Goal: Information Seeking & Learning: Find specific fact

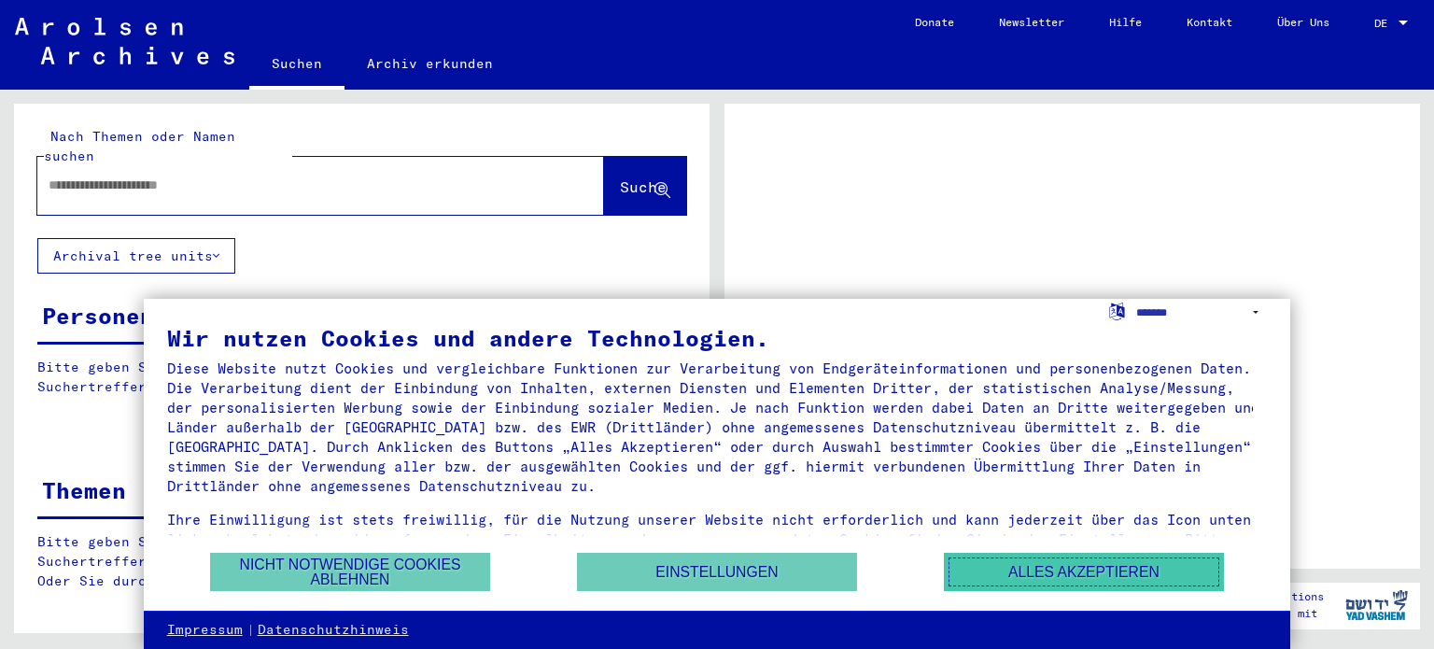
click at [1019, 566] on button "Alles akzeptieren" at bounding box center [1084, 572] width 280 height 38
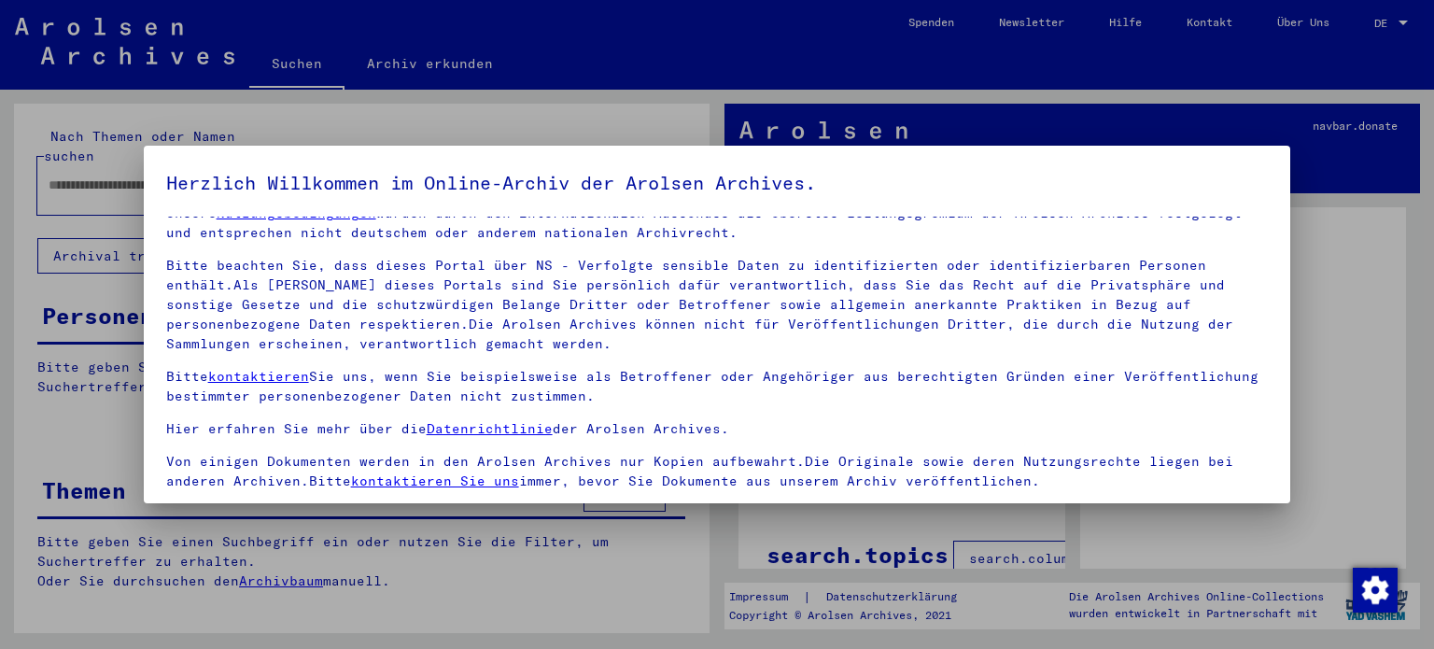
scroll to position [158, 0]
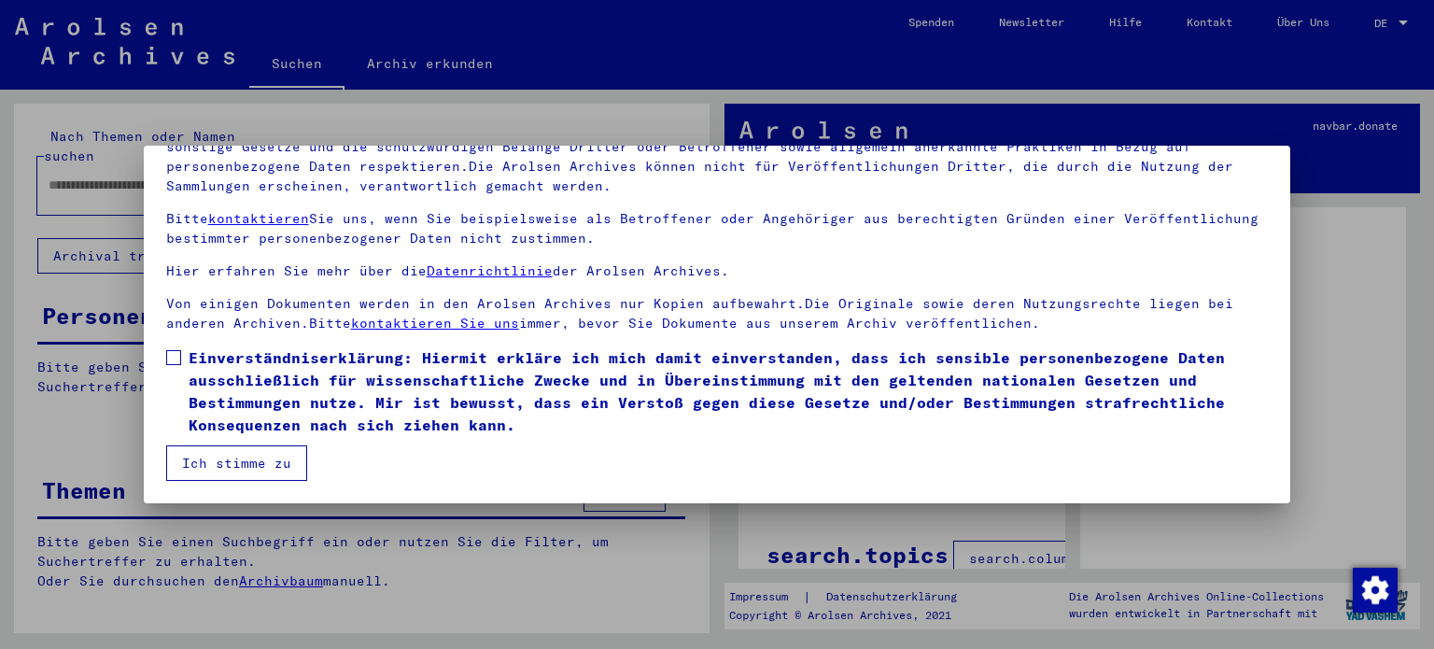
click at [209, 461] on button "Ich stimme zu" at bounding box center [236, 462] width 141 height 35
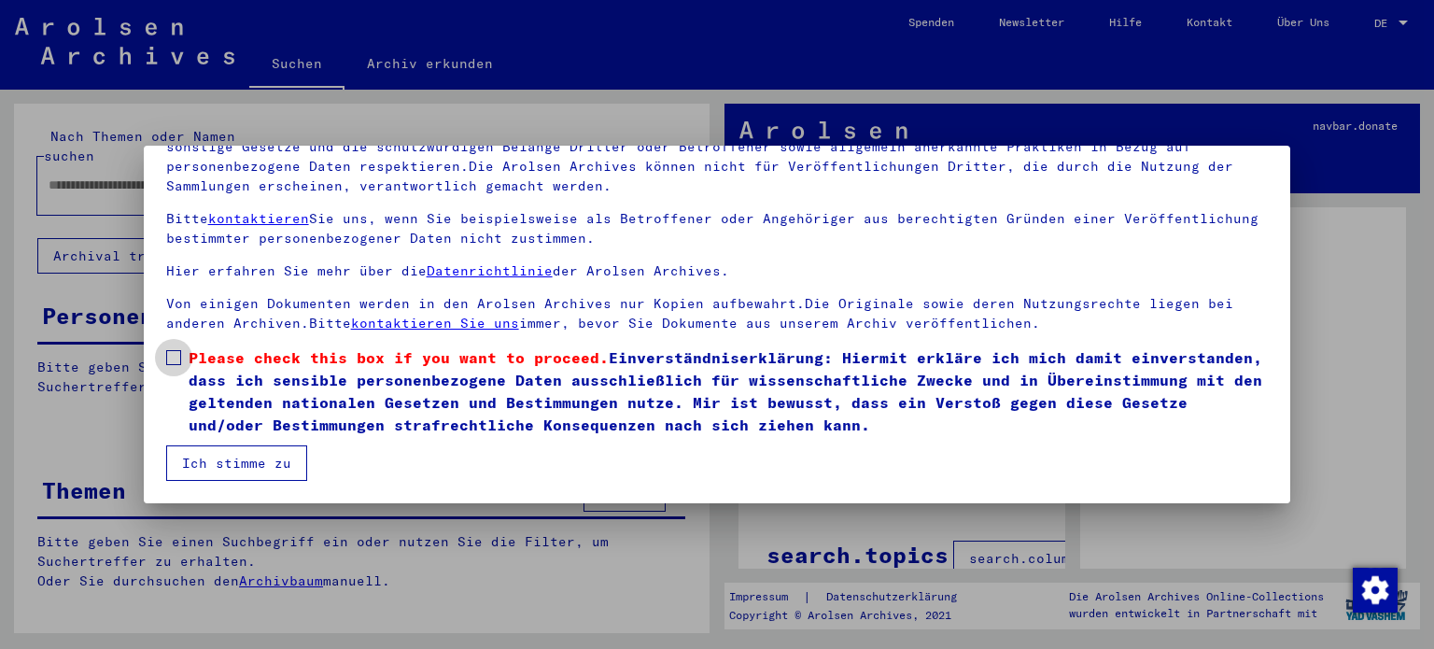
click at [172, 370] on label "Please check this box if you want to proceed. Einverständniserklärung: Hiermit …" at bounding box center [717, 391] width 1102 height 90
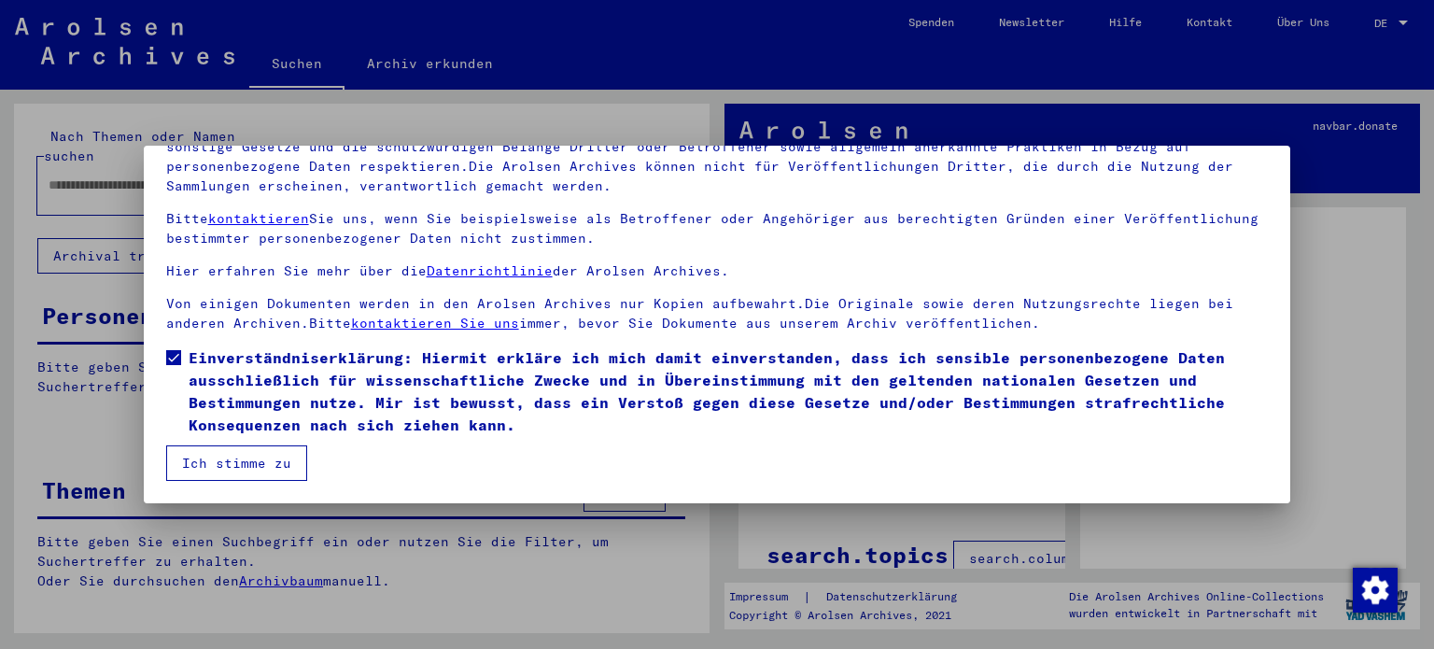
click at [224, 461] on button "Ich stimme zu" at bounding box center [236, 462] width 141 height 35
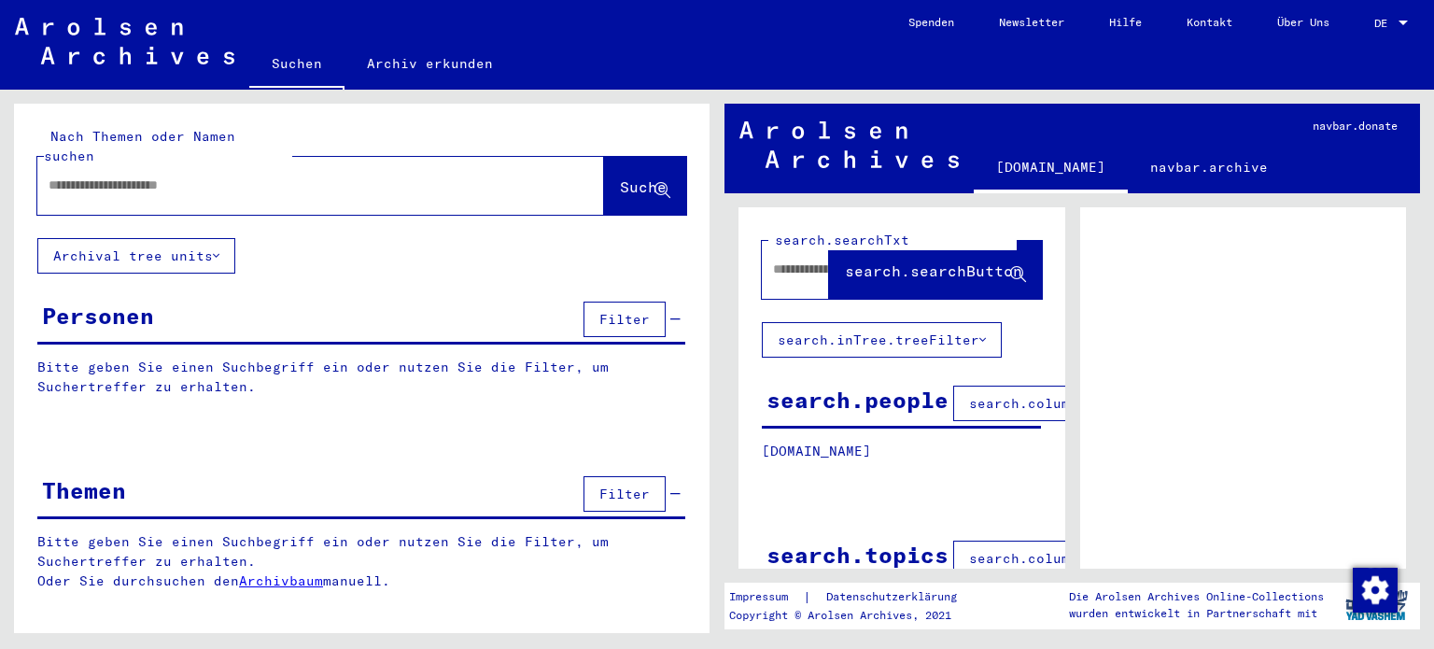
click at [209, 176] on input "text" at bounding box center [304, 186] width 511 height 20
type input "*****"
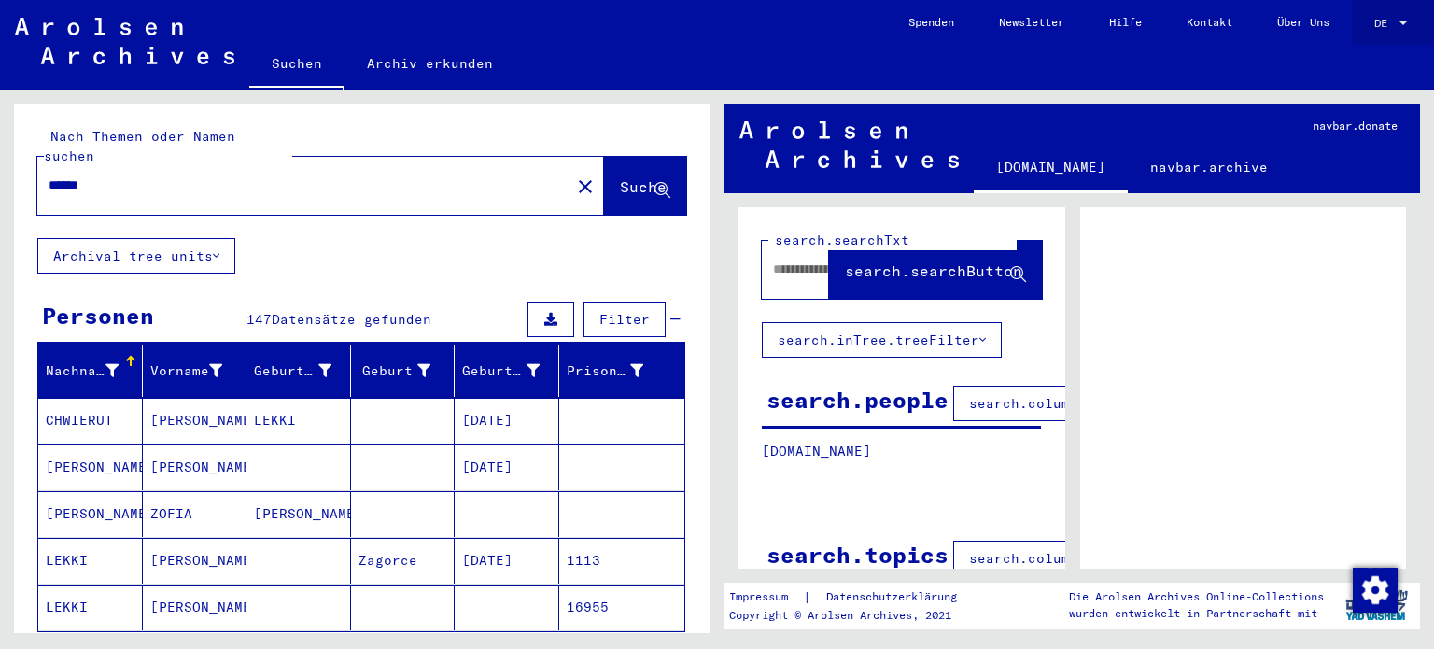
click at [1377, 8] on div "DE DE" at bounding box center [1392, 19] width 37 height 32
click at [1344, 24] on span "English" at bounding box center [1371, 34] width 76 height 34
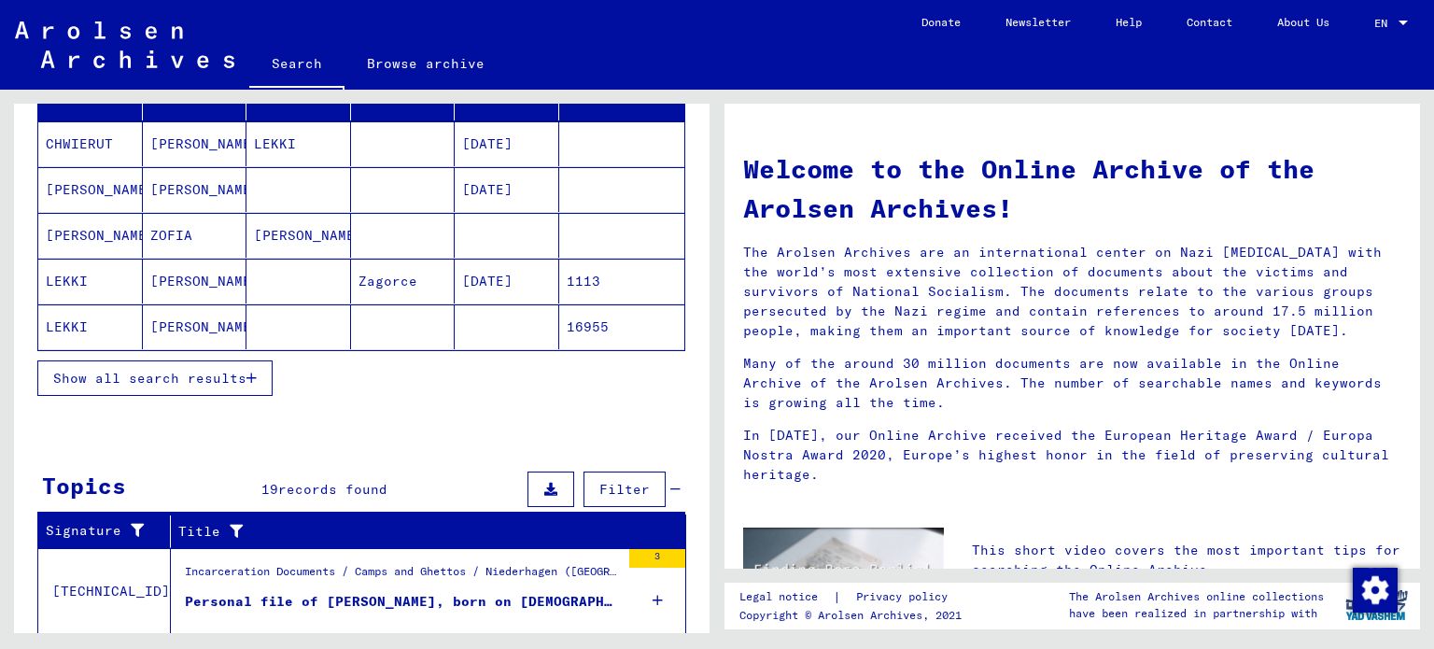
scroll to position [243, 0]
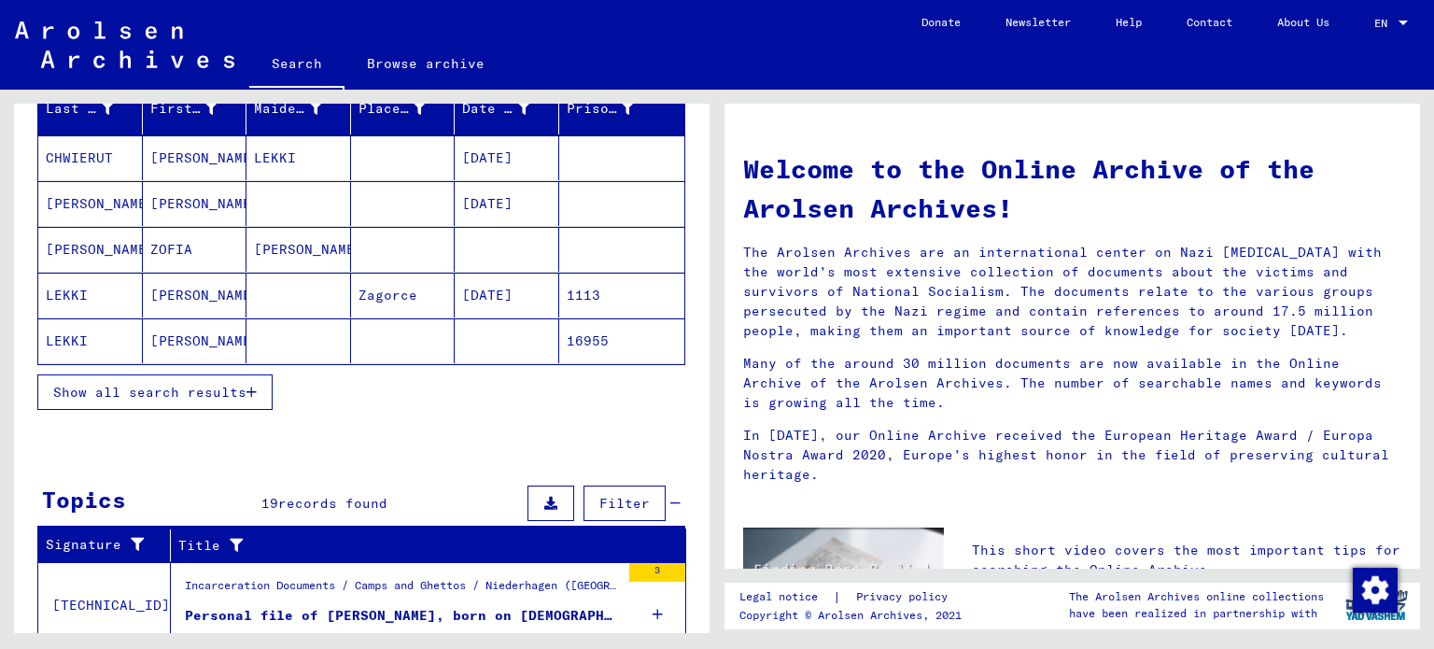
click at [172, 302] on mat-cell "[PERSON_NAME]" at bounding box center [195, 295] width 105 height 45
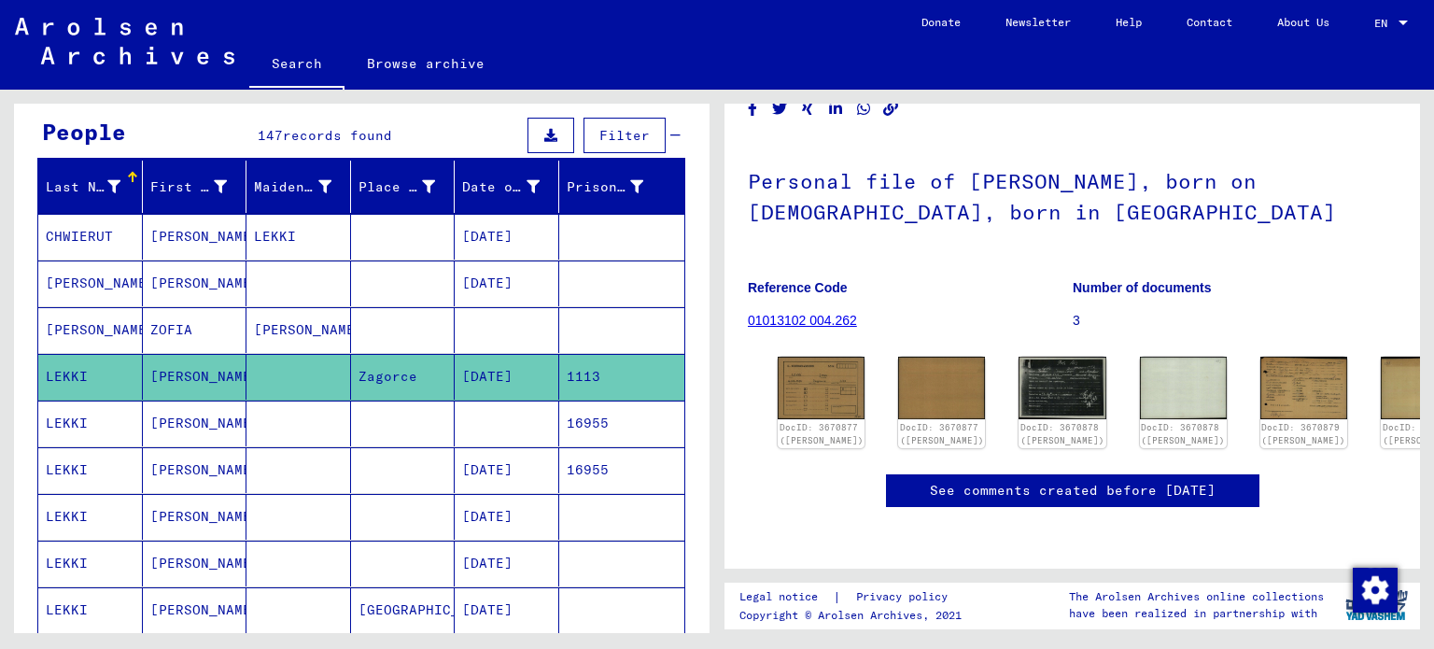
scroll to position [164, 0]
click at [822, 358] on img at bounding box center [821, 387] width 91 height 65
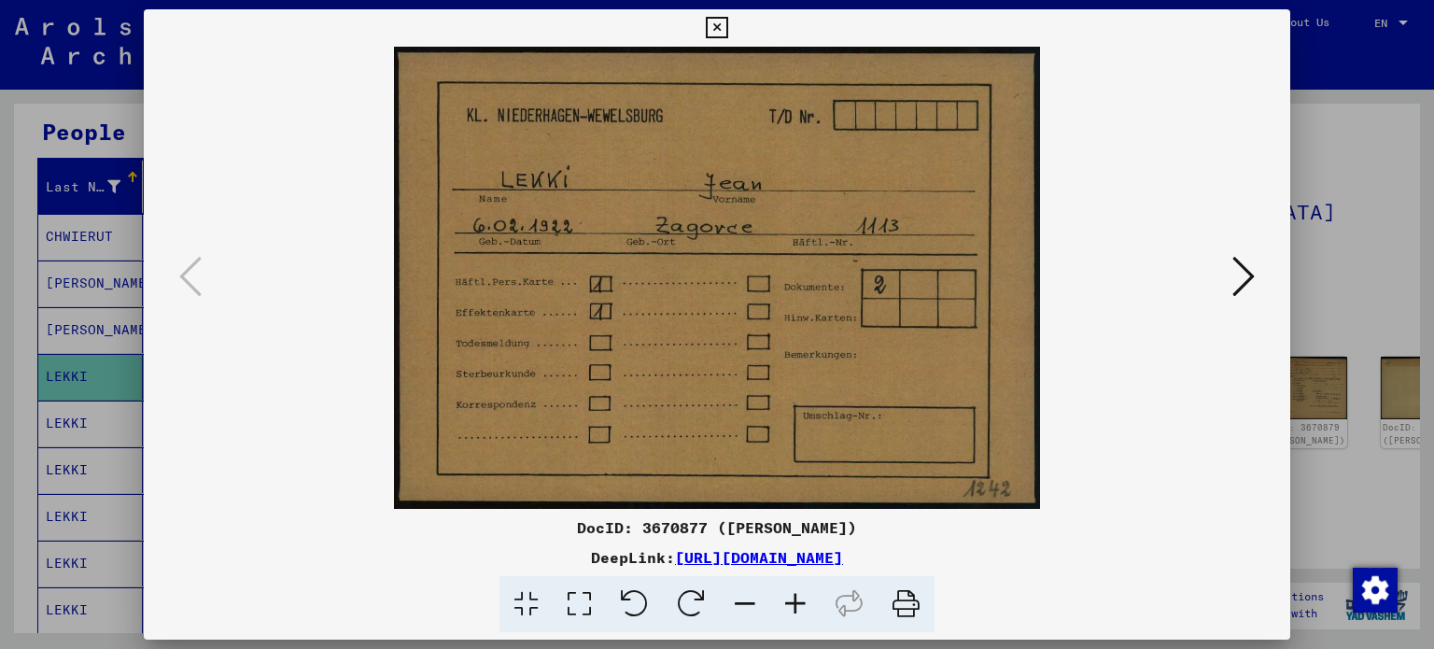
click at [1244, 276] on icon at bounding box center [1243, 276] width 22 height 45
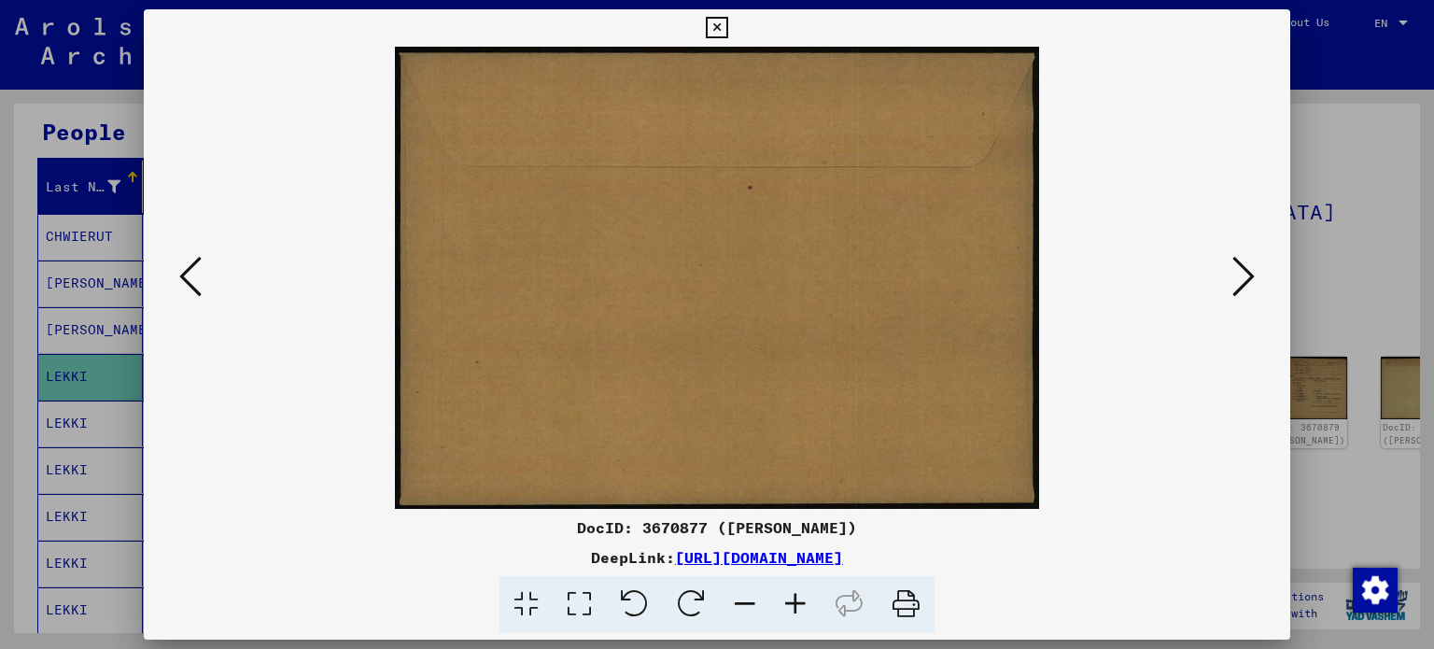
click at [1244, 276] on icon at bounding box center [1243, 276] width 22 height 45
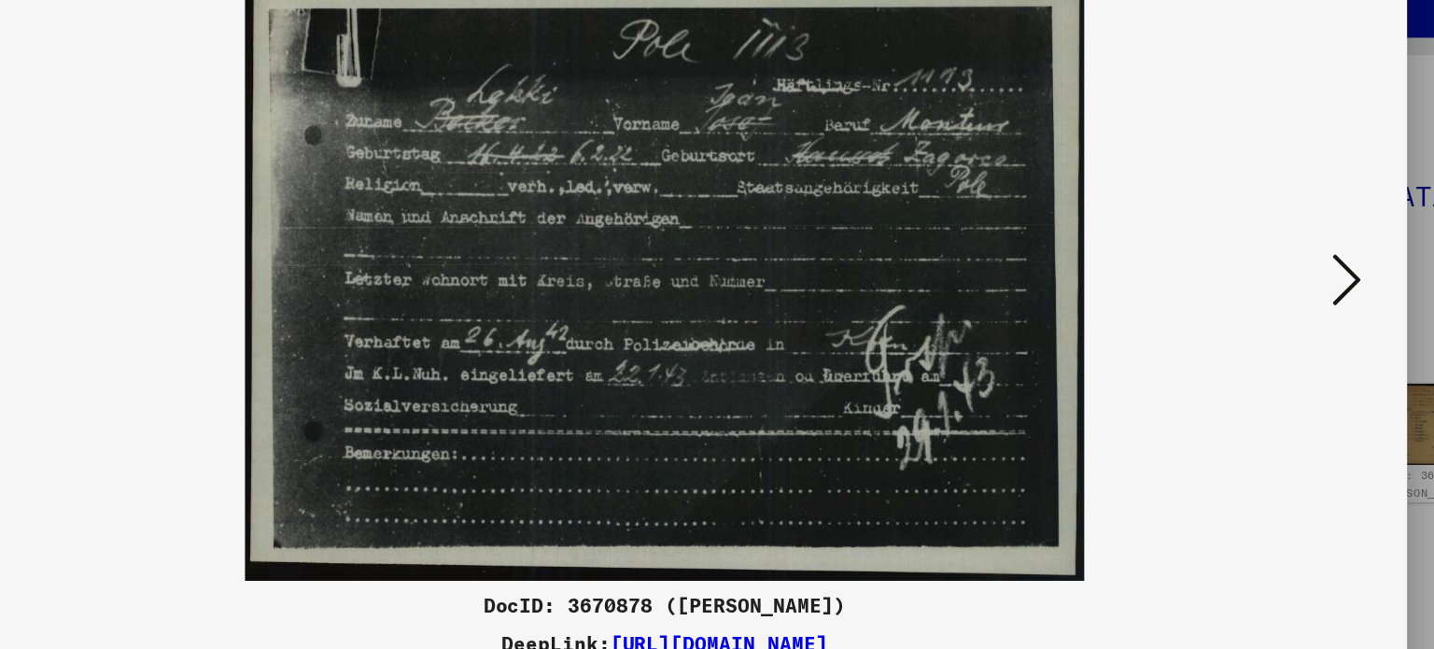
click at [1242, 273] on icon at bounding box center [1243, 276] width 22 height 45
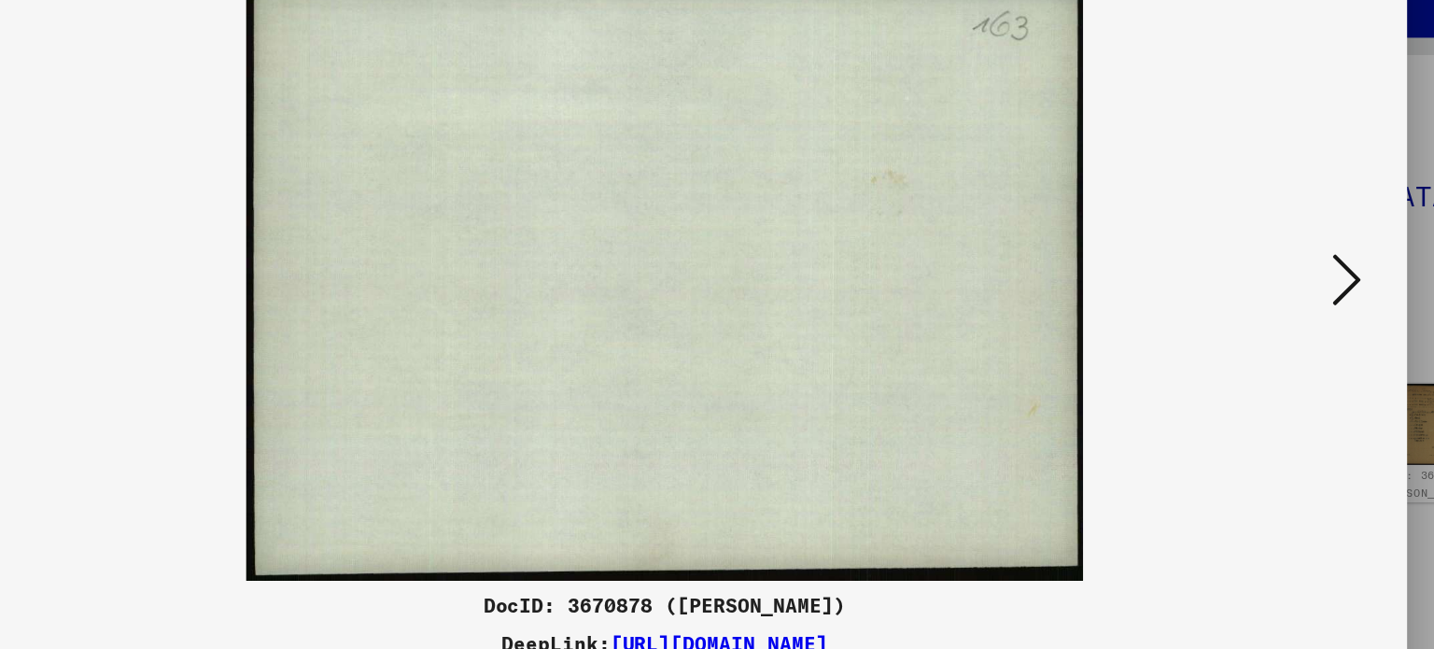
click at [1242, 273] on icon at bounding box center [1243, 276] width 22 height 45
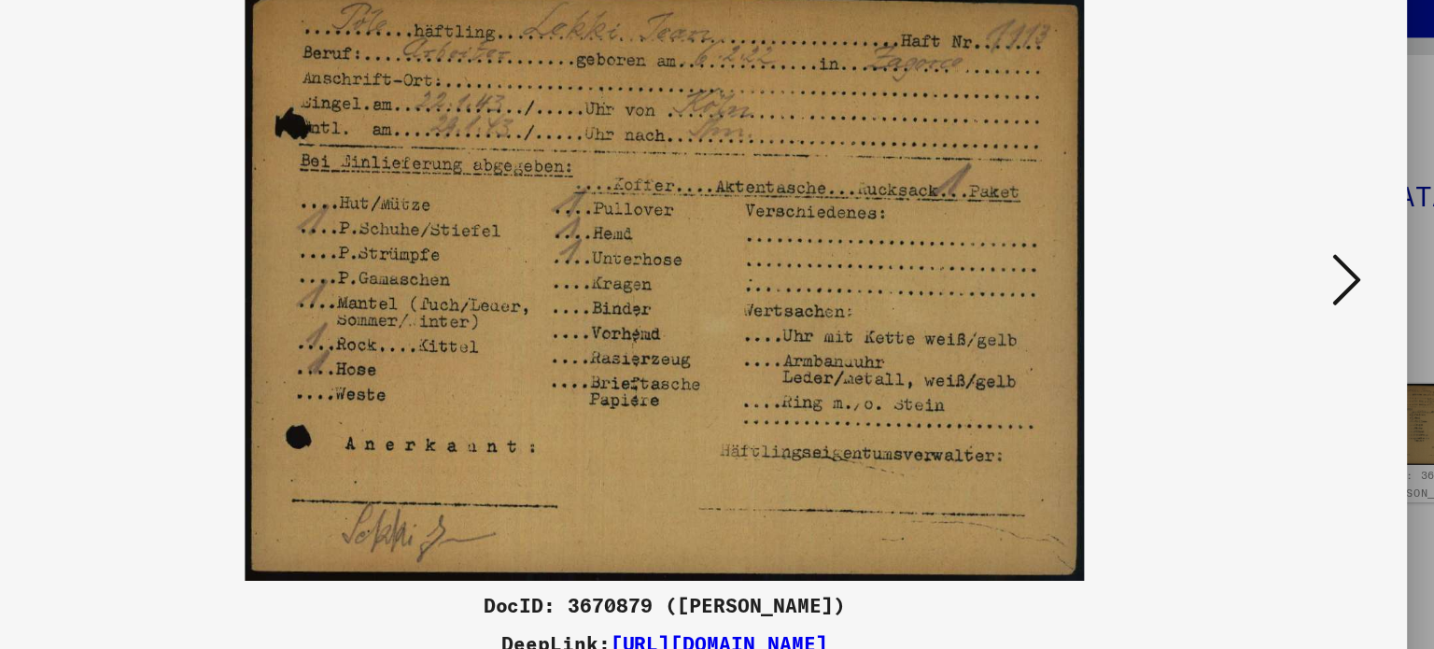
click at [1242, 273] on icon at bounding box center [1243, 276] width 22 height 45
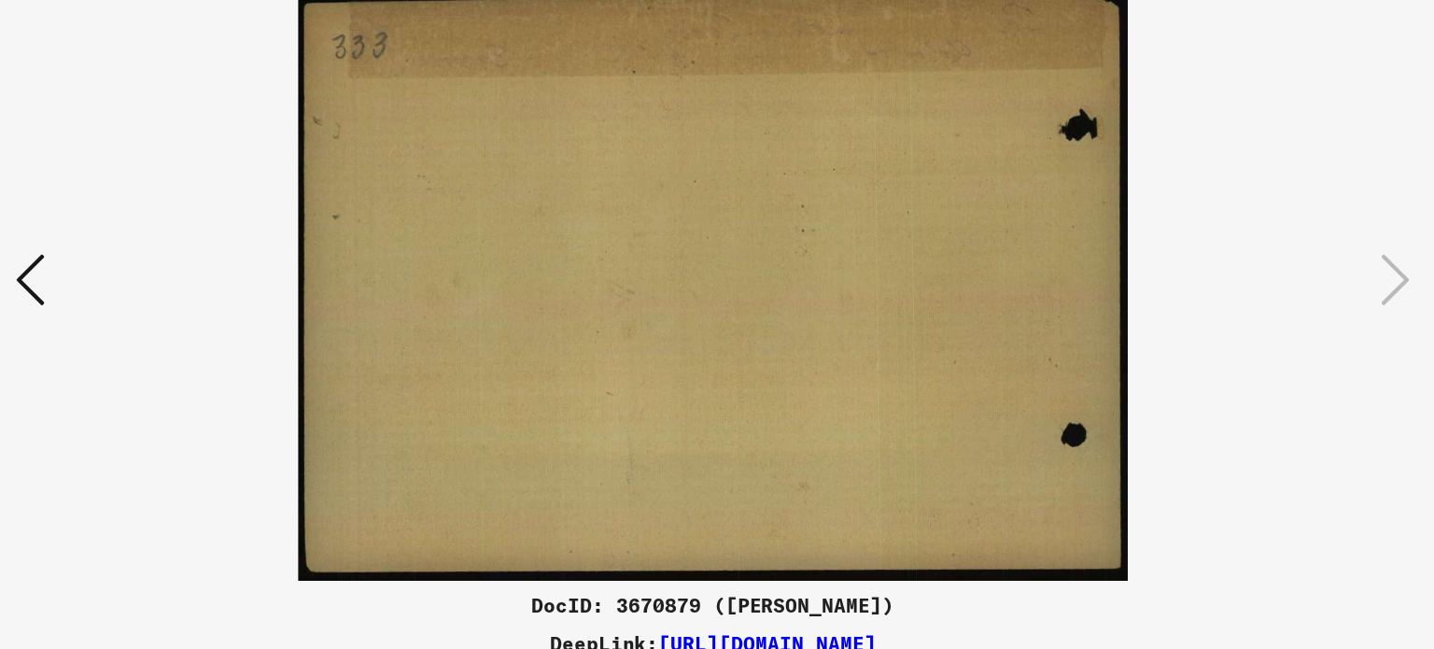
click at [187, 270] on icon at bounding box center [190, 276] width 22 height 45
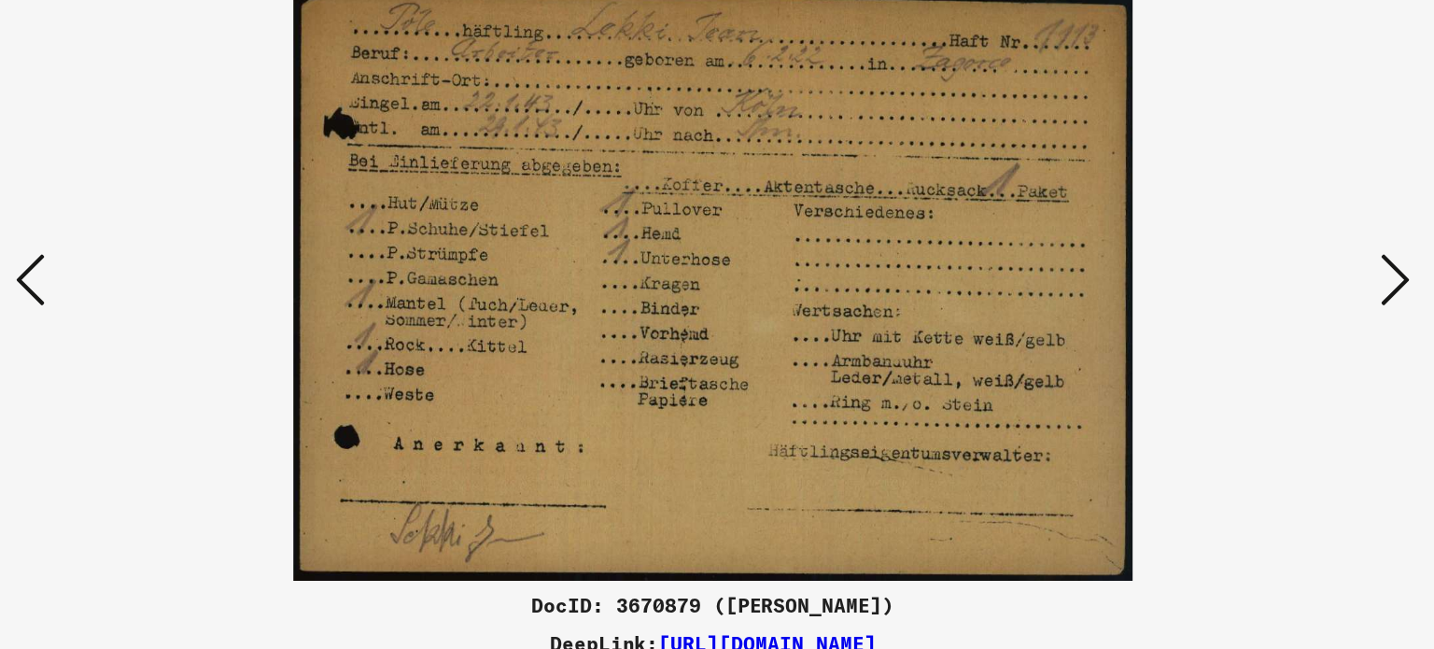
click at [621, 335] on img at bounding box center [717, 278] width 1020 height 462
click at [351, 148] on img at bounding box center [717, 278] width 1020 height 462
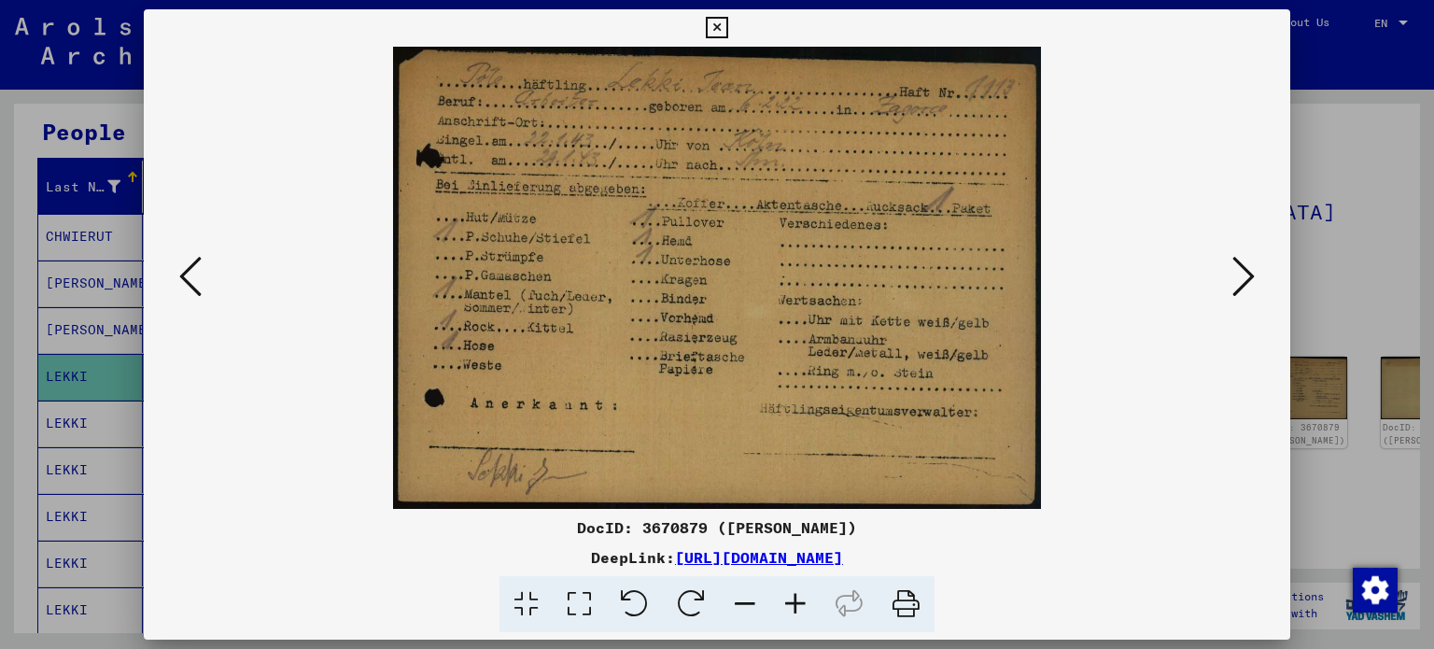
click at [1232, 287] on icon at bounding box center [1243, 276] width 22 height 45
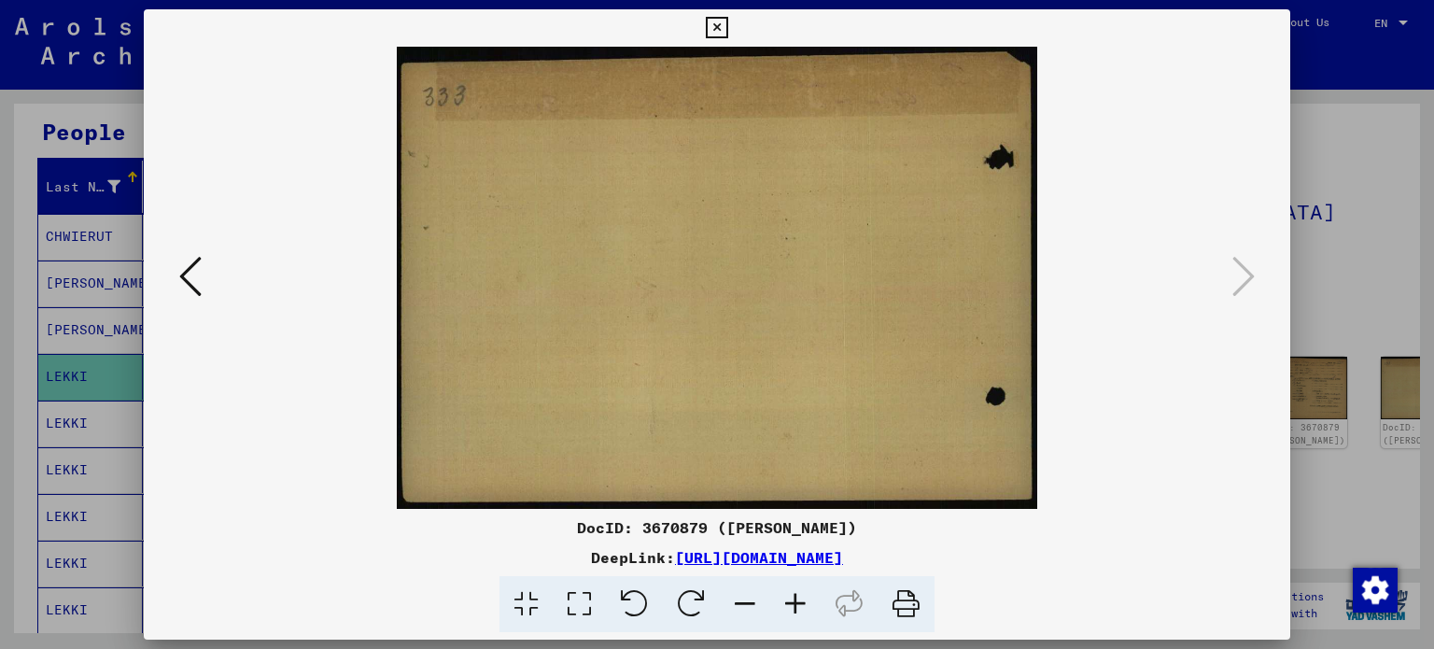
click at [1379, 99] on div at bounding box center [717, 324] width 1434 height 649
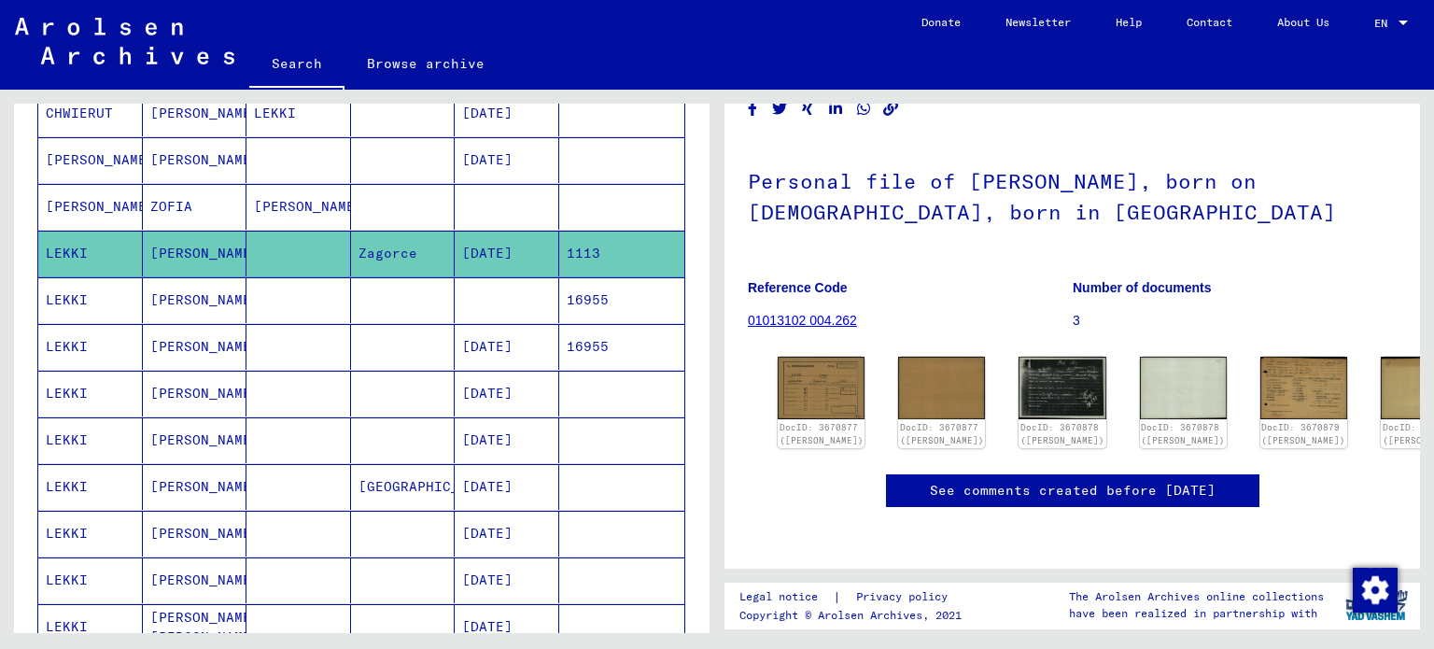
scroll to position [361, 0]
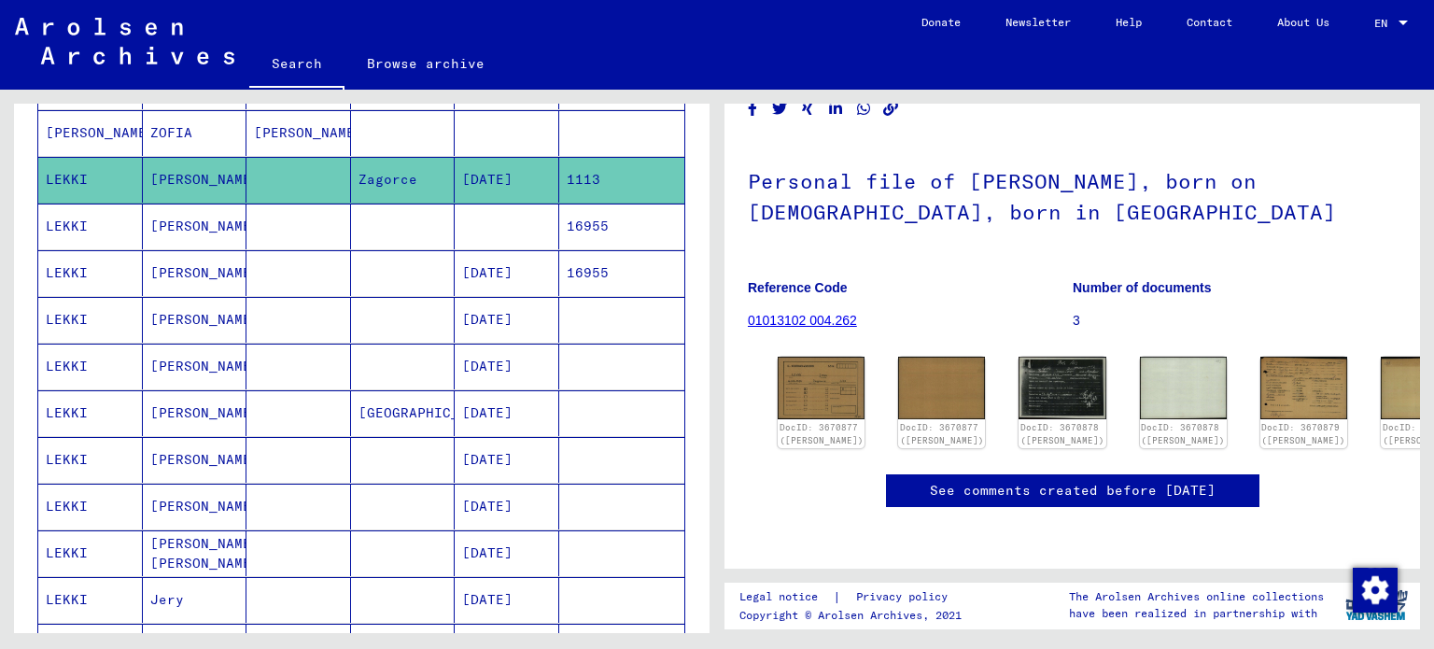
click at [208, 227] on mat-cell "[PERSON_NAME]" at bounding box center [195, 227] width 105 height 46
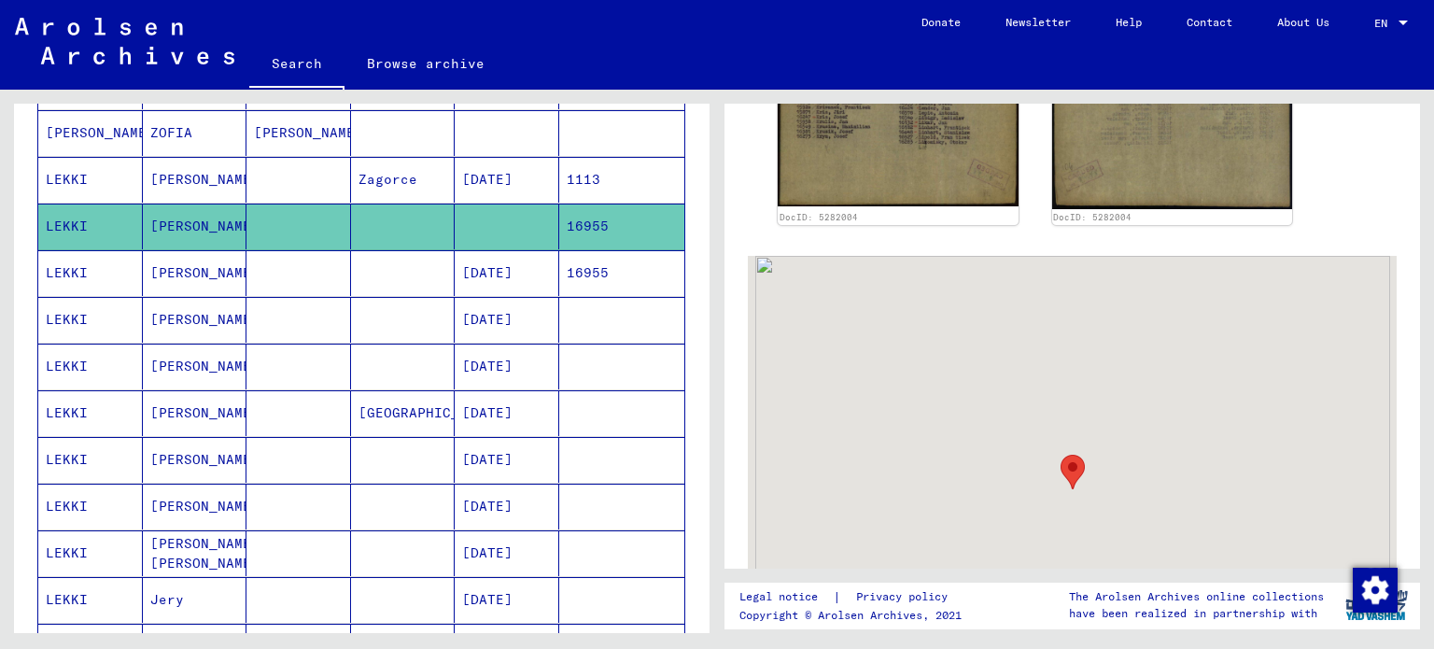
scroll to position [717, 0]
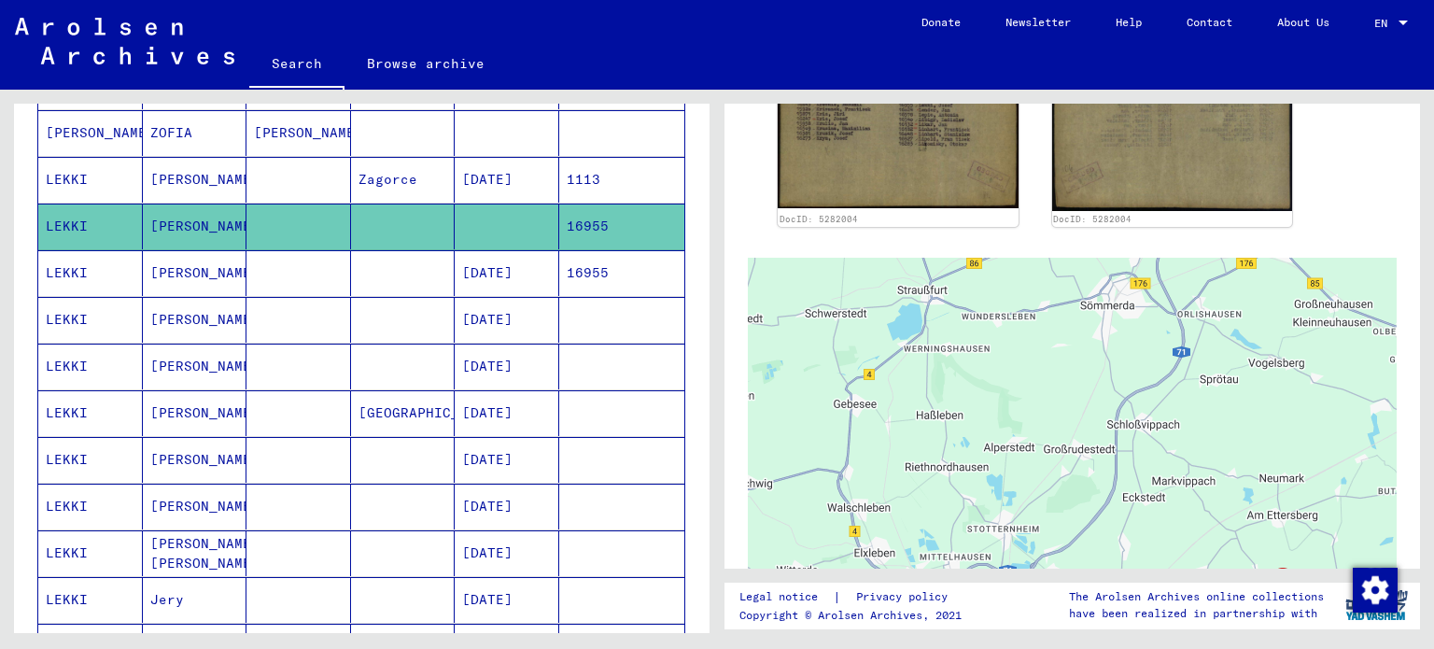
click at [208, 280] on mat-cell "[PERSON_NAME]" at bounding box center [195, 273] width 105 height 46
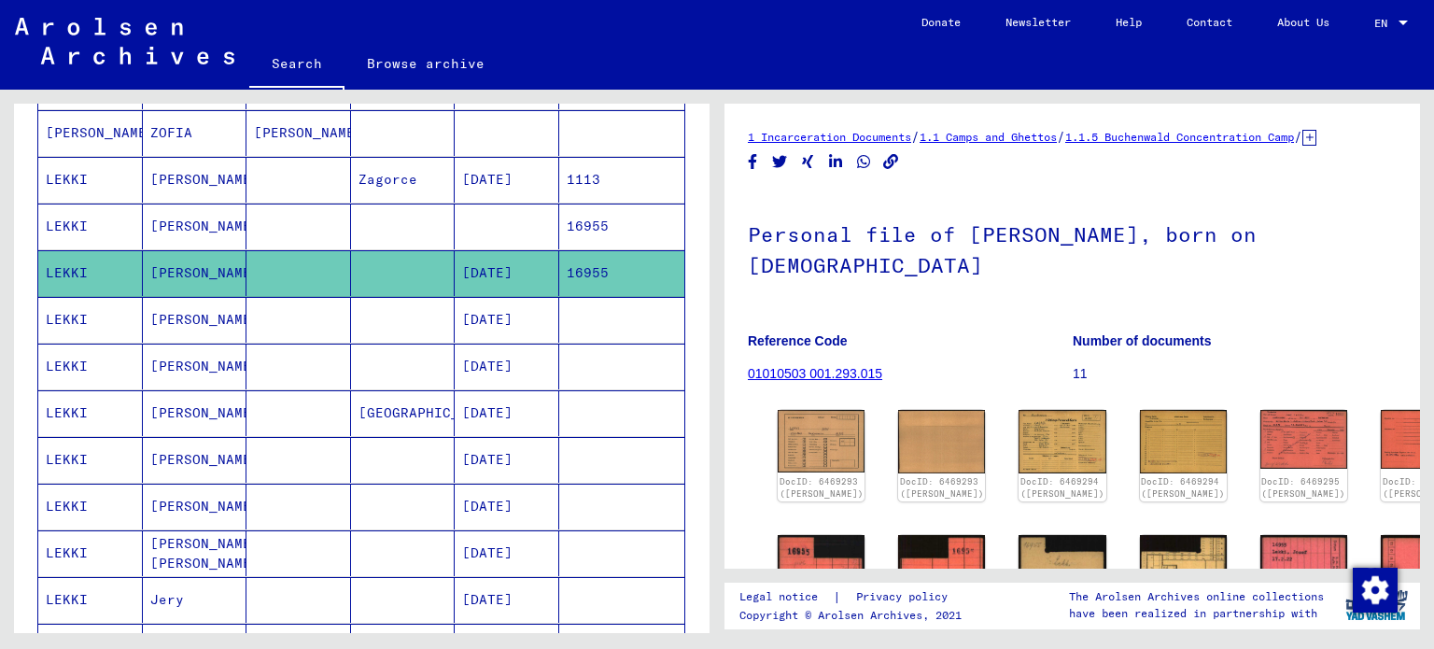
click at [193, 377] on mat-cell "[PERSON_NAME]" at bounding box center [195, 367] width 105 height 46
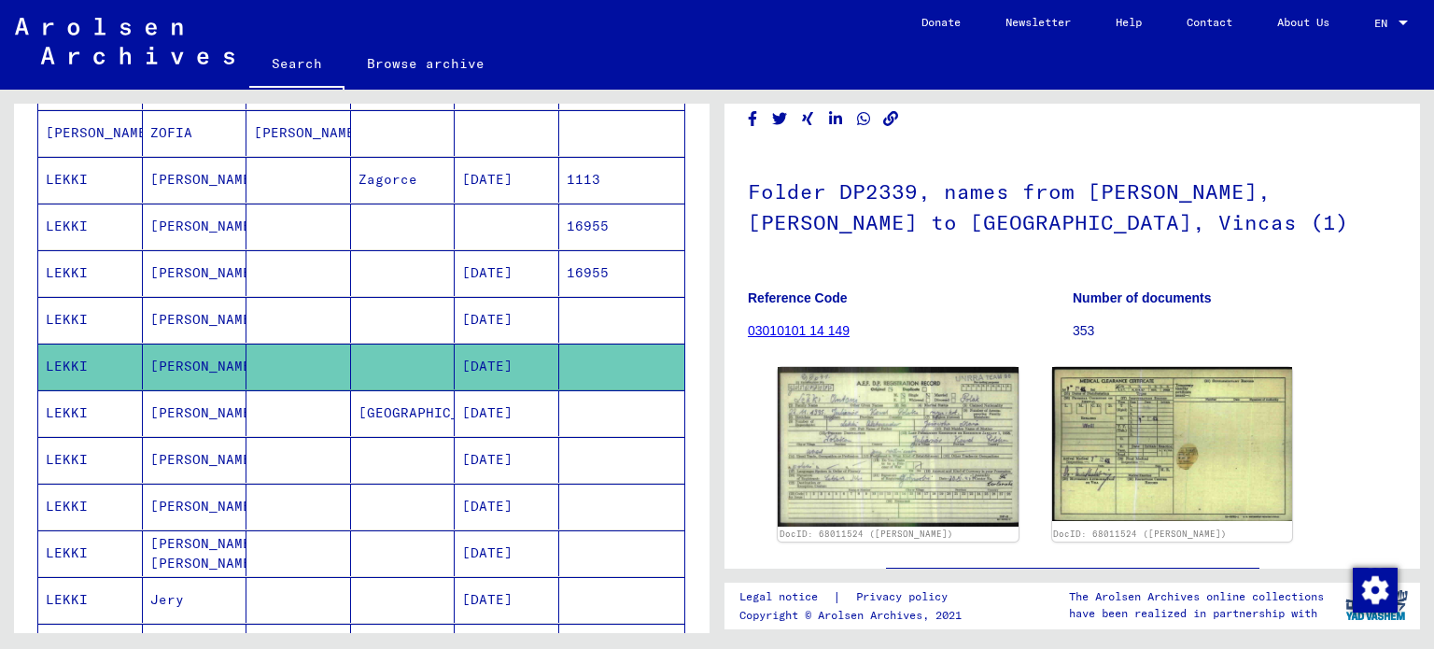
scroll to position [140, 0]
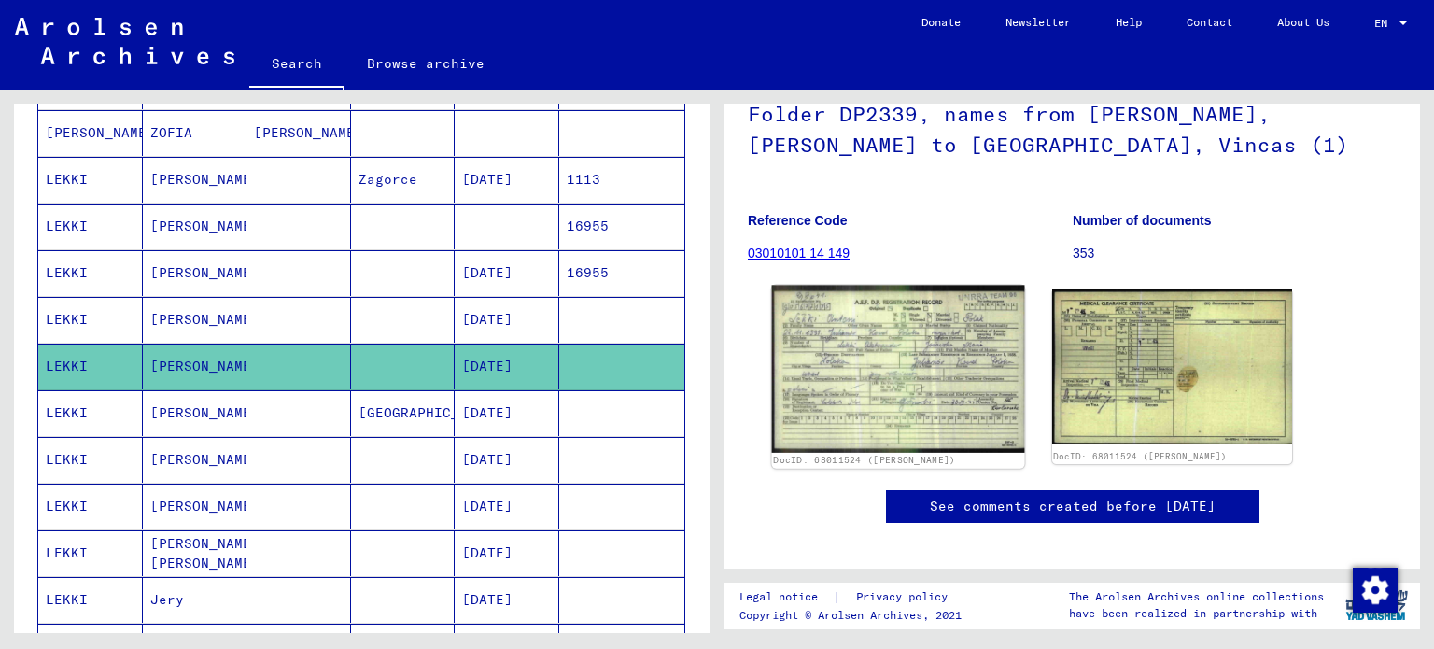
click at [841, 388] on img at bounding box center [898, 369] width 252 height 167
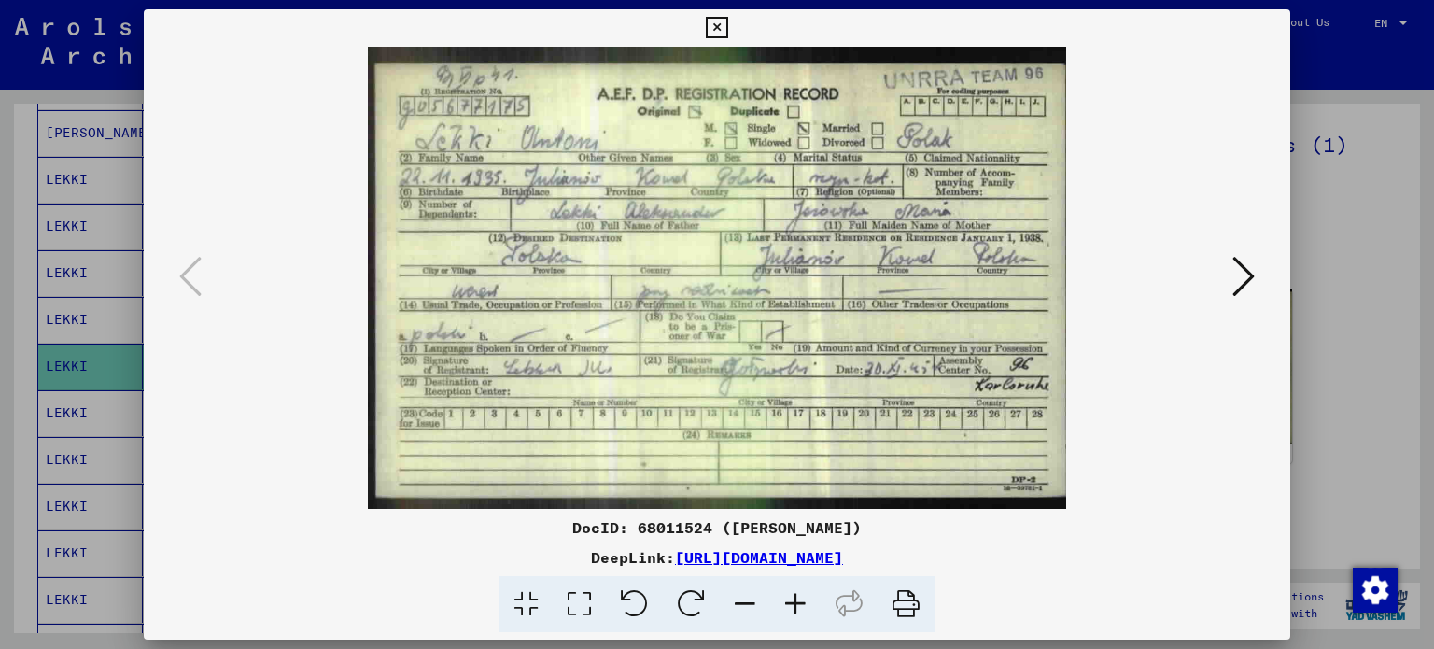
click at [1262, 284] on div at bounding box center [717, 278] width 1147 height 462
click at [1241, 285] on icon at bounding box center [1243, 276] width 22 height 45
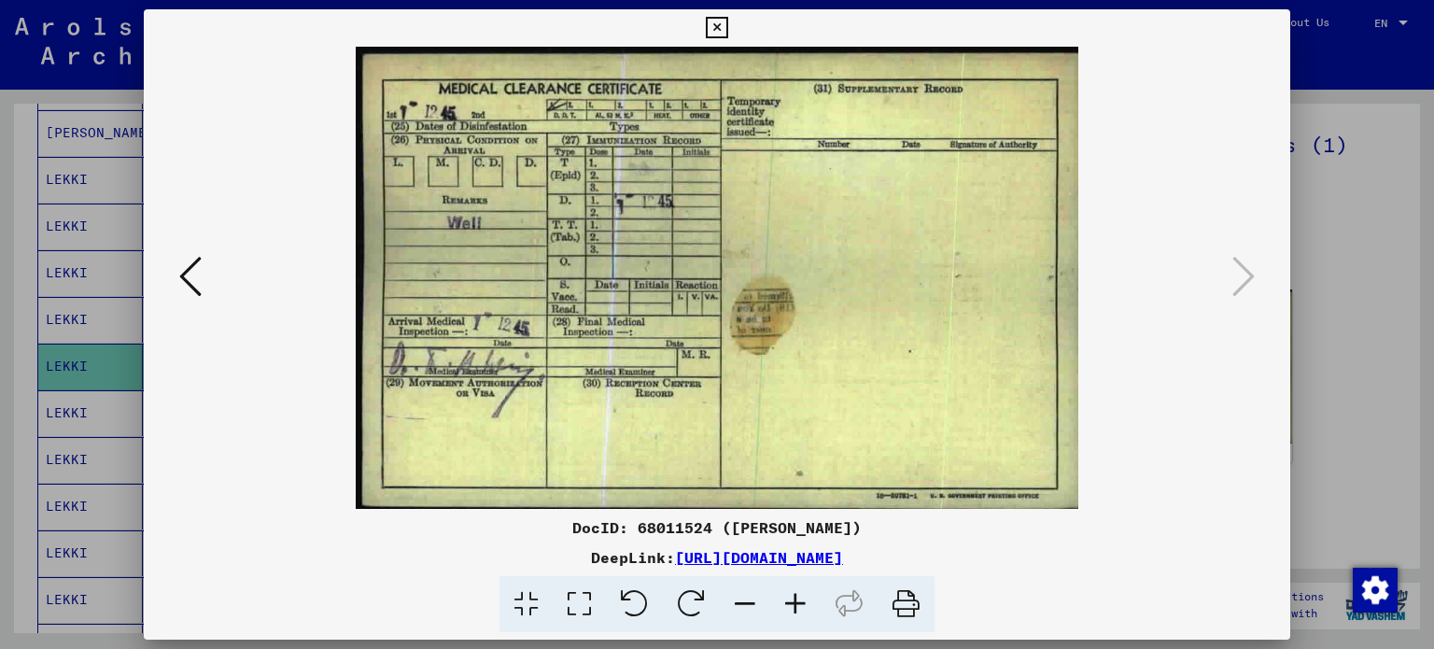
click at [1336, 194] on div at bounding box center [717, 324] width 1434 height 649
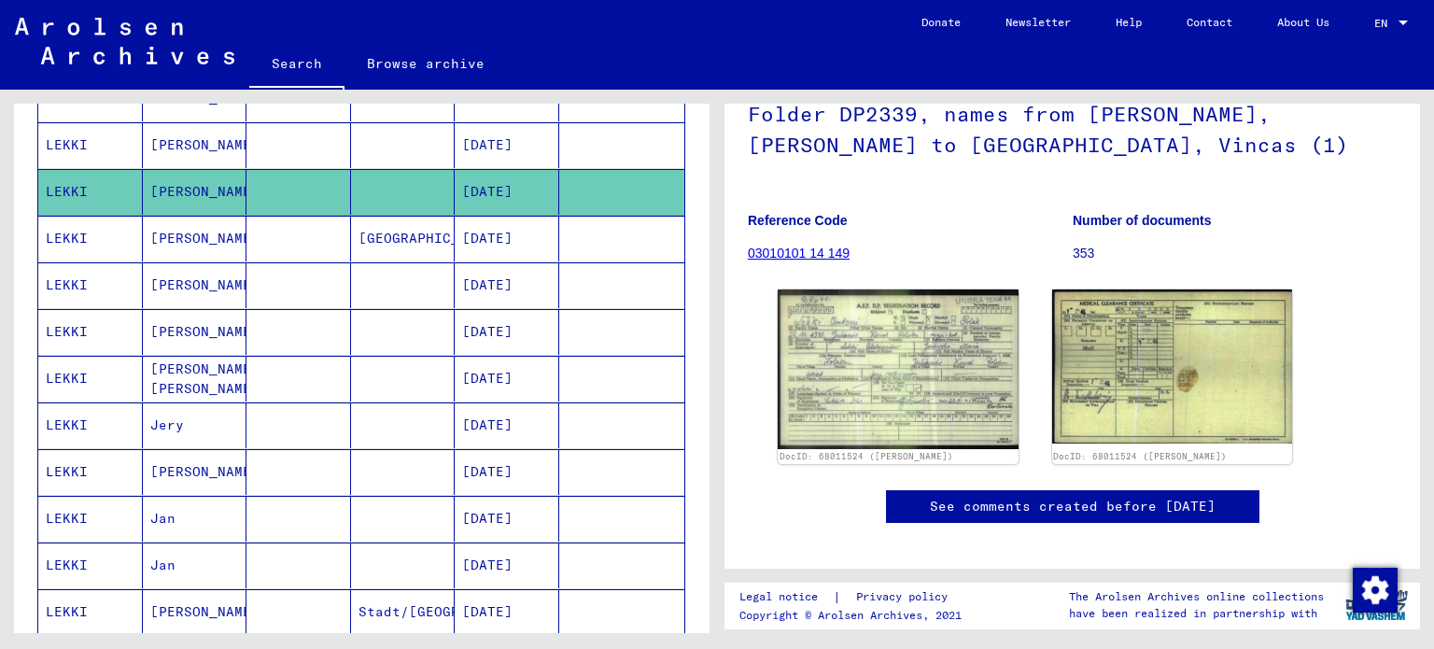
scroll to position [541, 0]
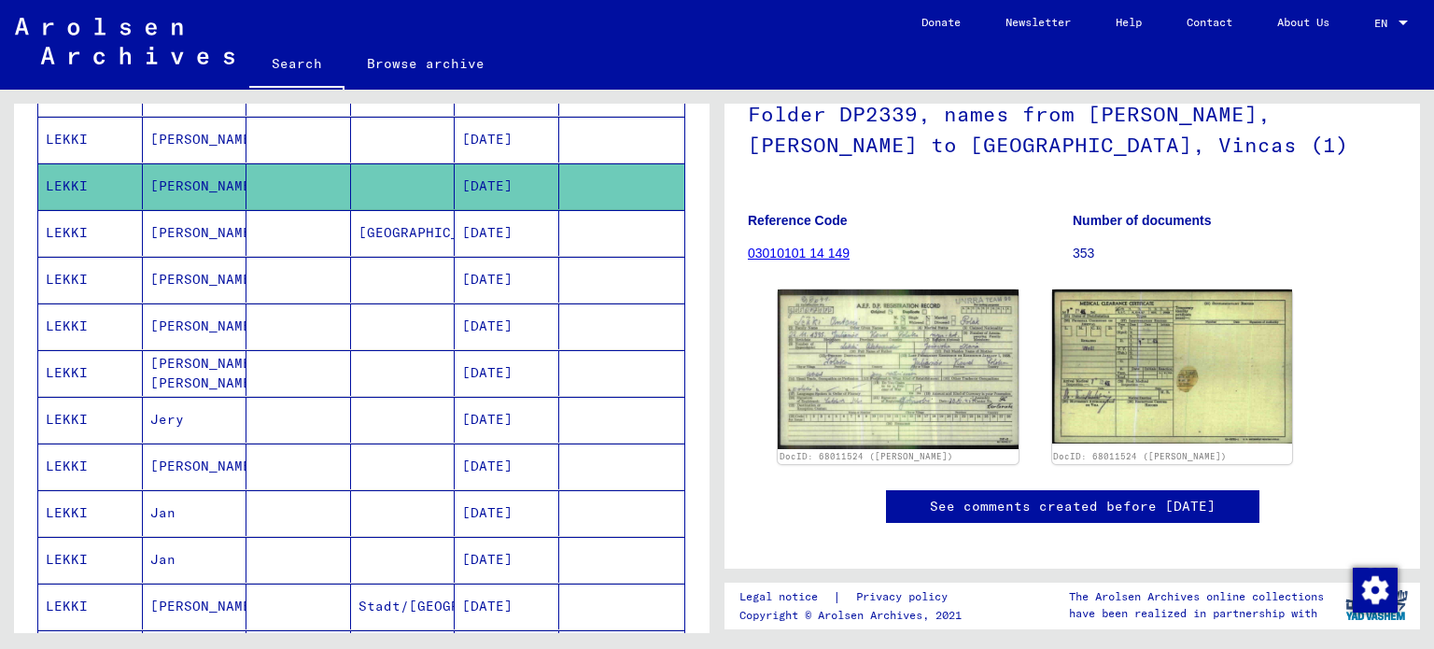
click at [288, 400] on mat-cell at bounding box center [298, 420] width 105 height 46
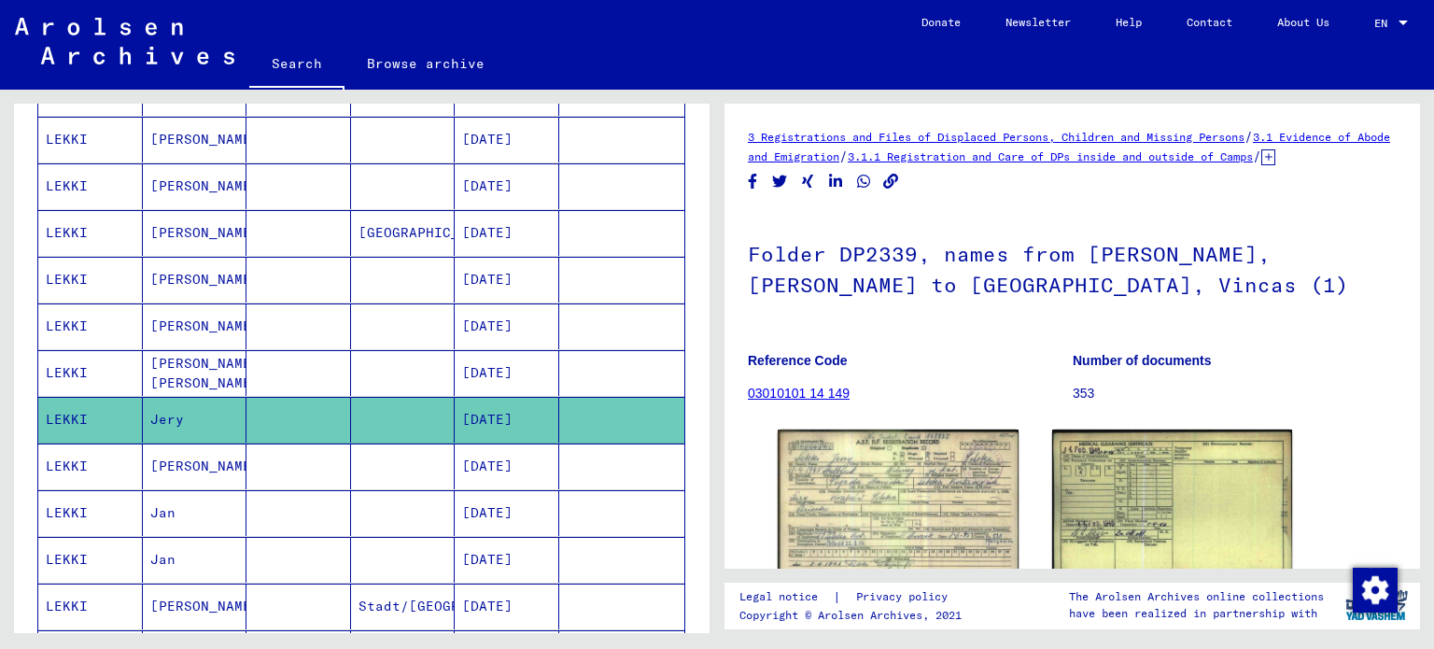
click at [302, 491] on mat-cell at bounding box center [298, 513] width 105 height 46
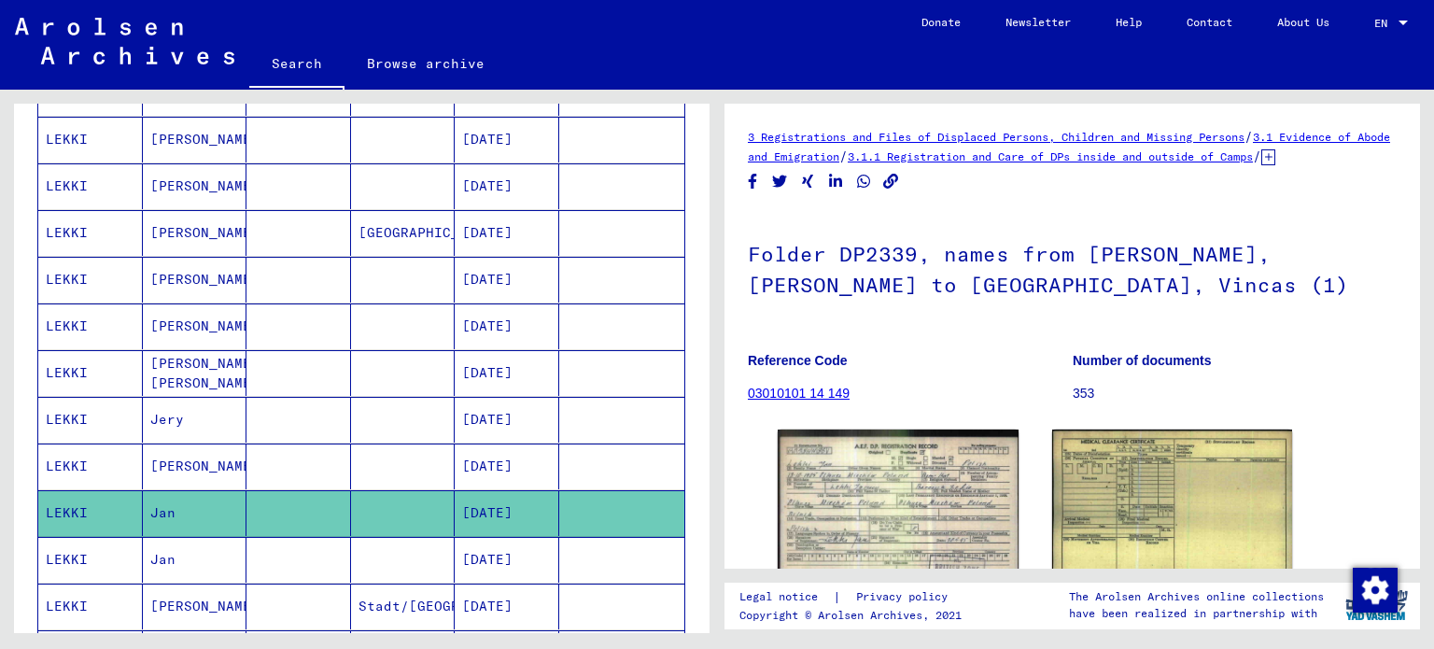
click at [321, 521] on mat-cell at bounding box center [298, 513] width 105 height 46
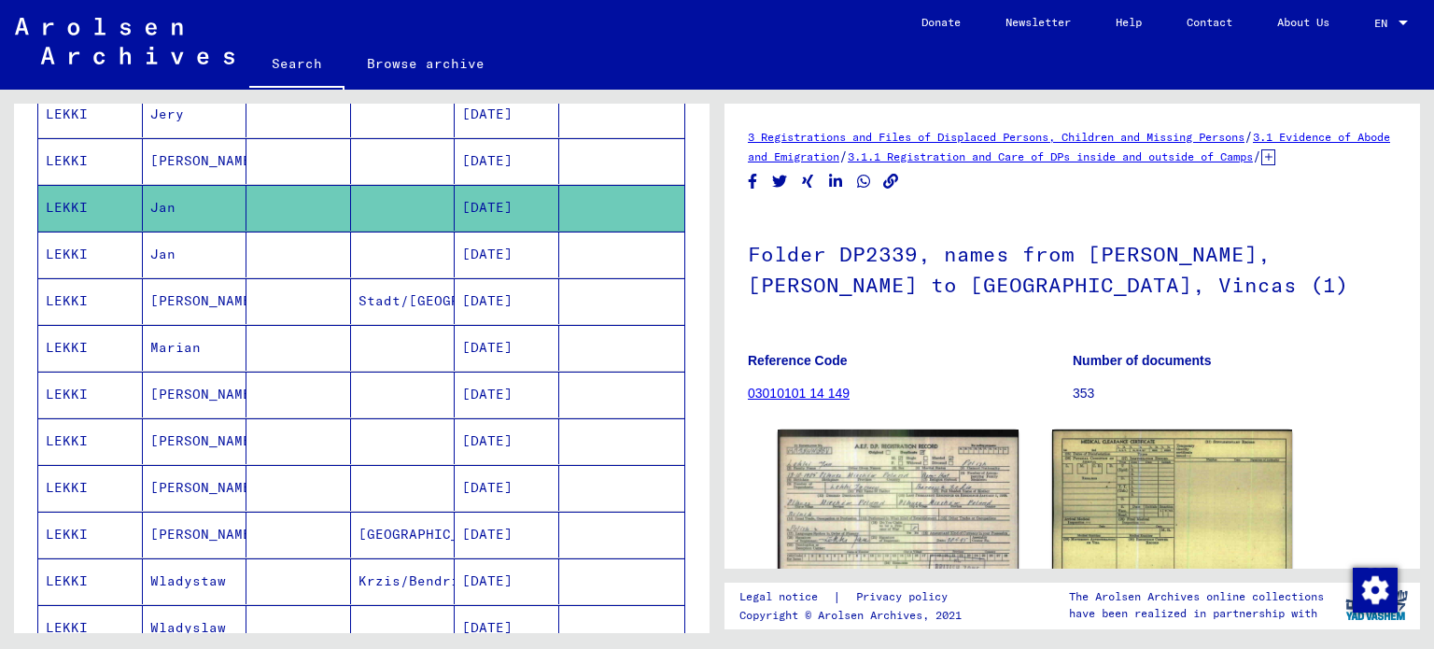
scroll to position [985, 0]
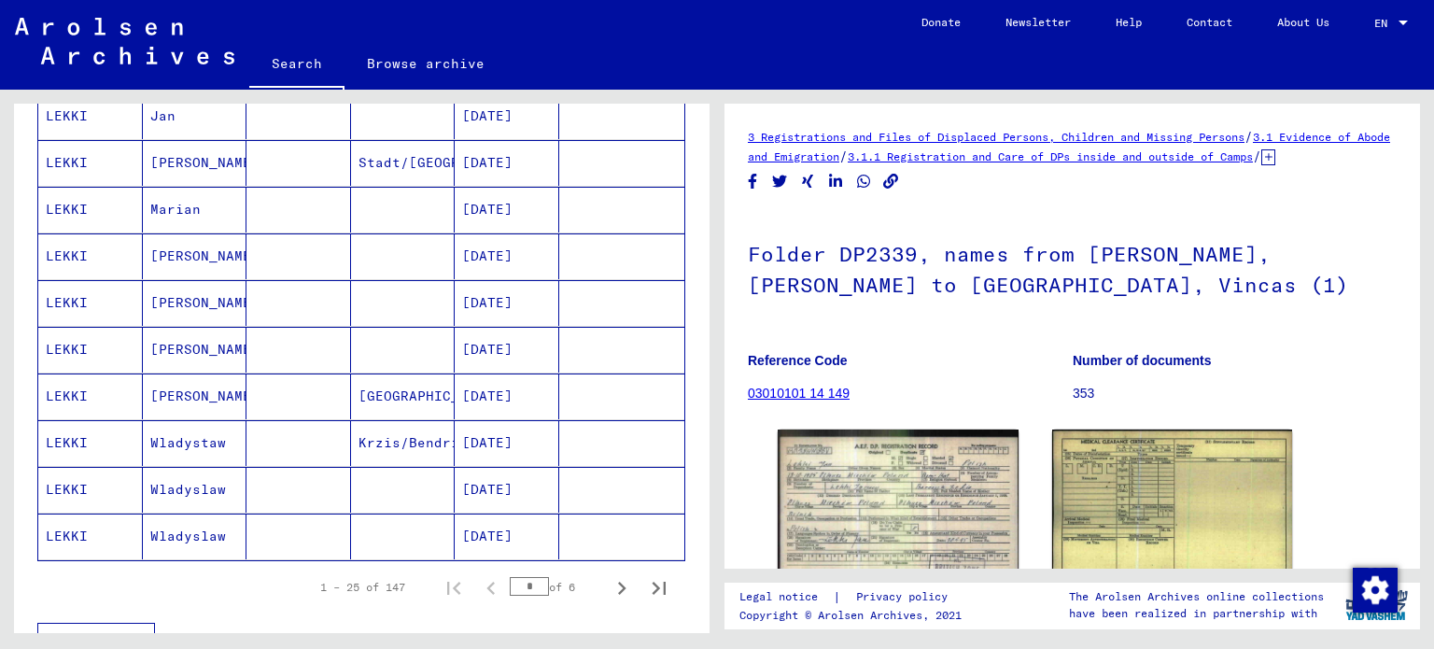
click at [353, 420] on mat-cell "Krzis/Bendrin" at bounding box center [403, 443] width 105 height 46
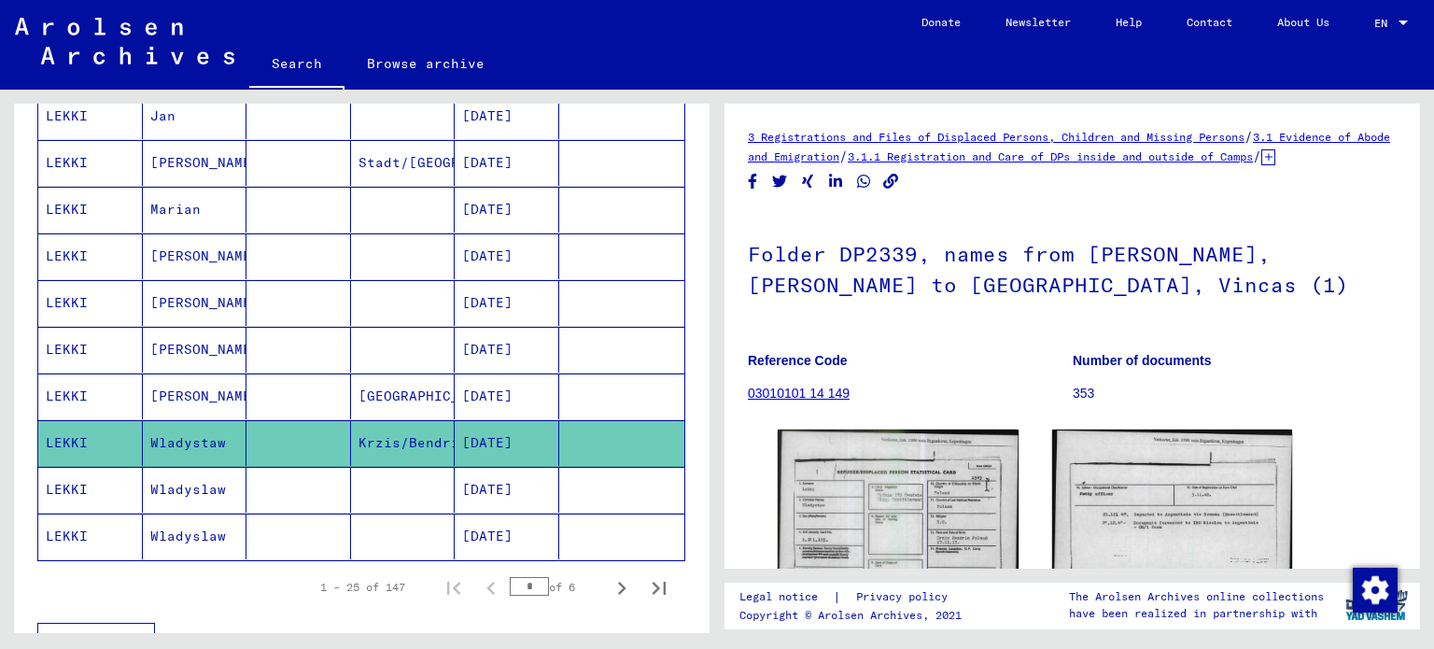
click at [231, 497] on mat-cell "Wladyslaw" at bounding box center [195, 490] width 105 height 46
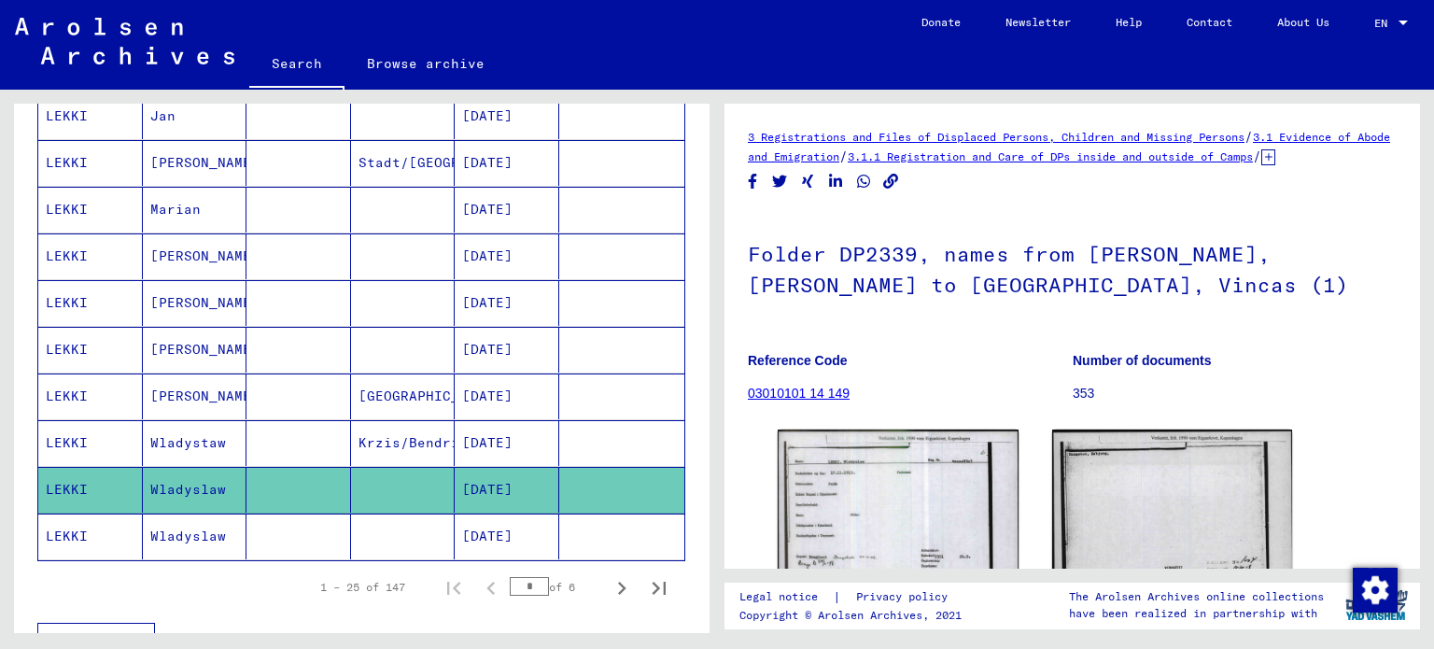
click at [246, 536] on mat-cell at bounding box center [298, 536] width 105 height 46
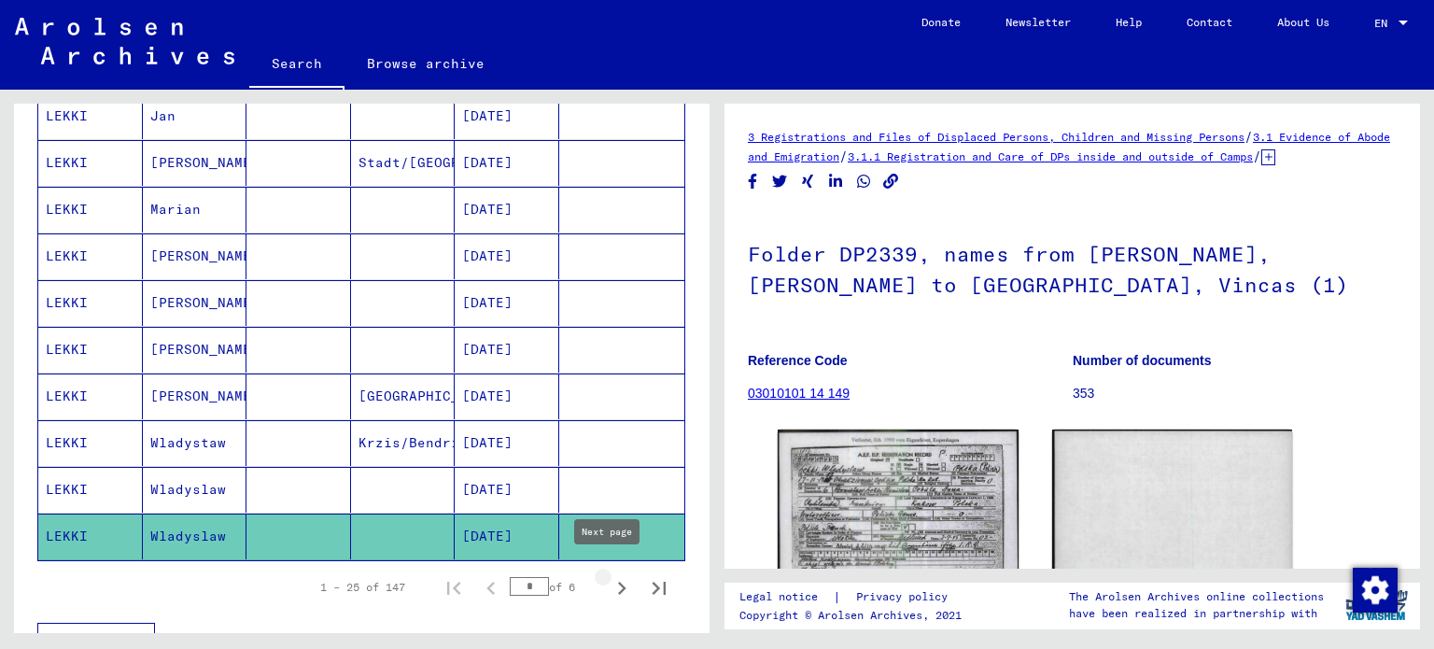
click at [618, 582] on icon "Next page" at bounding box center [622, 588] width 8 height 13
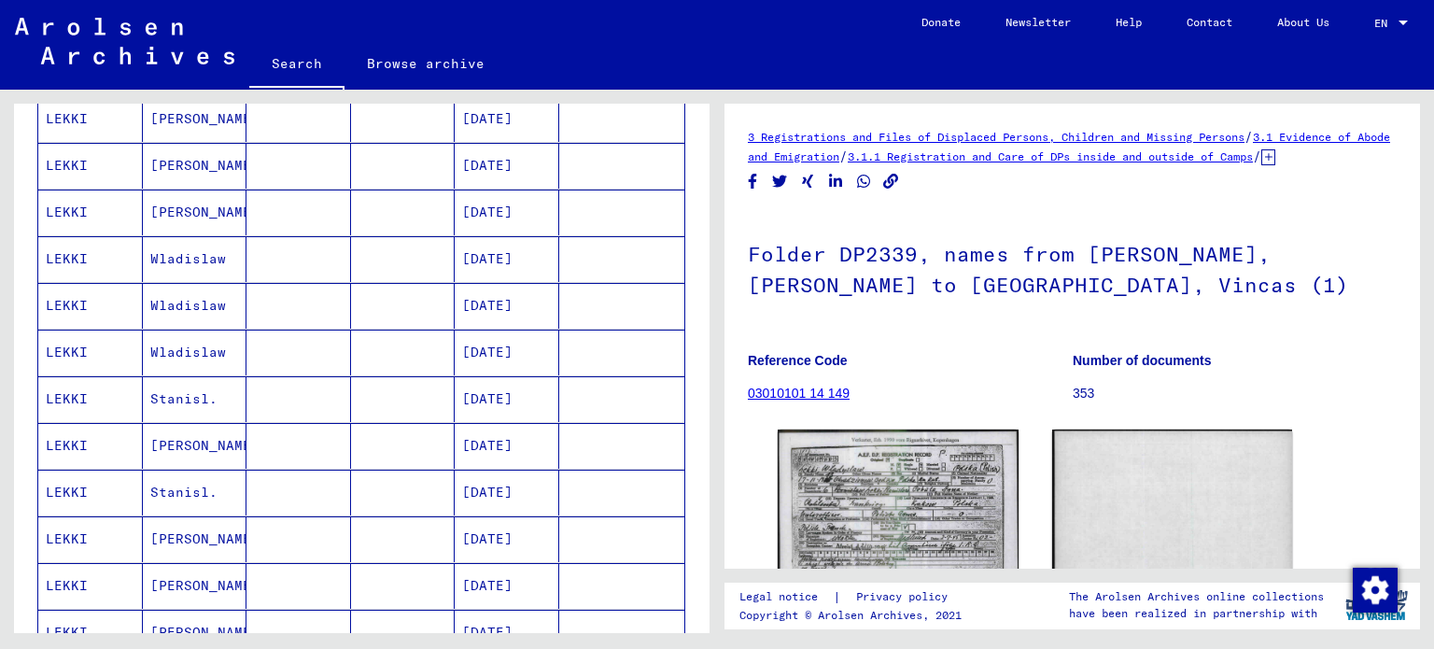
scroll to position [855, 0]
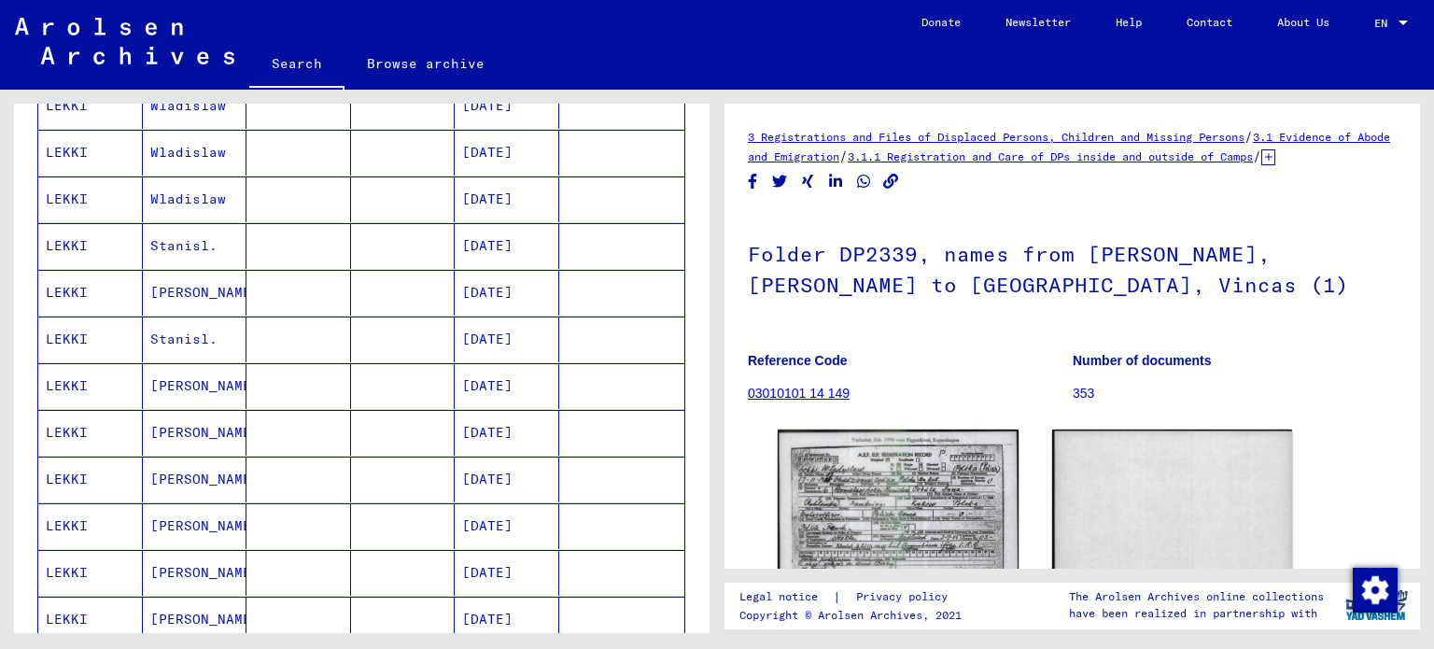
click at [333, 302] on mat-cell at bounding box center [298, 293] width 105 height 46
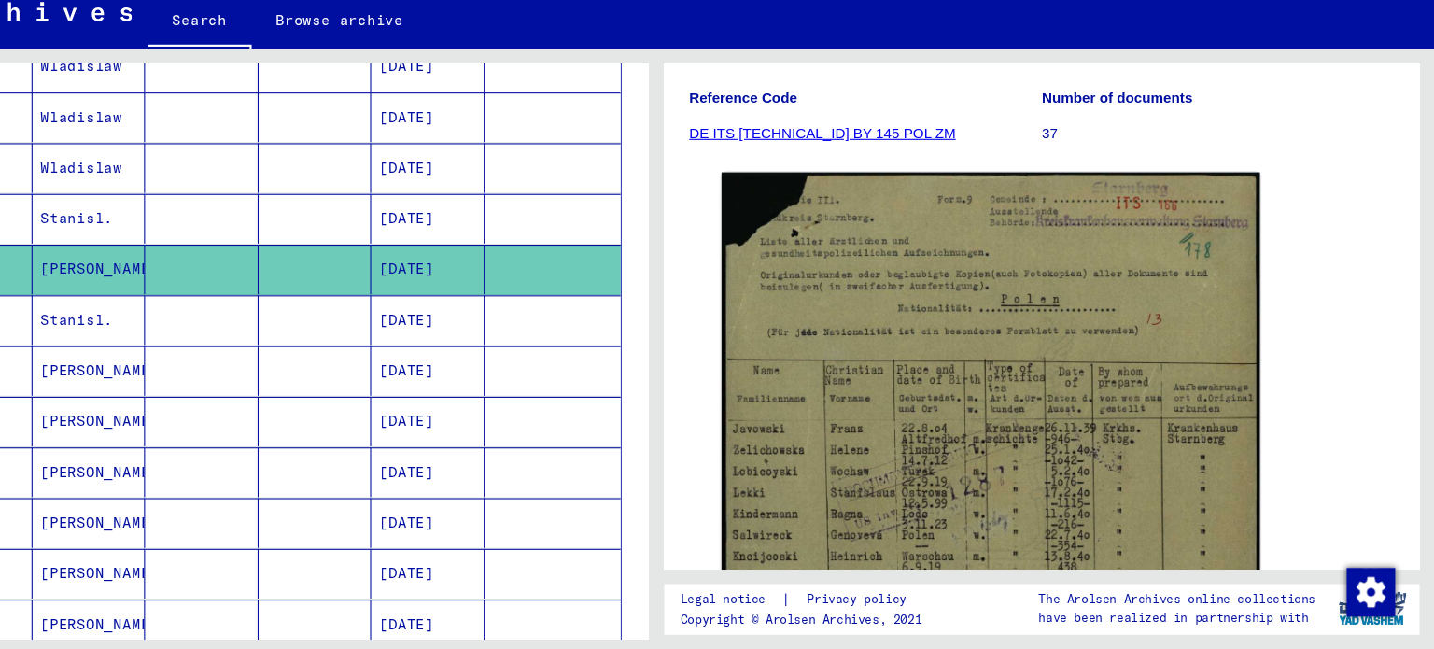
scroll to position [883, 0]
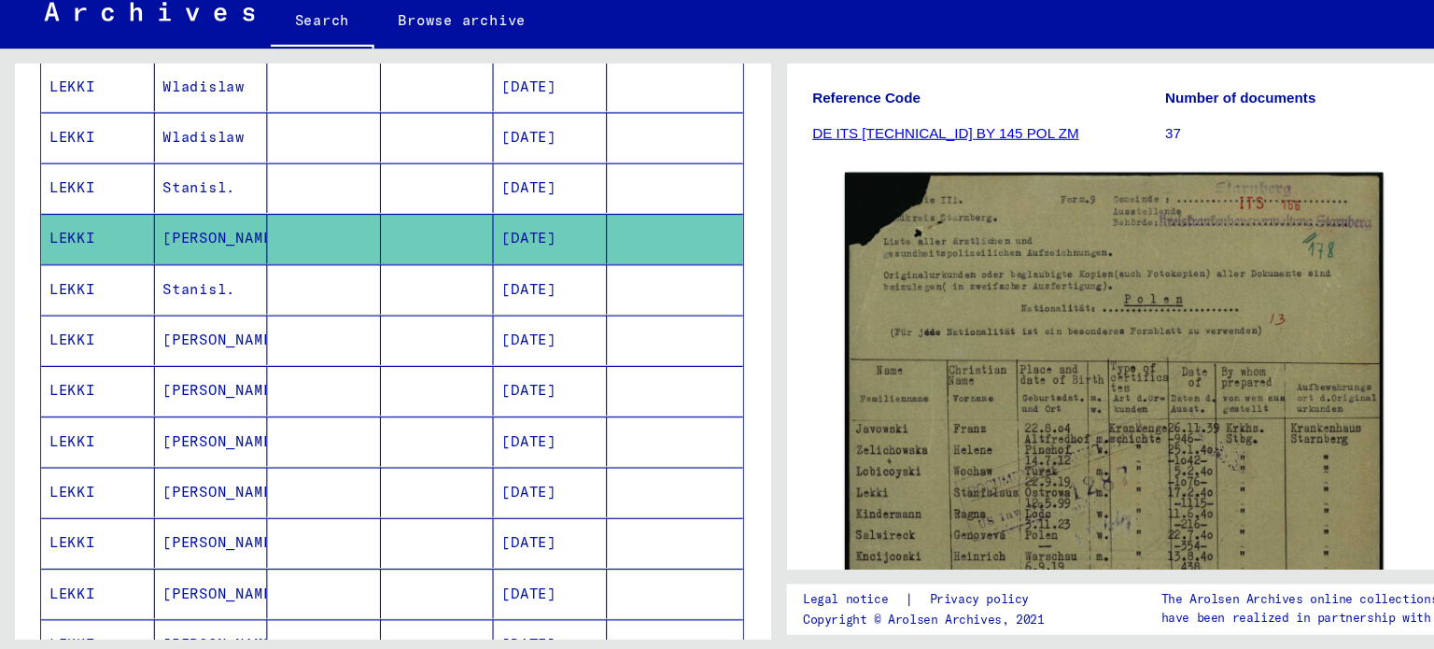
click at [265, 303] on mat-cell at bounding box center [298, 311] width 105 height 46
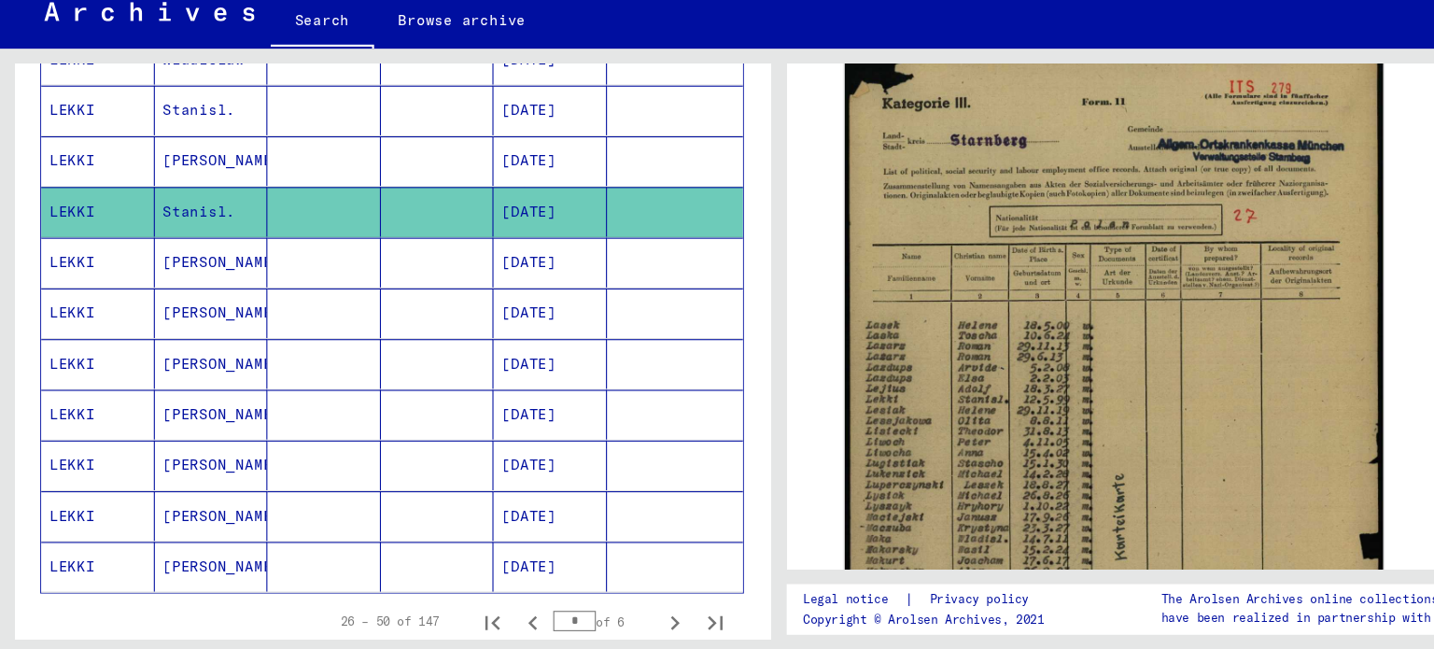
scroll to position [1014, 0]
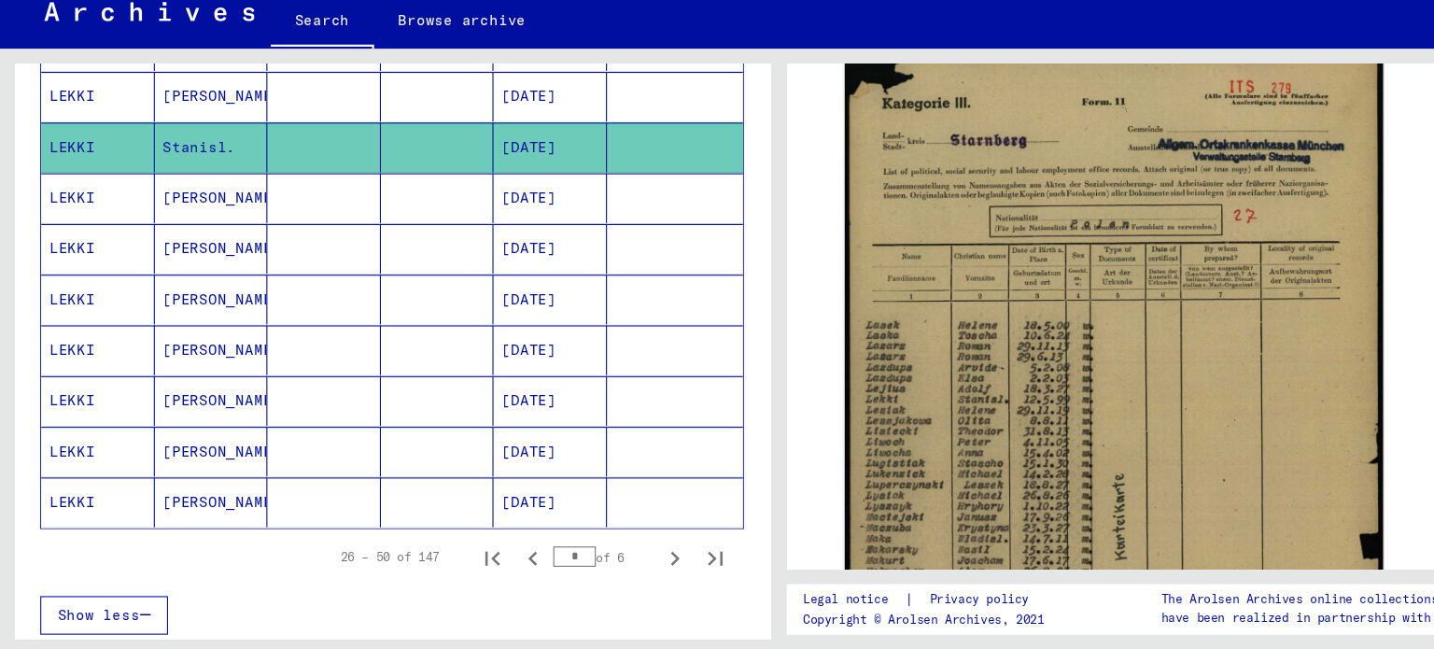
click at [275, 395] on mat-cell at bounding box center [298, 414] width 105 height 46
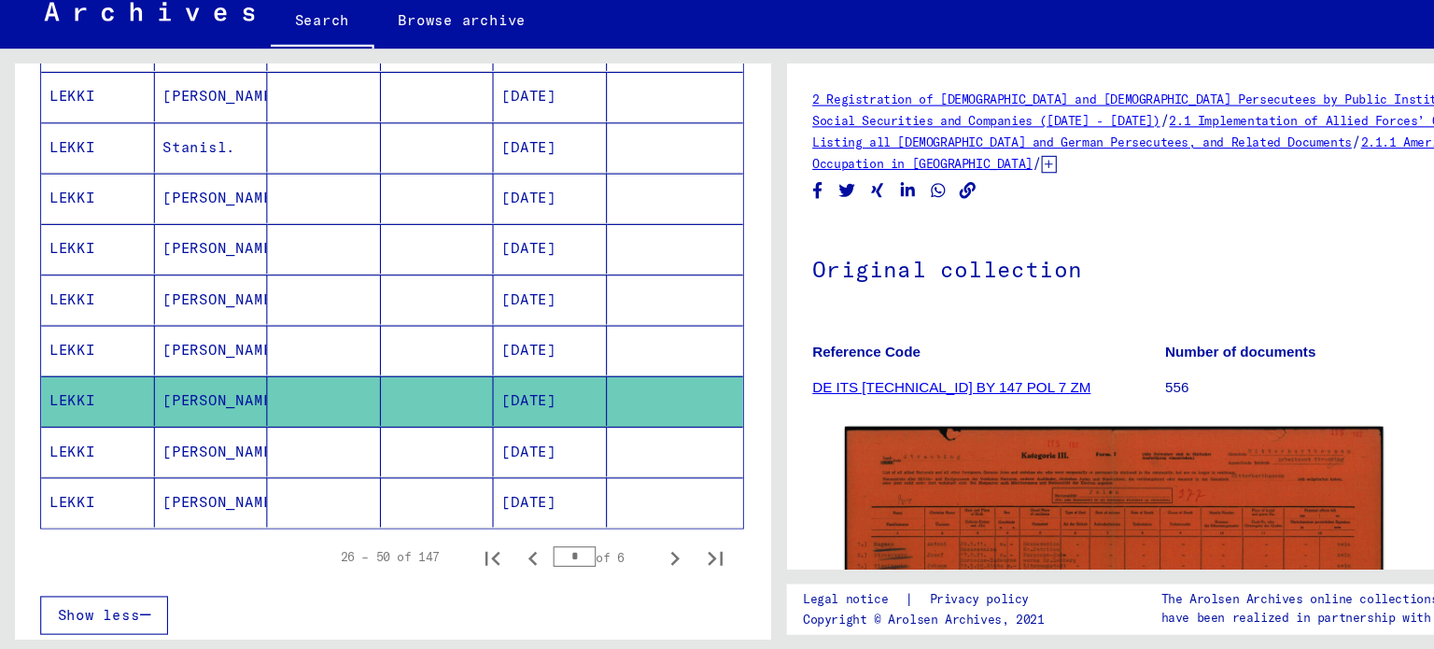
click at [300, 442] on mat-cell at bounding box center [298, 461] width 105 height 46
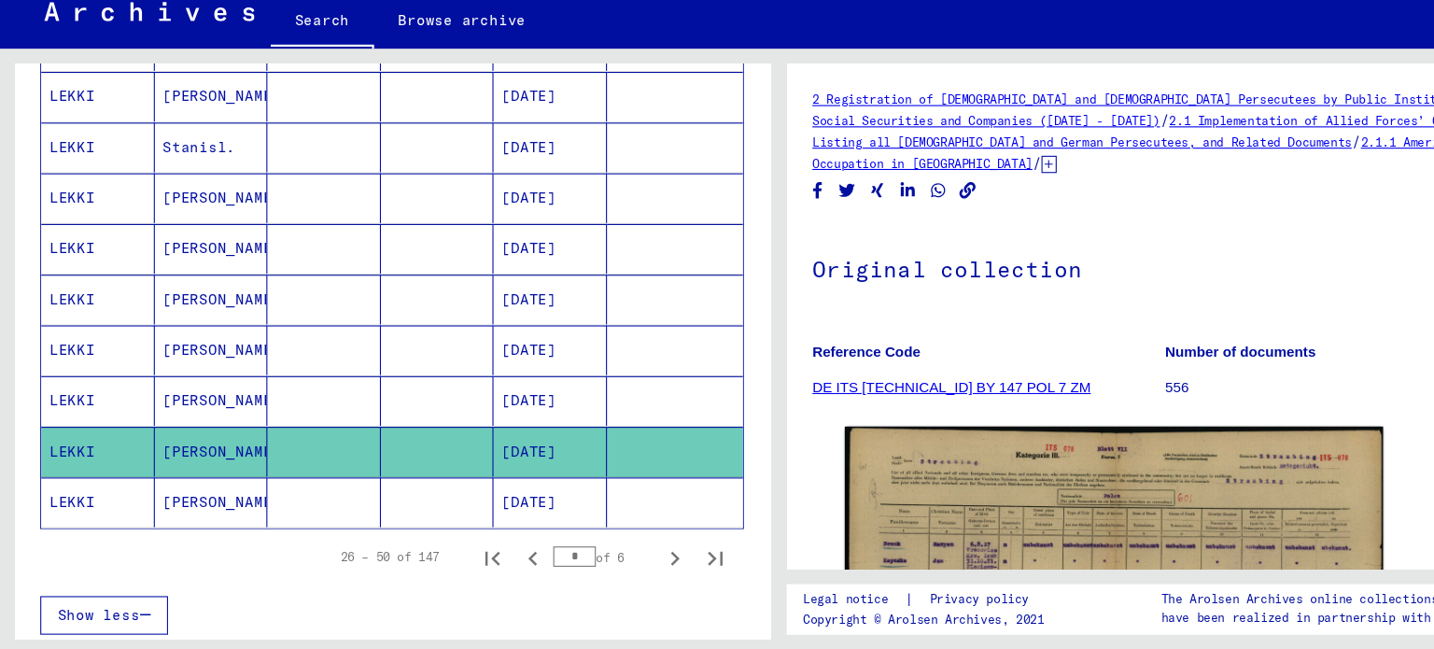
click at [314, 397] on mat-cell at bounding box center [298, 414] width 105 height 46
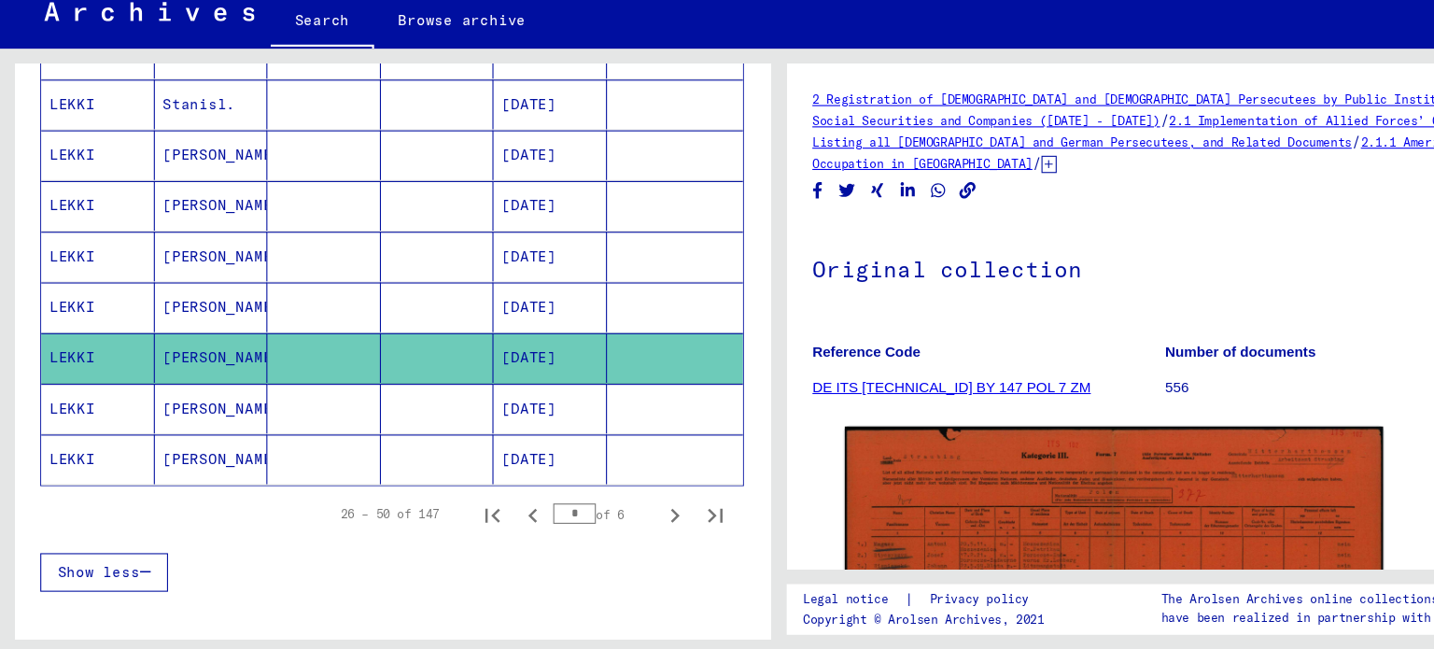
scroll to position [1054, 0]
click at [609, 506] on icon "Next page" at bounding box center [622, 519] width 26 height 26
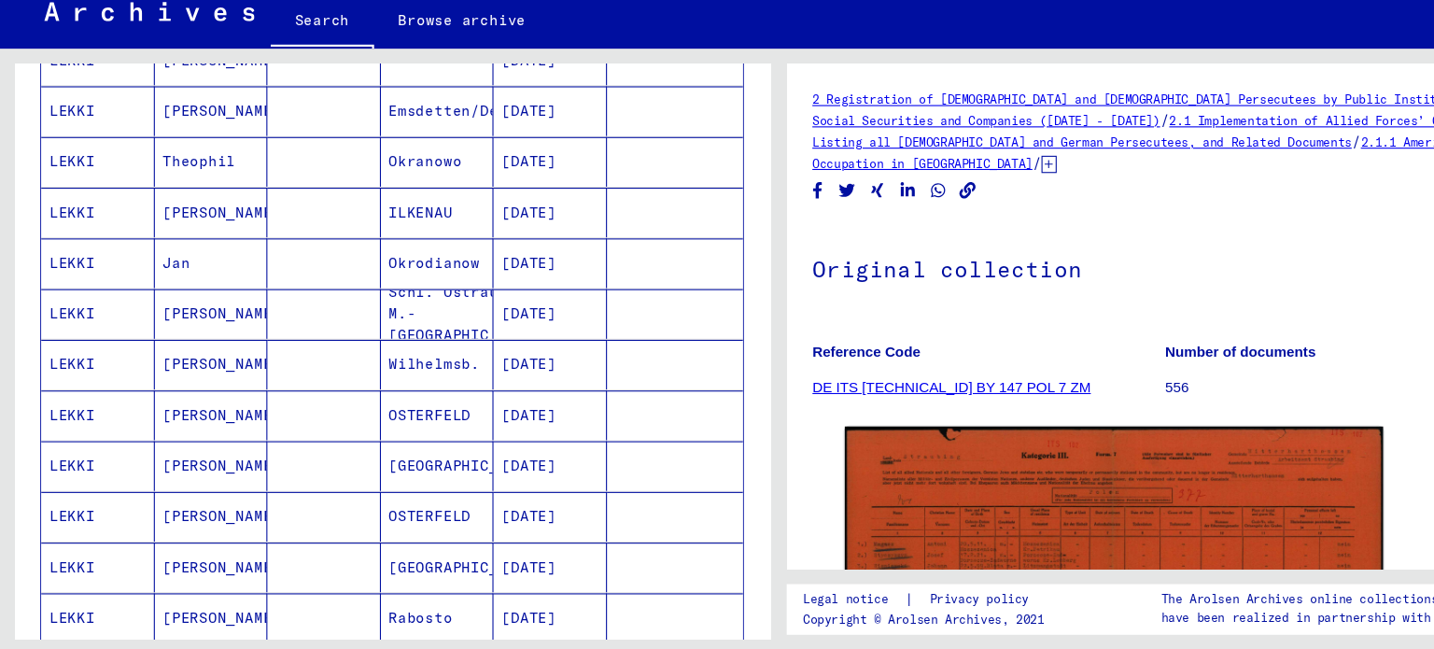
scroll to position [440, 0]
click at [269, 239] on mat-cell at bounding box center [298, 241] width 105 height 46
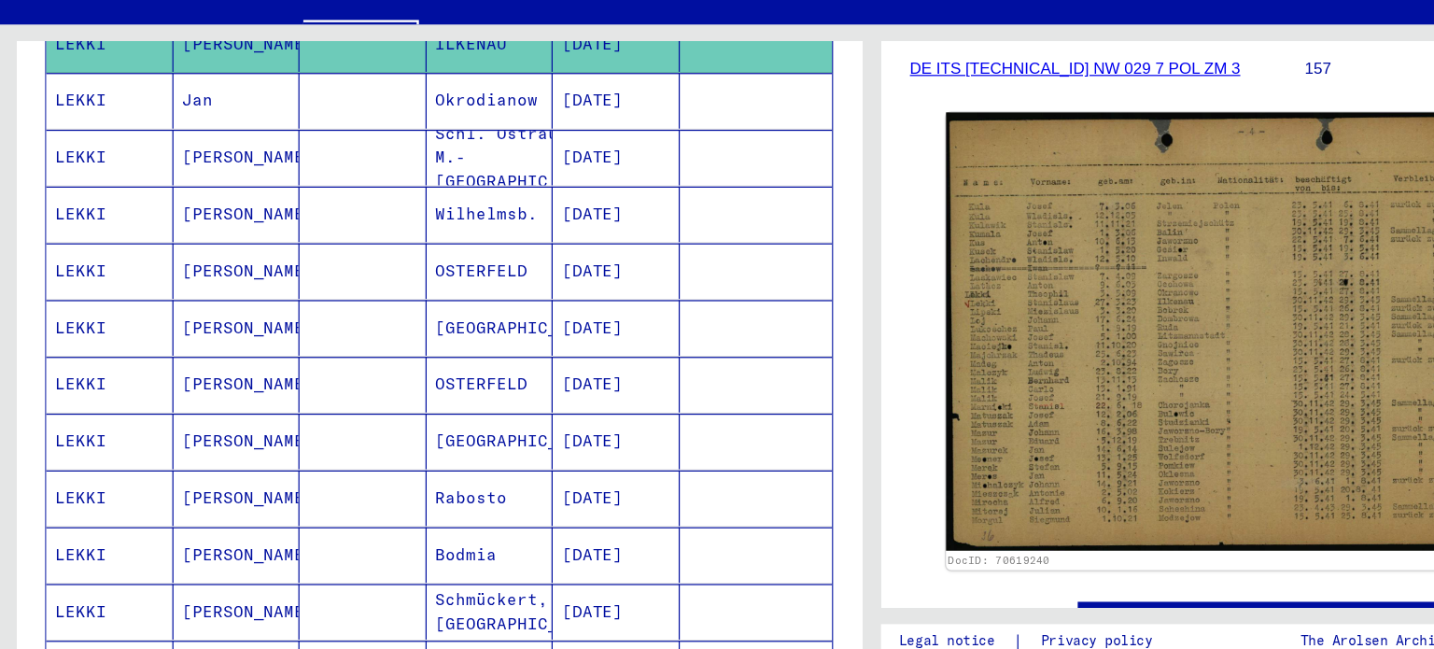
scroll to position [647, 0]
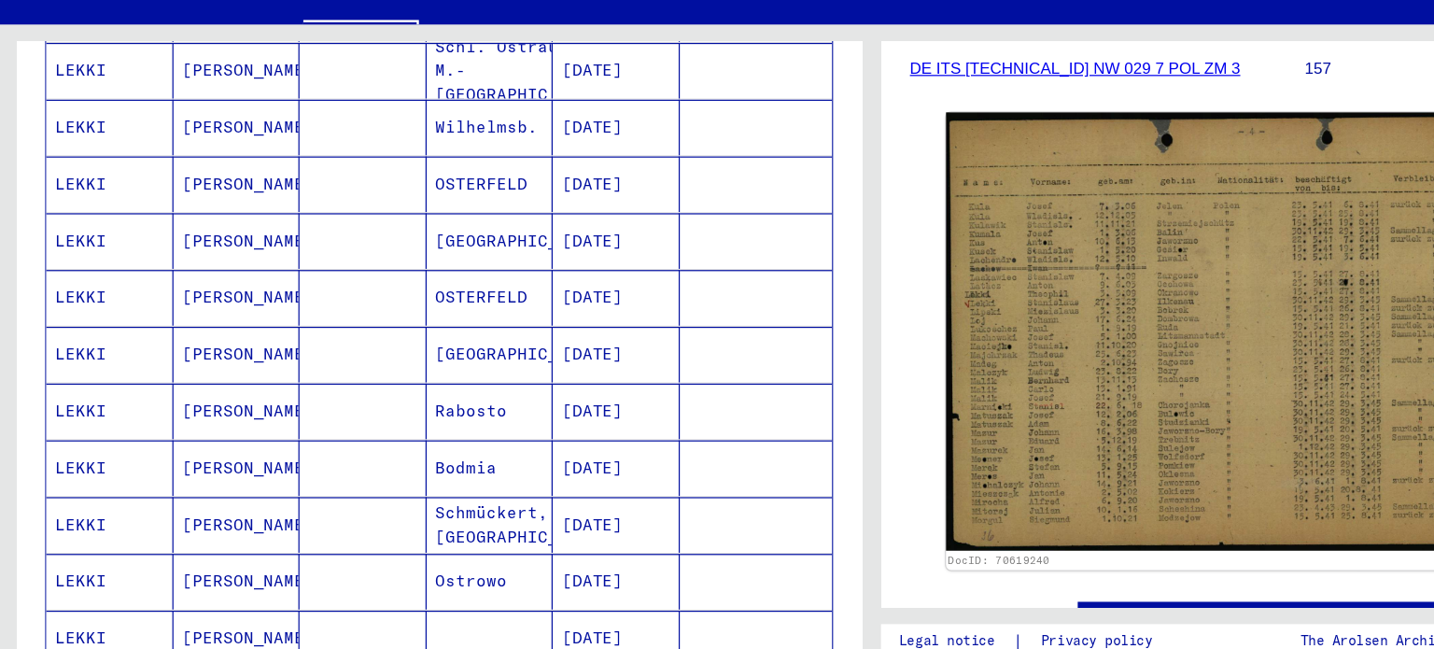
click at [158, 406] on mat-cell "[PERSON_NAME]" at bounding box center [195, 408] width 105 height 46
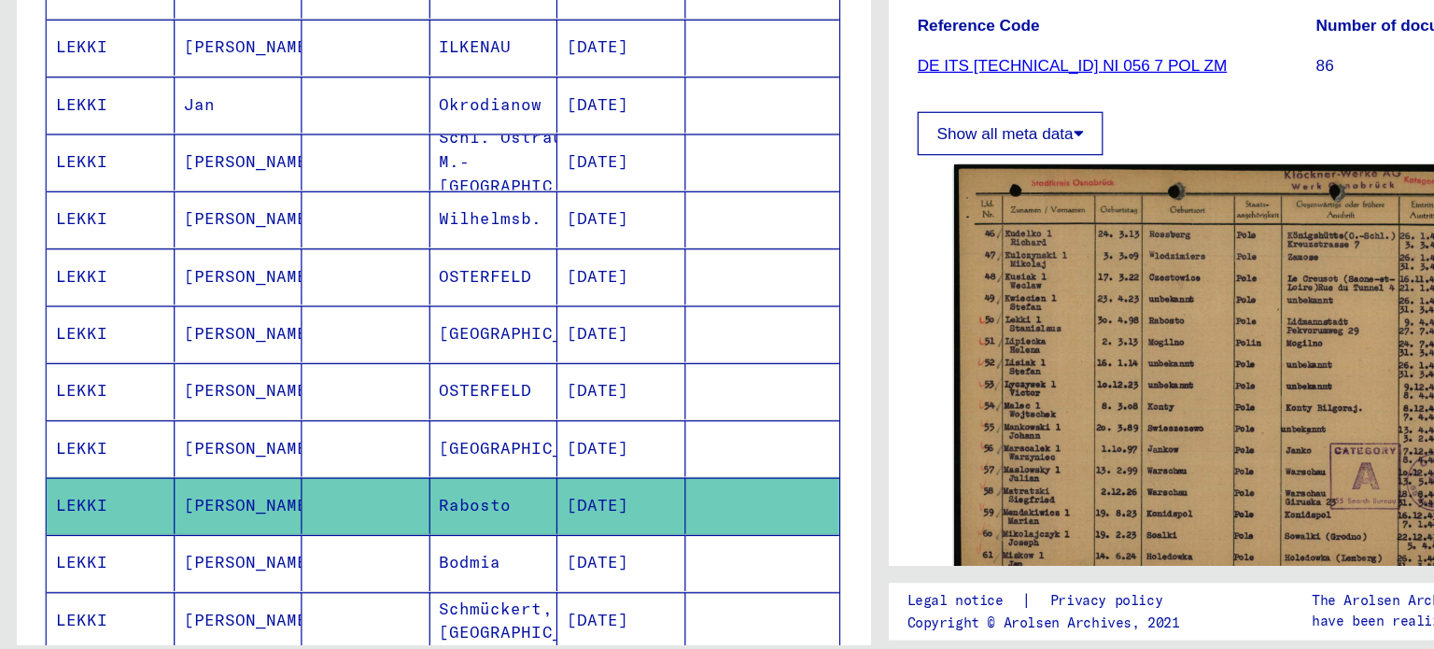
scroll to position [447, 0]
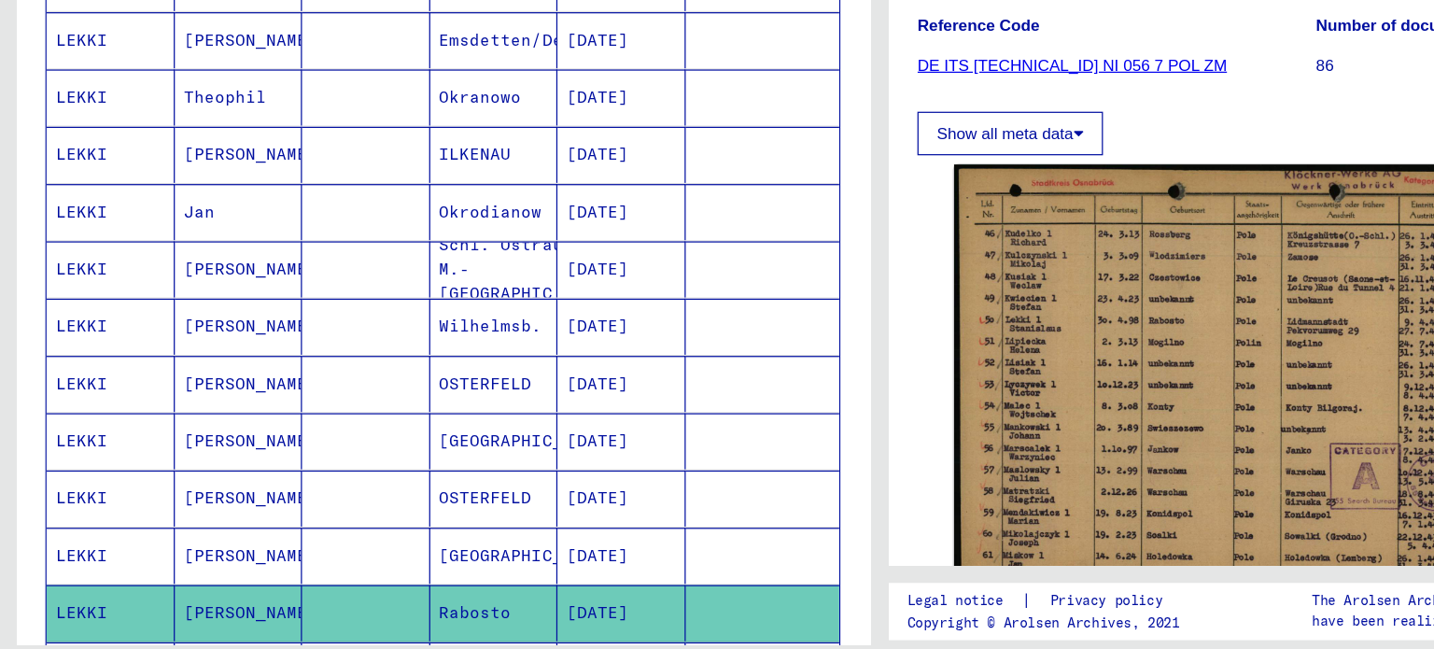
click at [288, 291] on mat-cell at bounding box center [298, 281] width 105 height 46
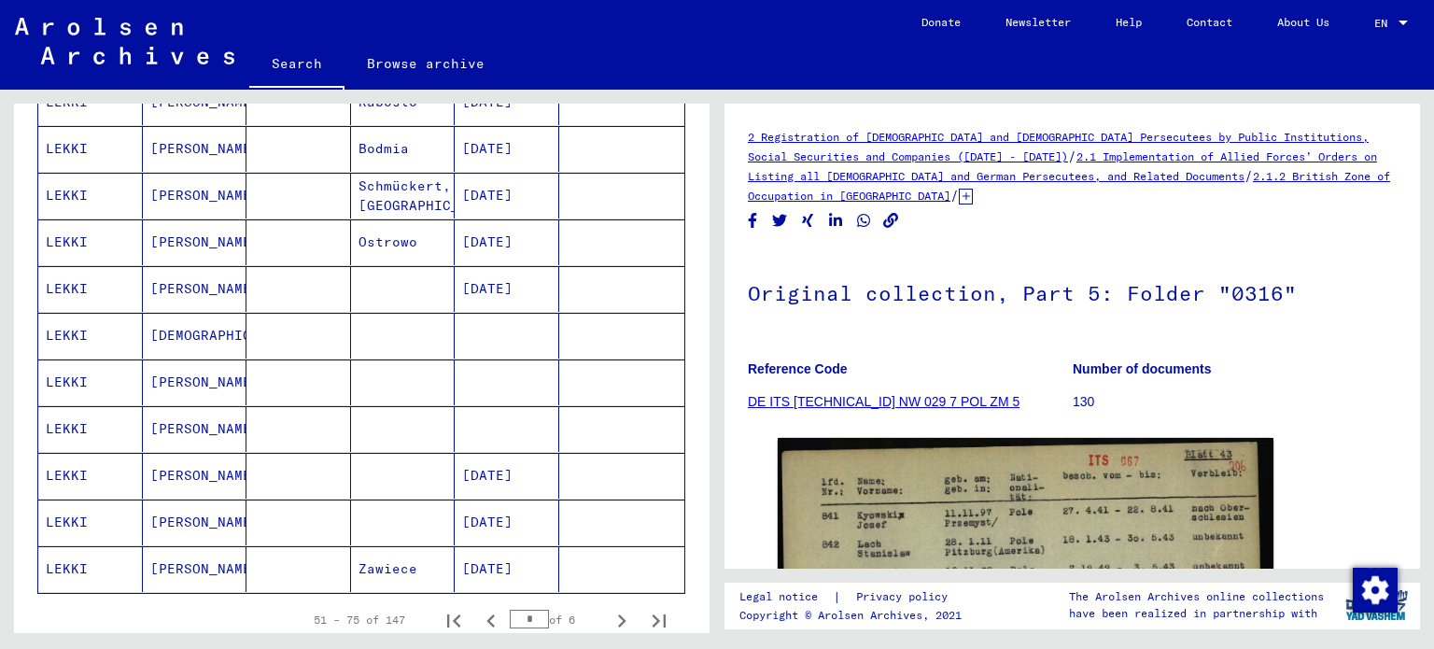
scroll to position [1123, 0]
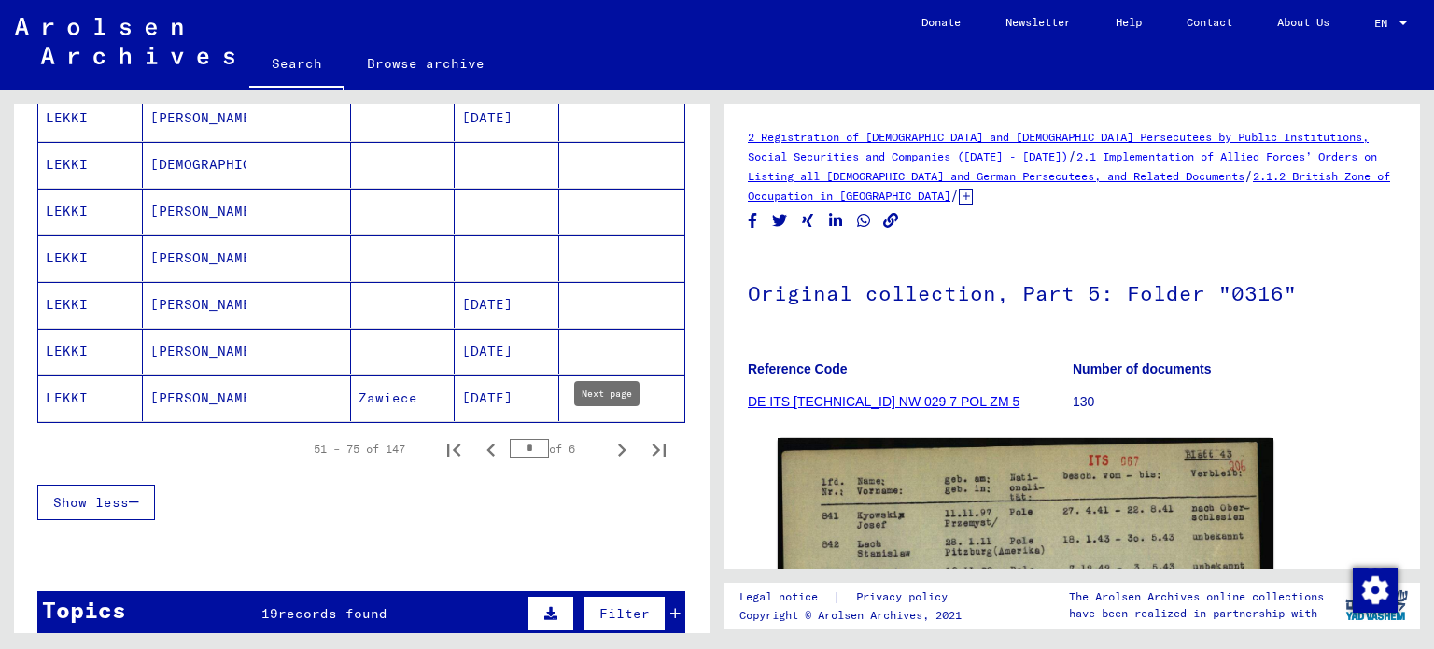
click at [609, 444] on icon "Next page" at bounding box center [622, 450] width 26 height 26
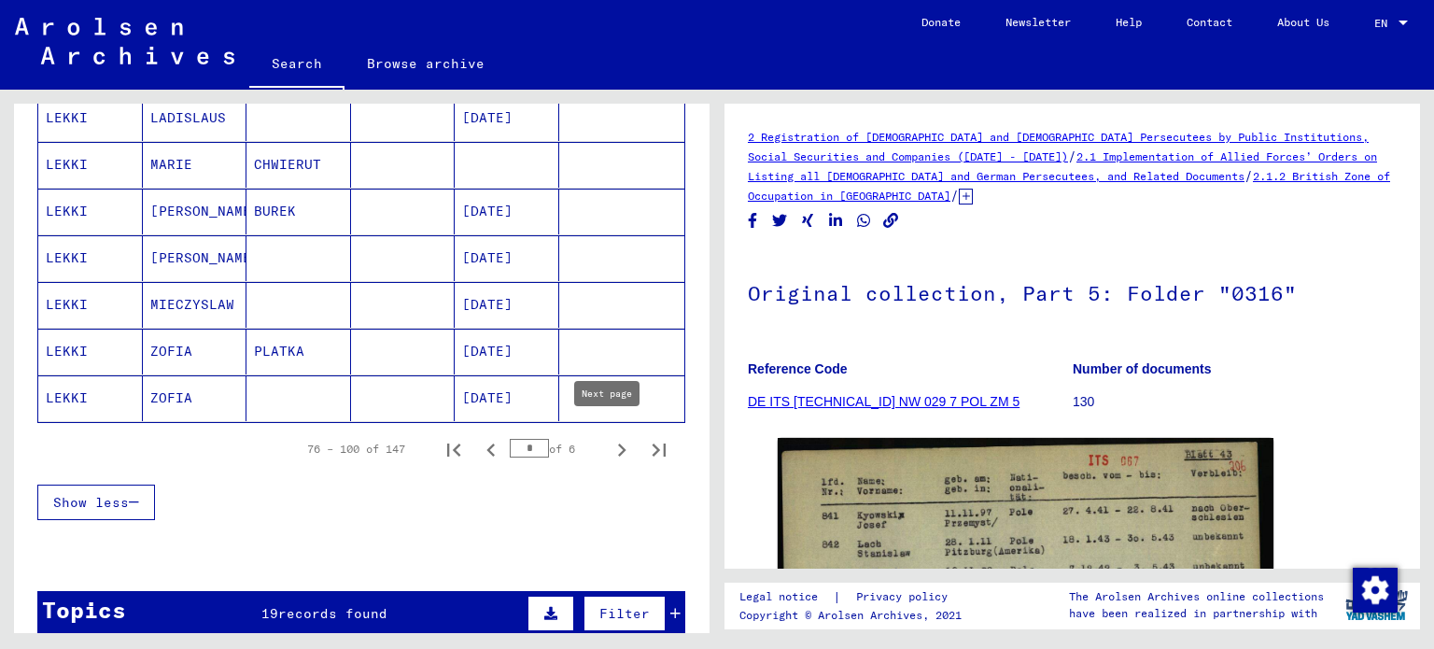
click at [609, 438] on icon "Next page" at bounding box center [622, 450] width 26 height 26
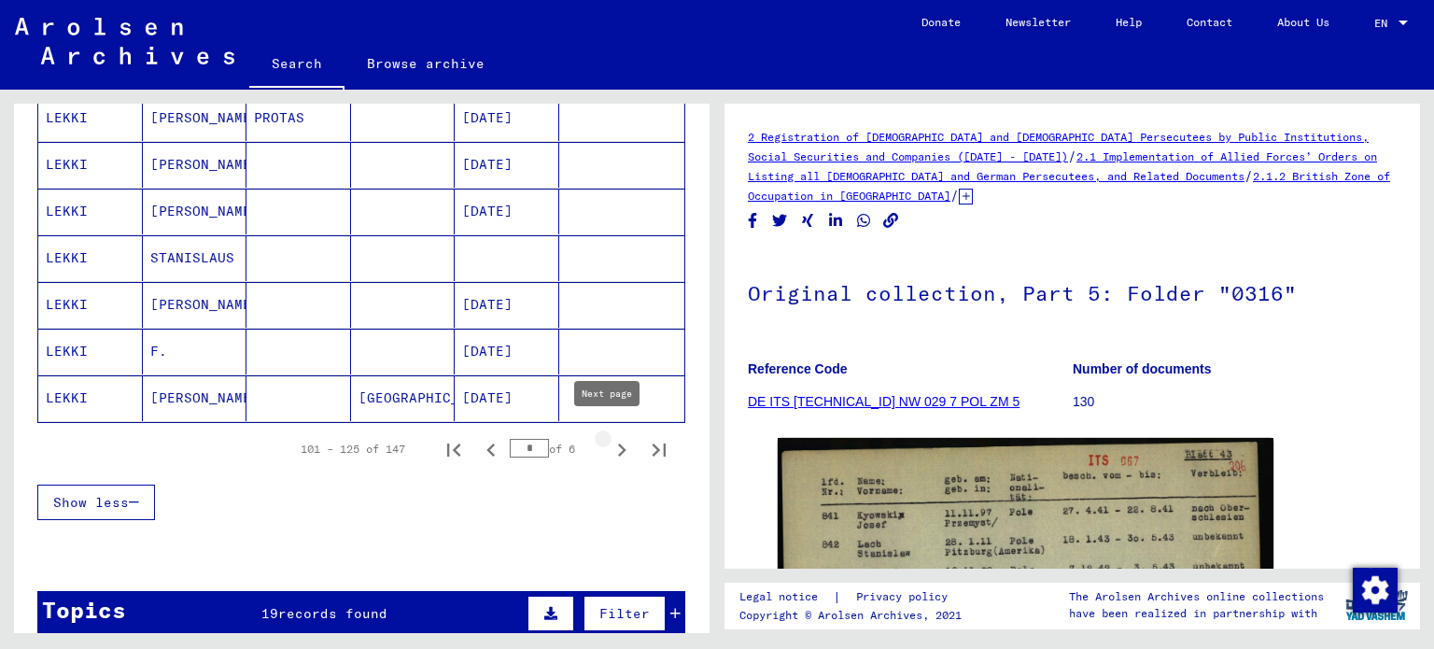
type input "*"
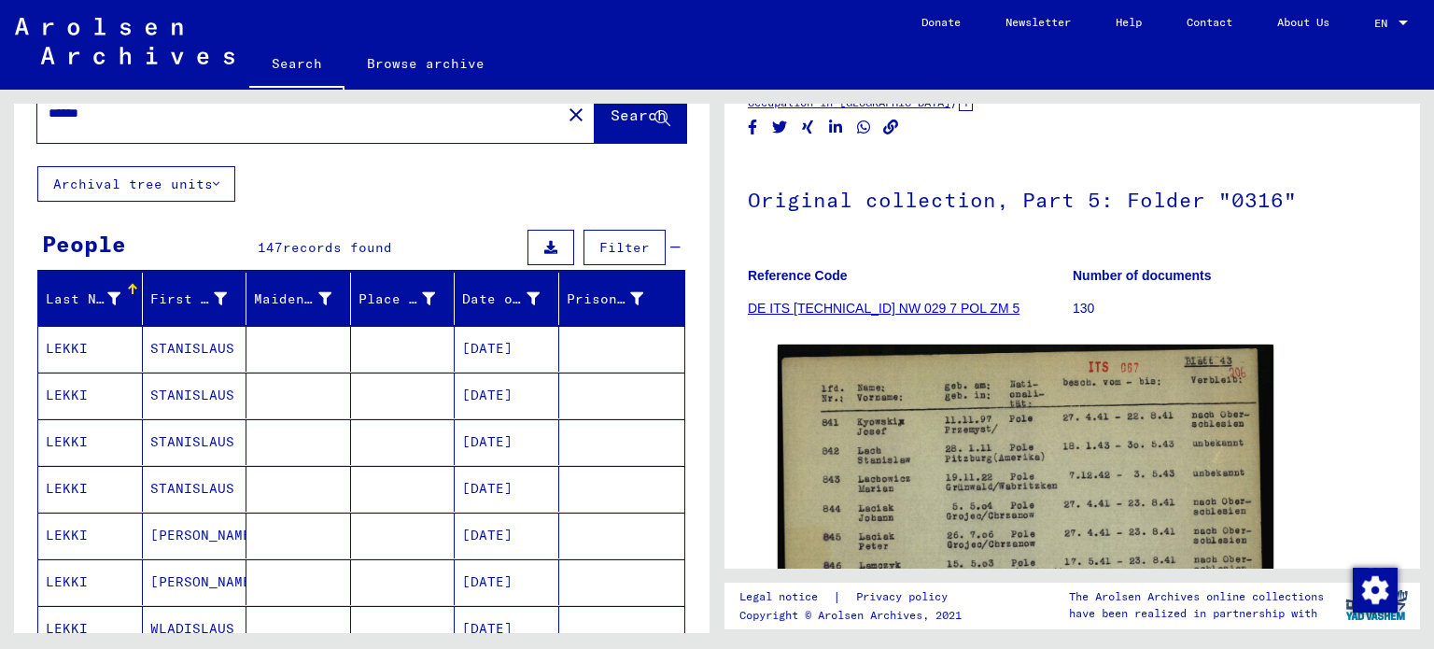
scroll to position [0, 0]
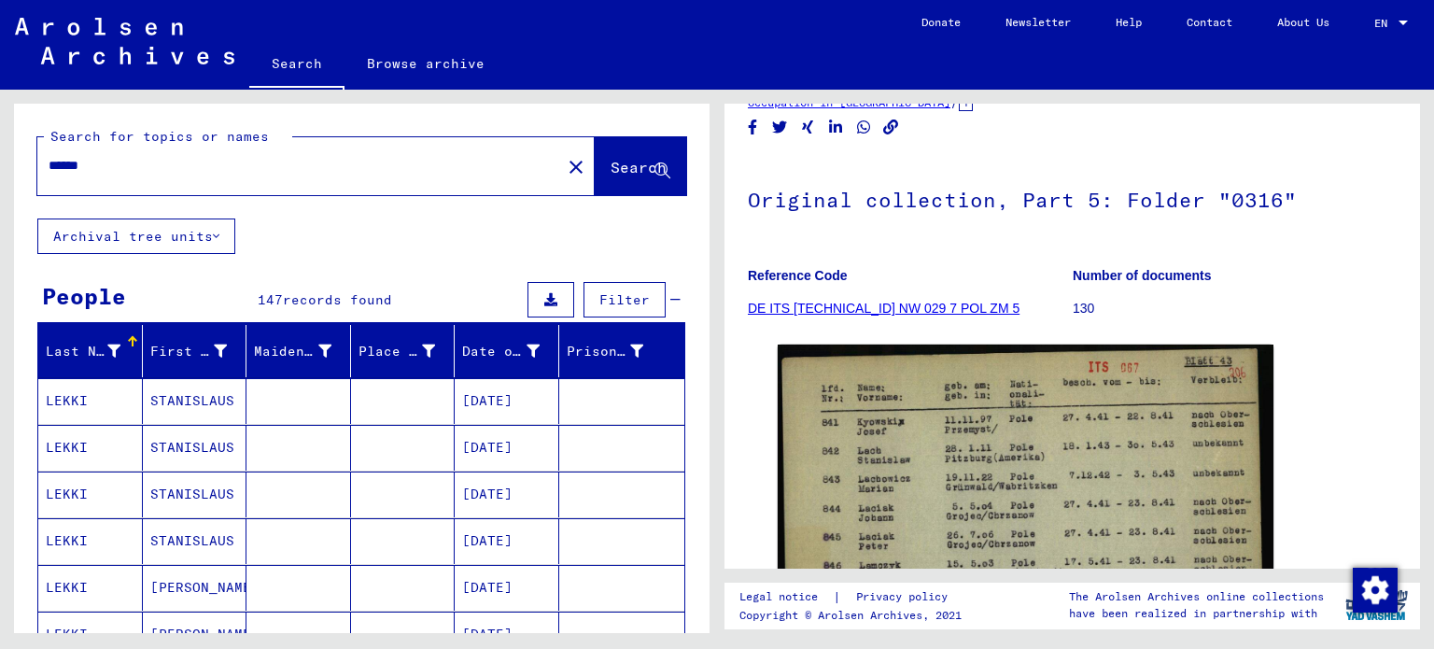
click at [258, 184] on div "*****" at bounding box center [293, 166] width 513 height 42
click at [246, 173] on input "*****" at bounding box center [299, 166] width 501 height 20
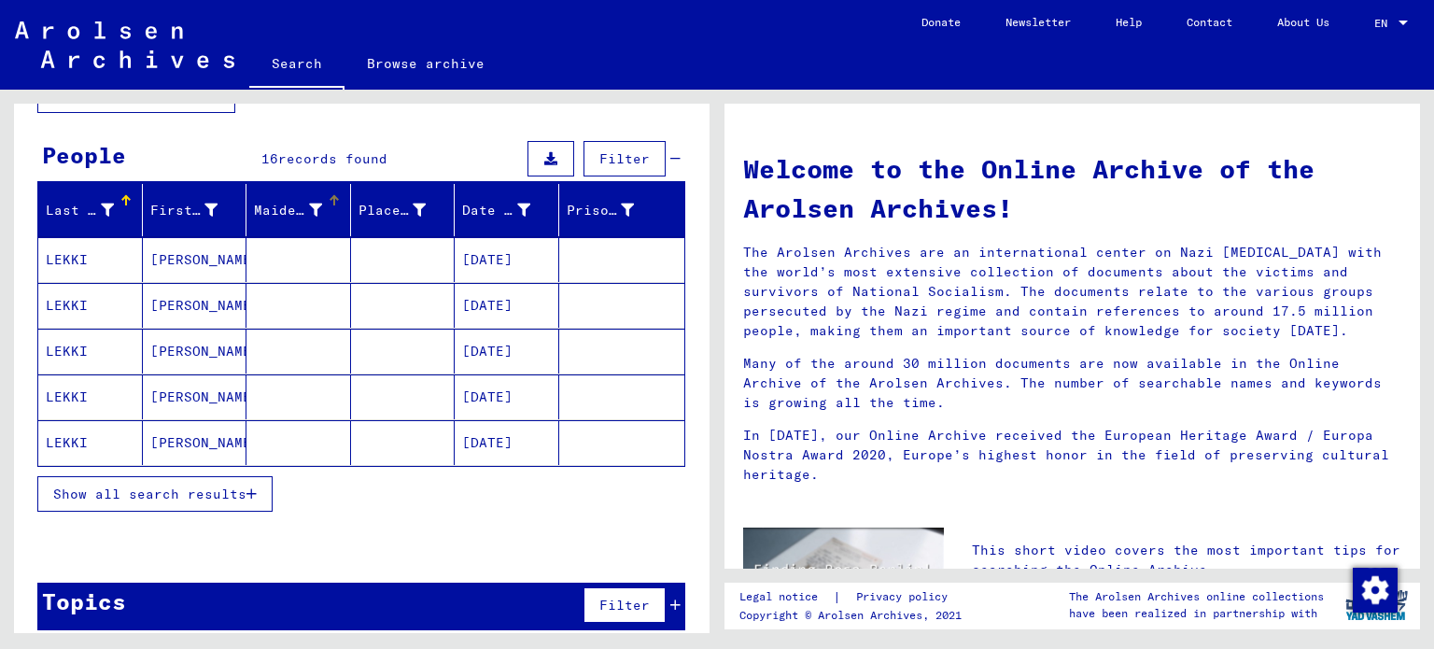
scroll to position [153, 0]
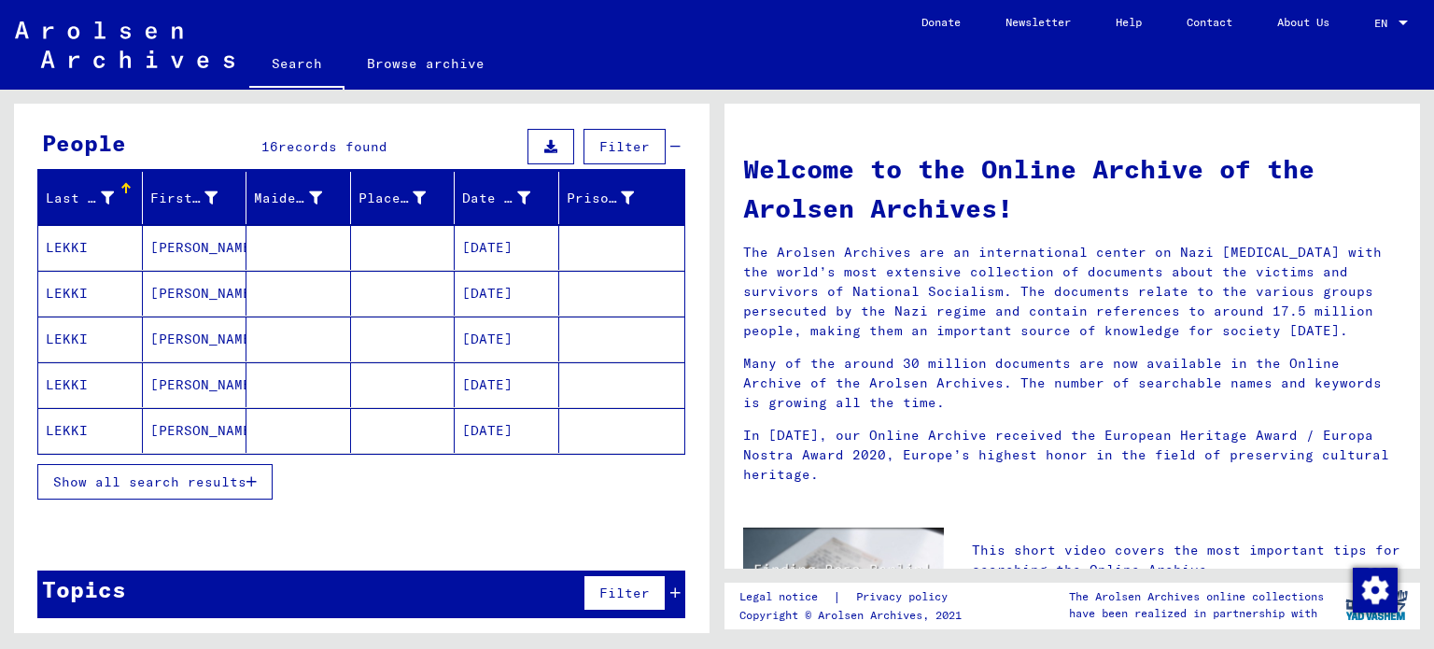
click at [122, 474] on span "Show all search results" at bounding box center [149, 481] width 193 height 17
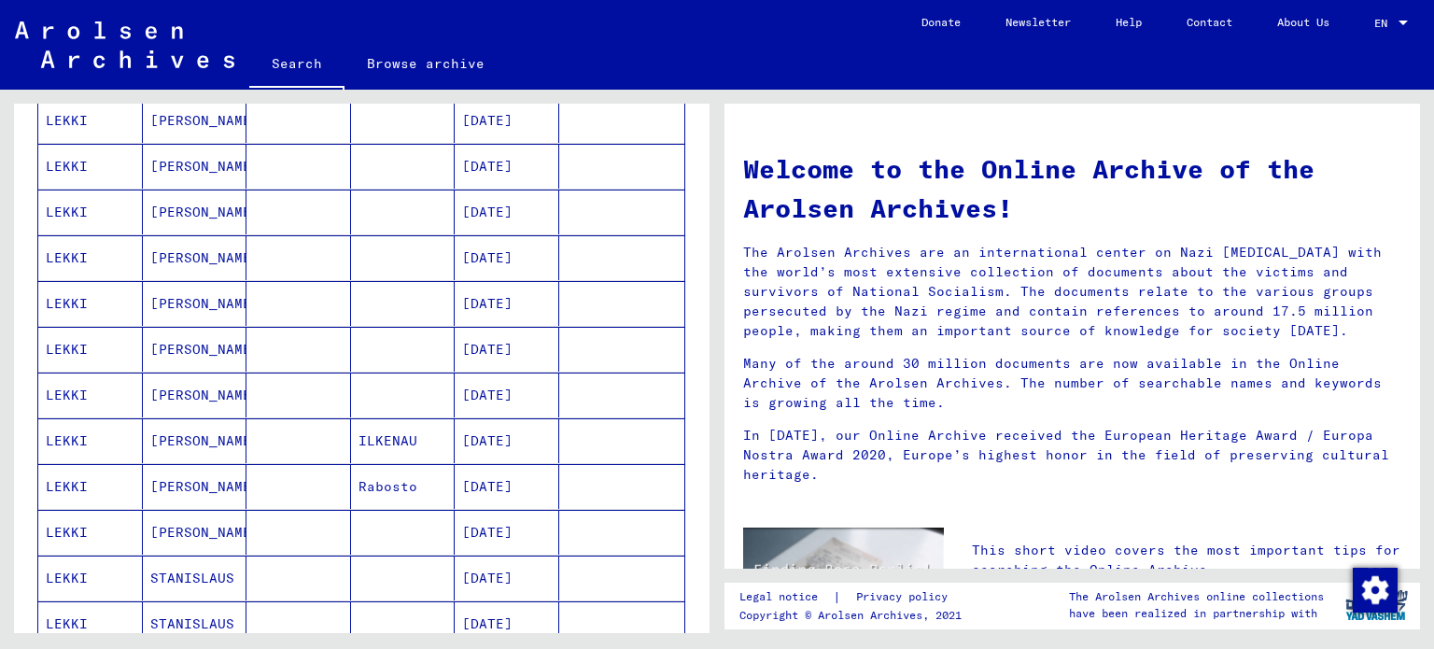
scroll to position [0, 0]
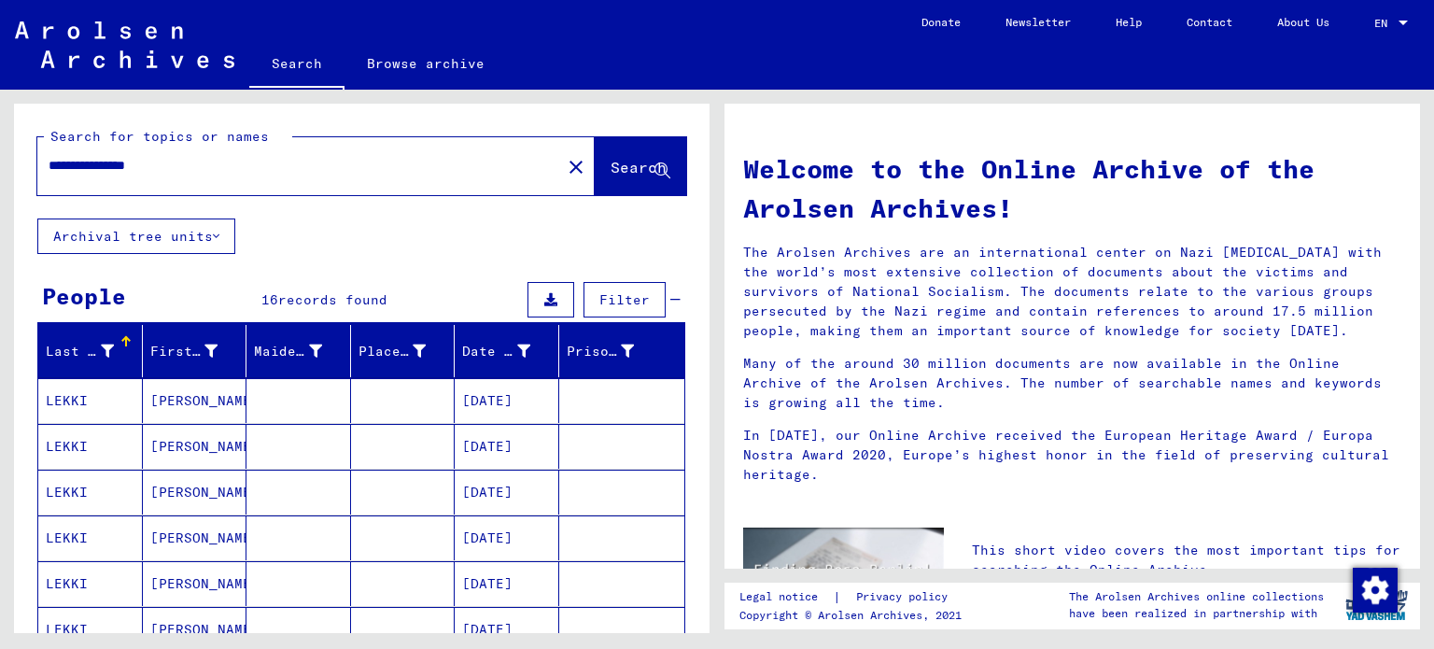
click at [232, 167] on input "**********" at bounding box center [294, 166] width 490 height 20
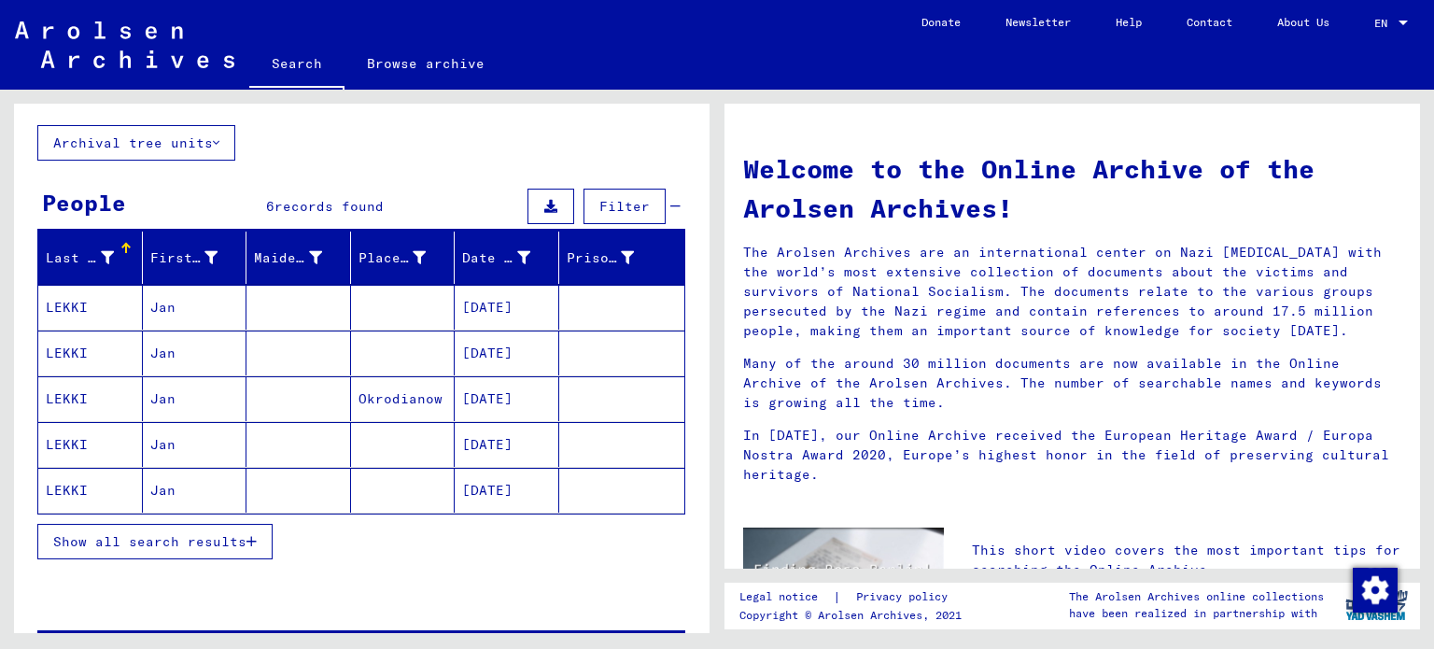
scroll to position [187, 0]
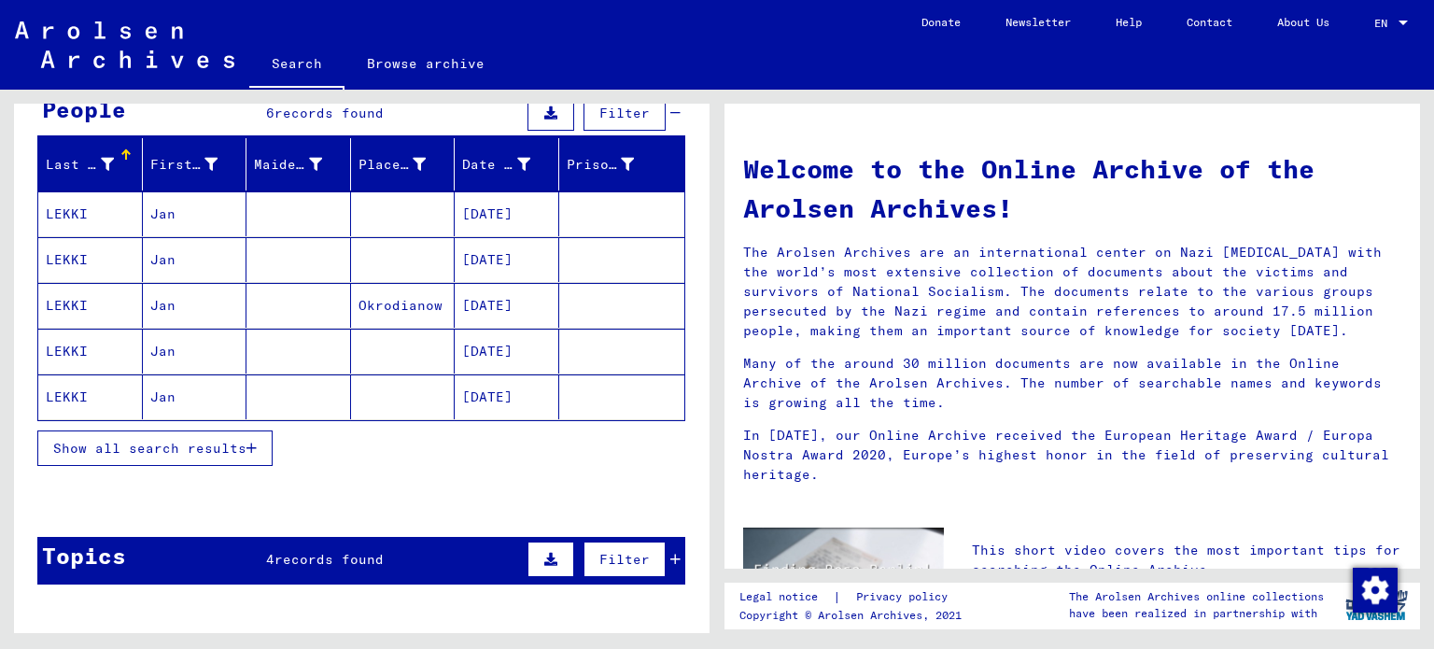
click at [302, 395] on mat-cell at bounding box center [298, 396] width 105 height 45
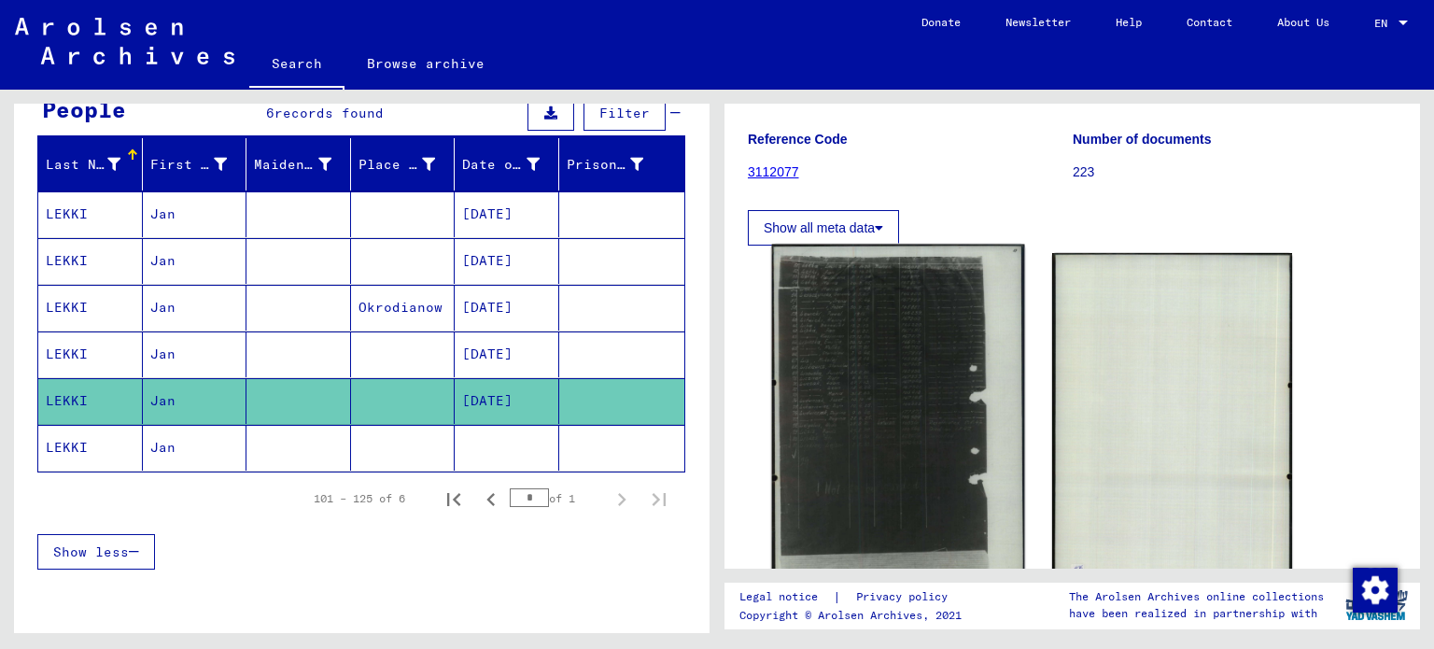
scroll to position [187, 0]
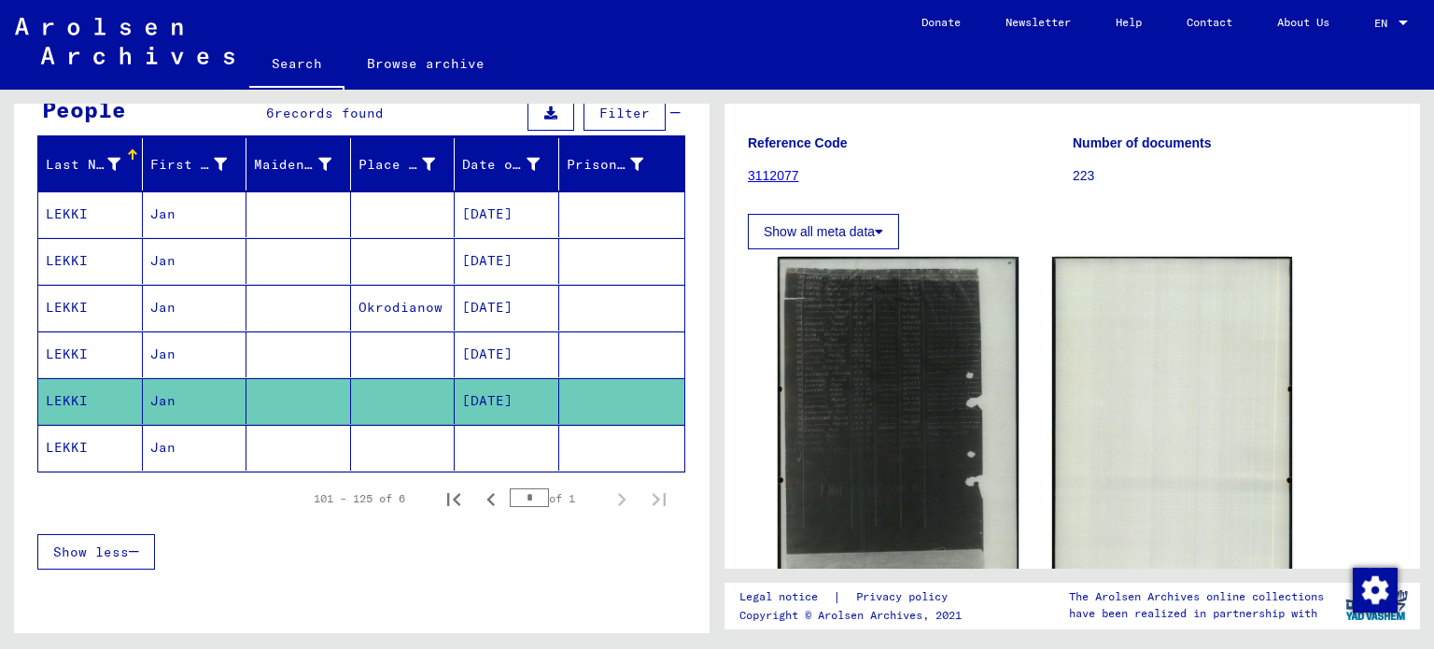
click at [110, 455] on mat-cell "LEKKI" at bounding box center [90, 448] width 105 height 46
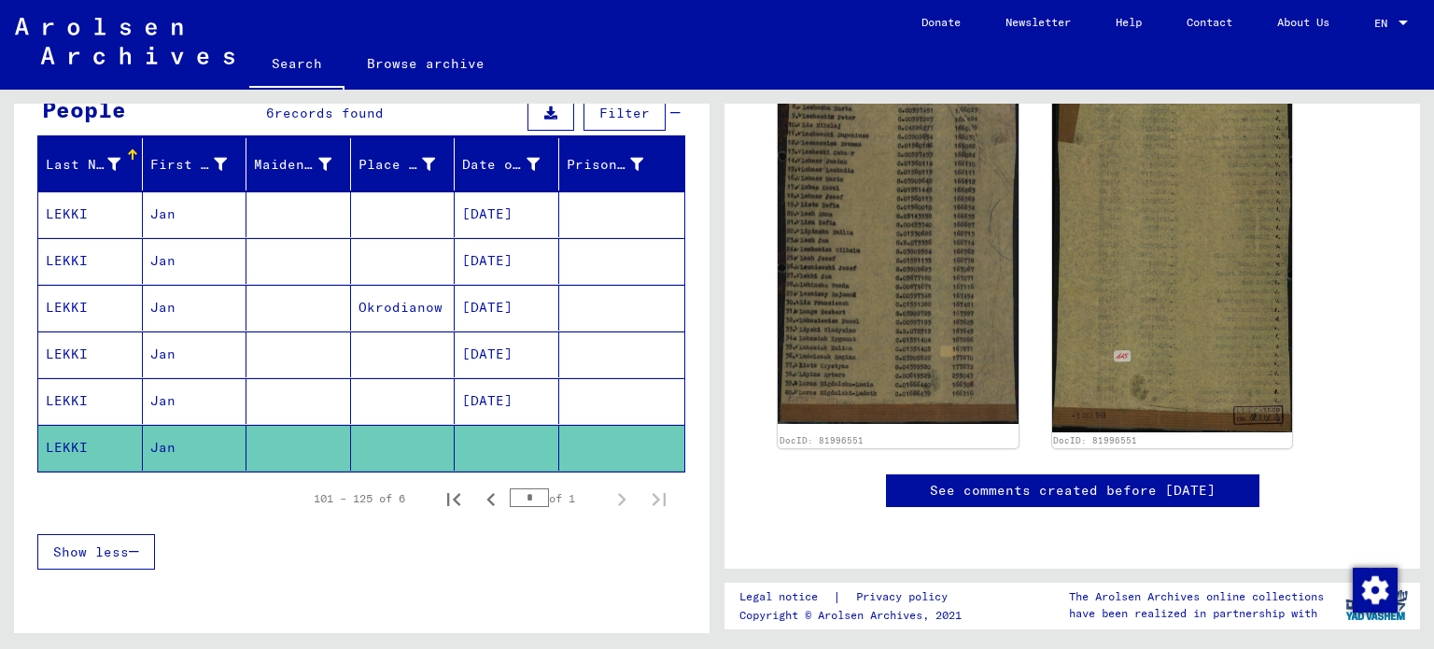
scroll to position [373, 0]
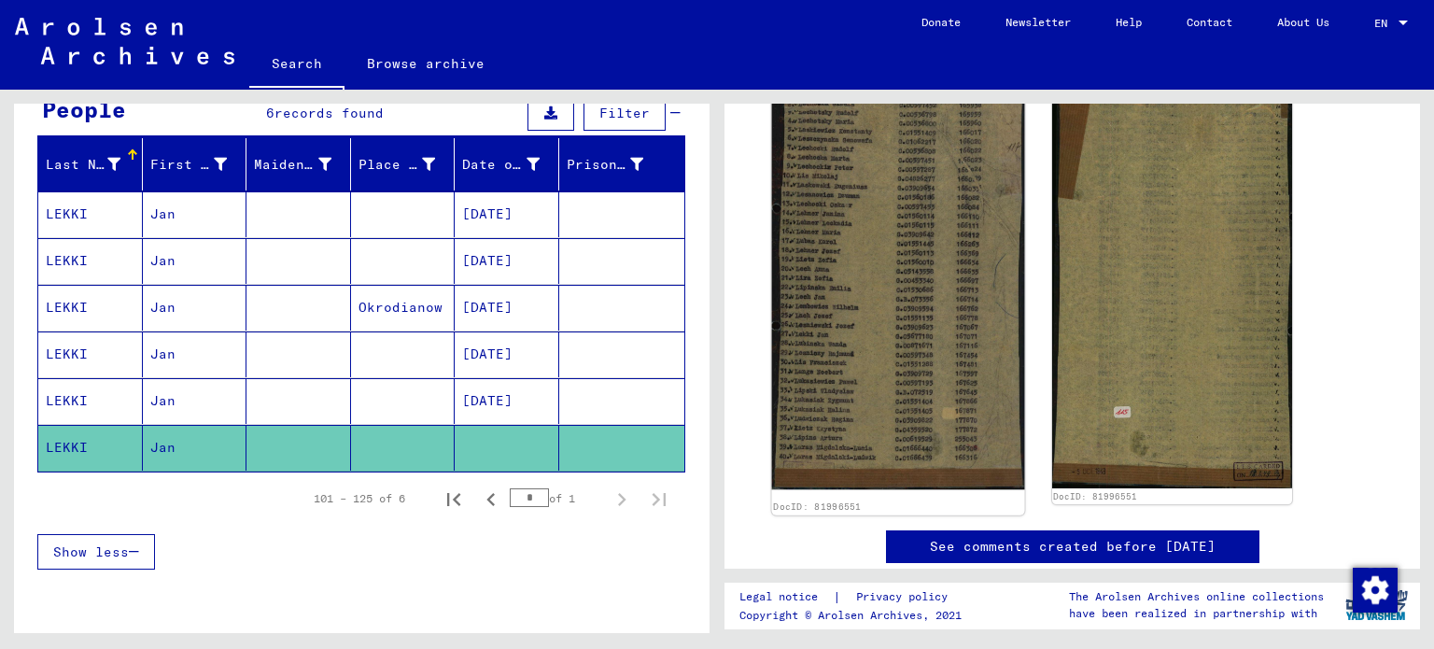
click at [892, 325] on img at bounding box center [898, 275] width 252 height 430
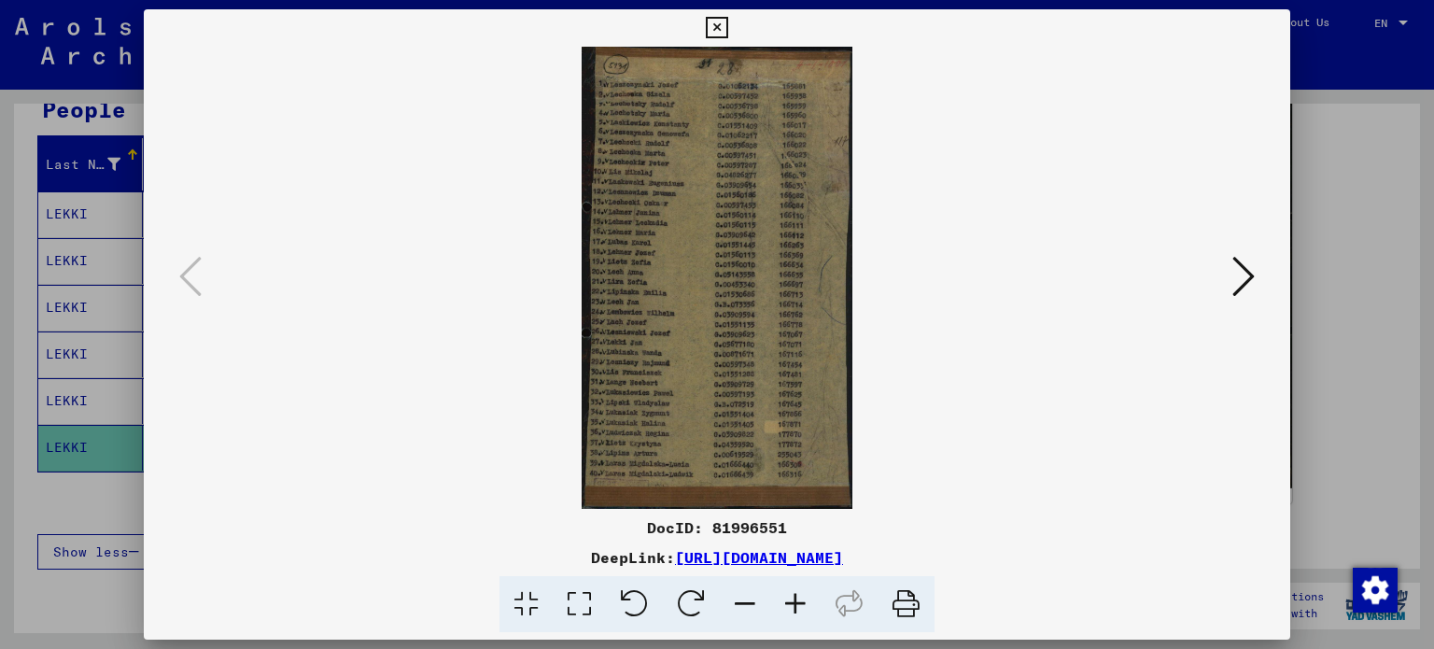
click at [1352, 163] on div at bounding box center [717, 324] width 1434 height 649
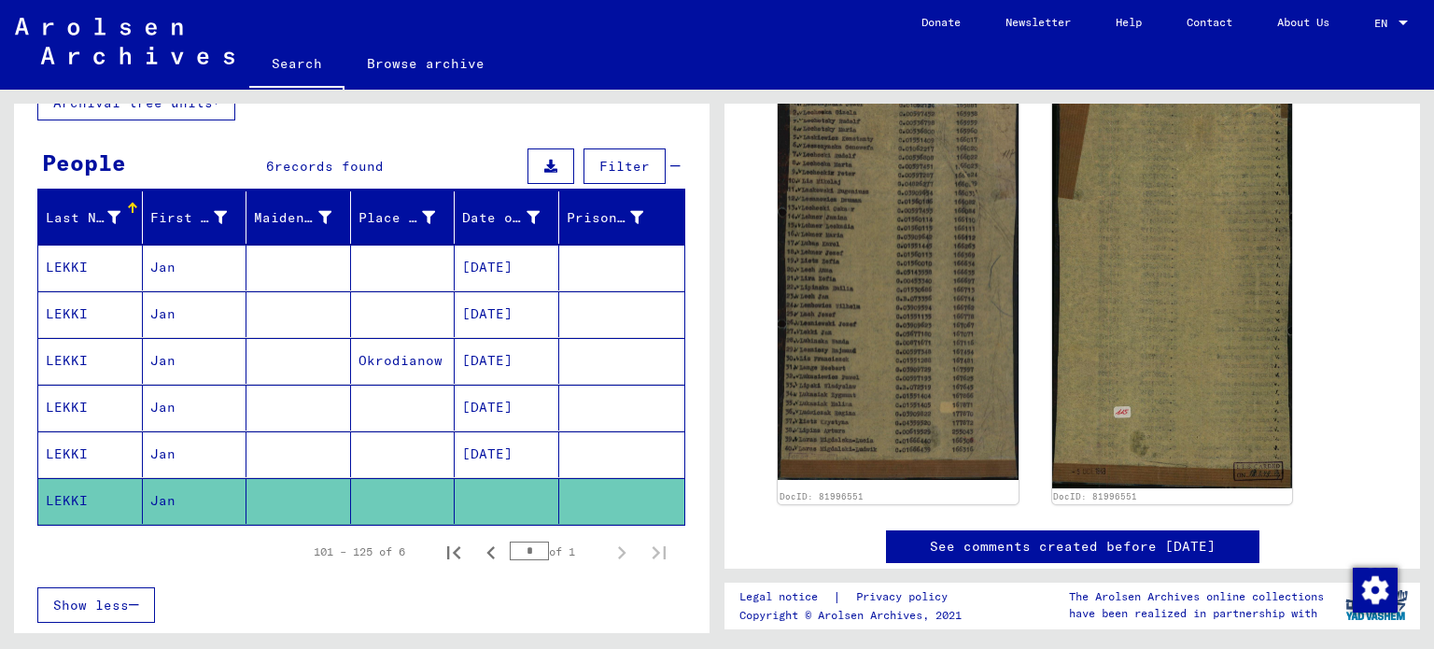
scroll to position [93, 0]
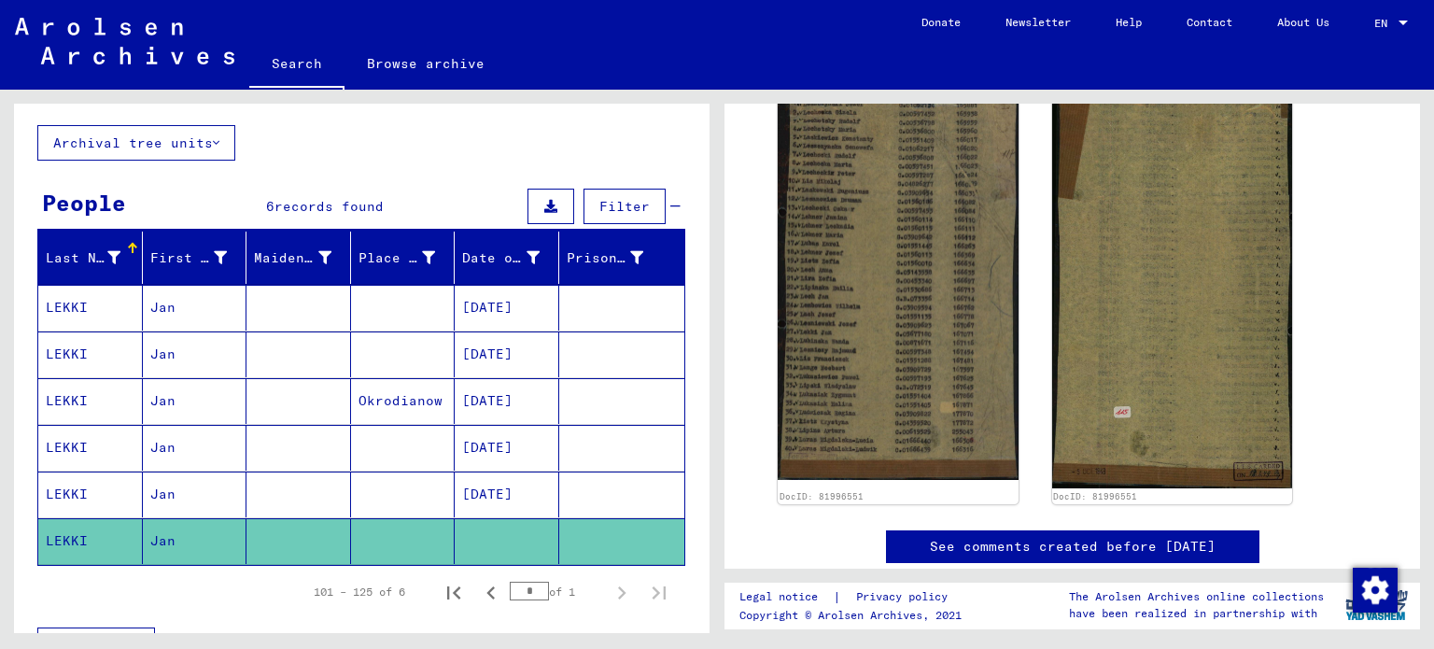
click at [223, 466] on mat-cell "Jan" at bounding box center [195, 448] width 105 height 46
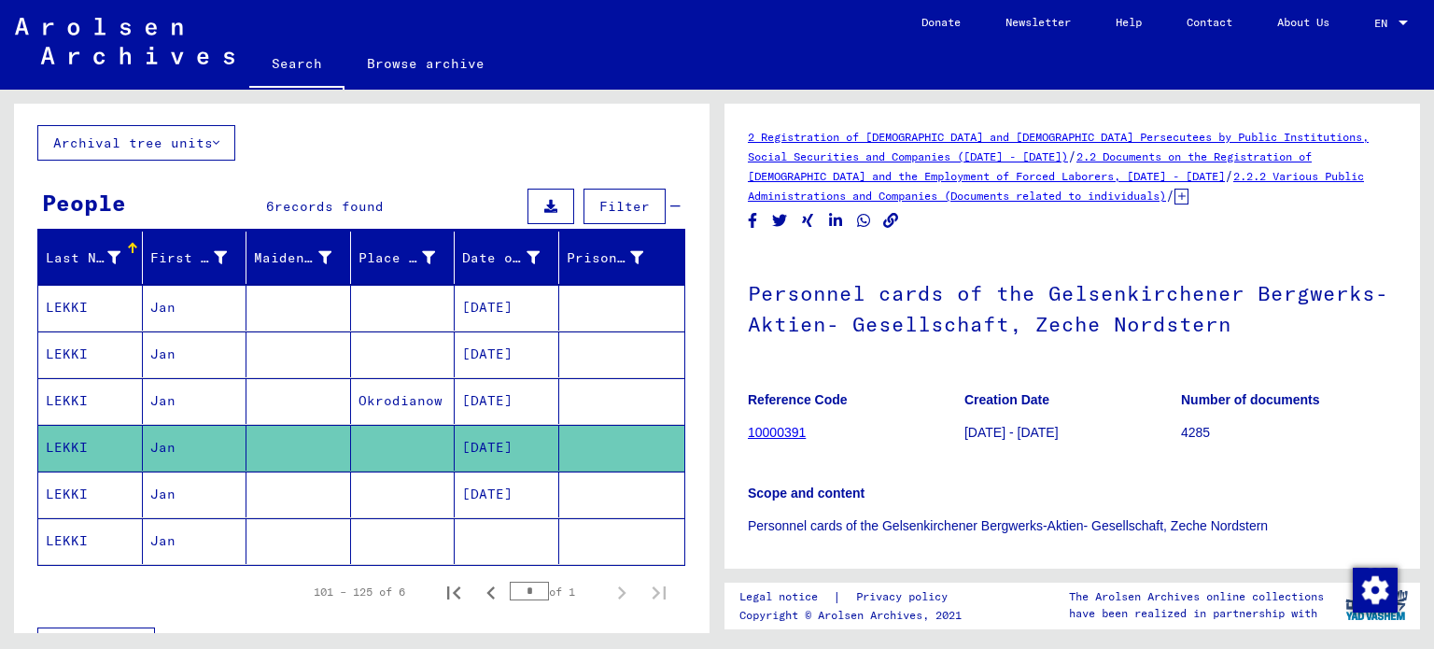
click at [257, 499] on mat-cell at bounding box center [298, 494] width 105 height 46
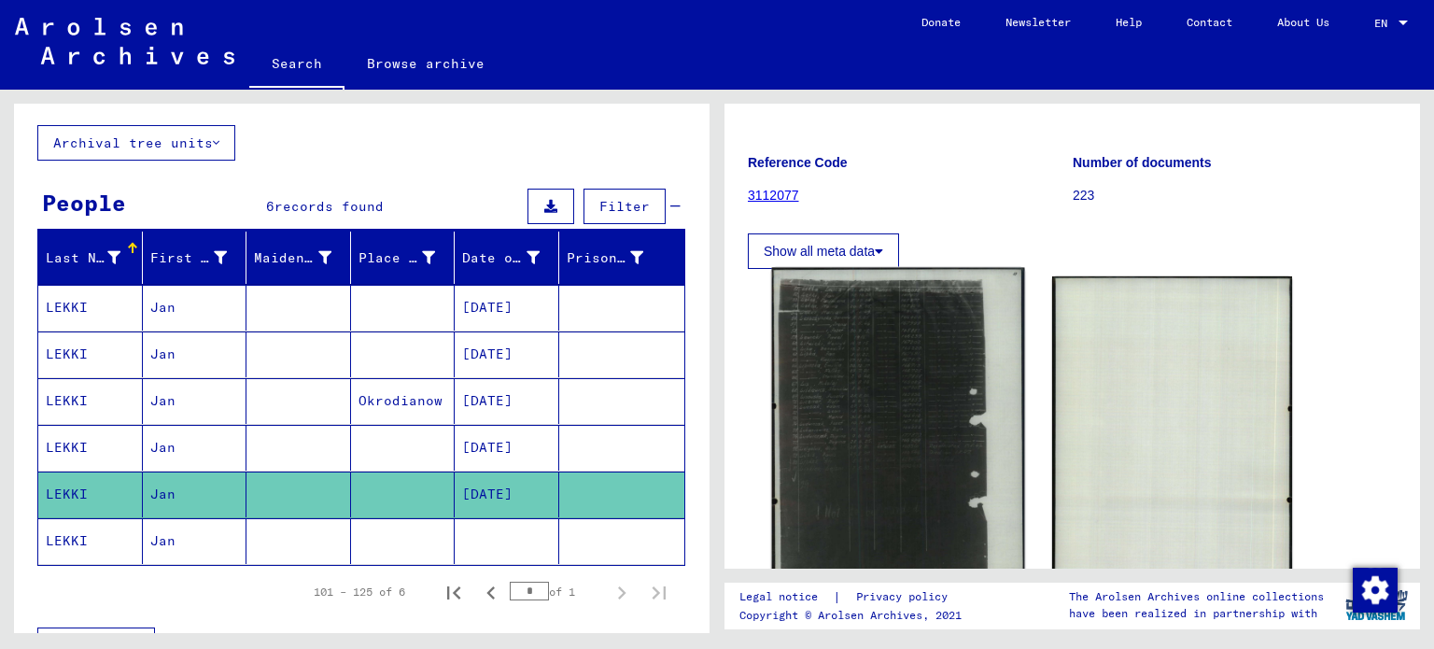
scroll to position [280, 0]
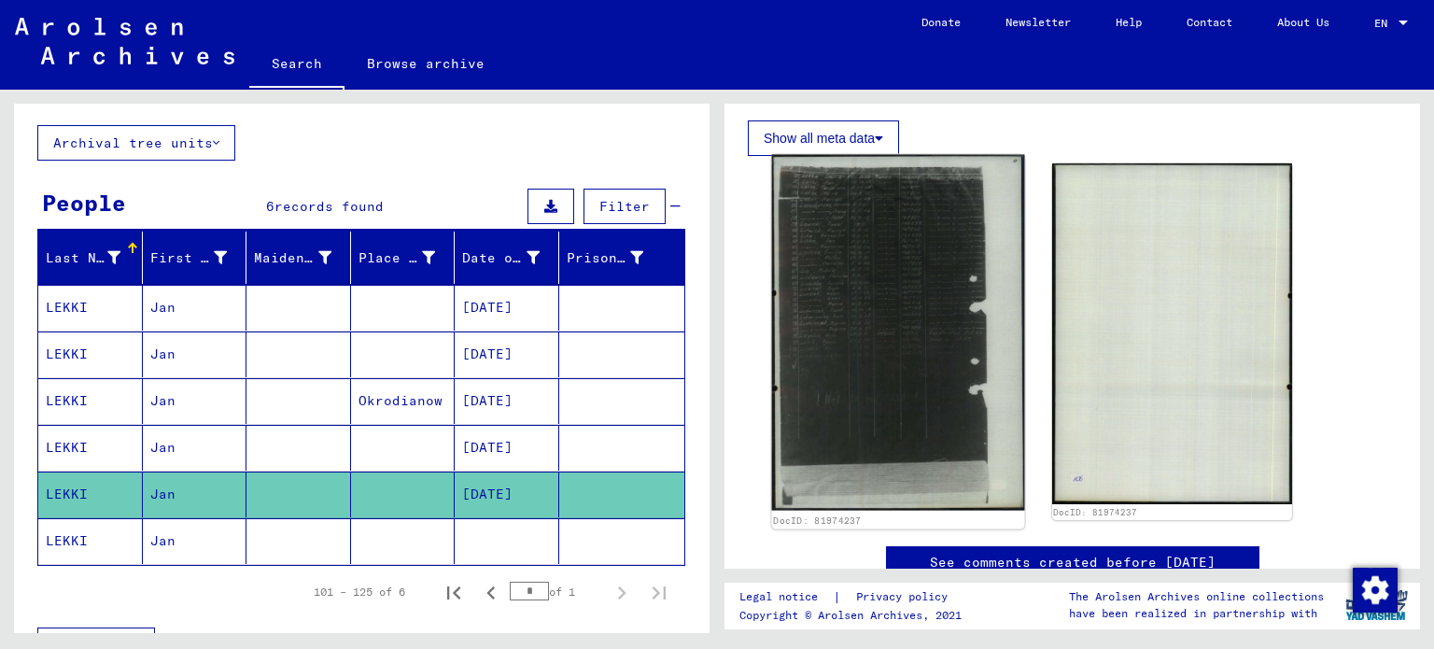
click at [830, 335] on img at bounding box center [898, 333] width 252 height 357
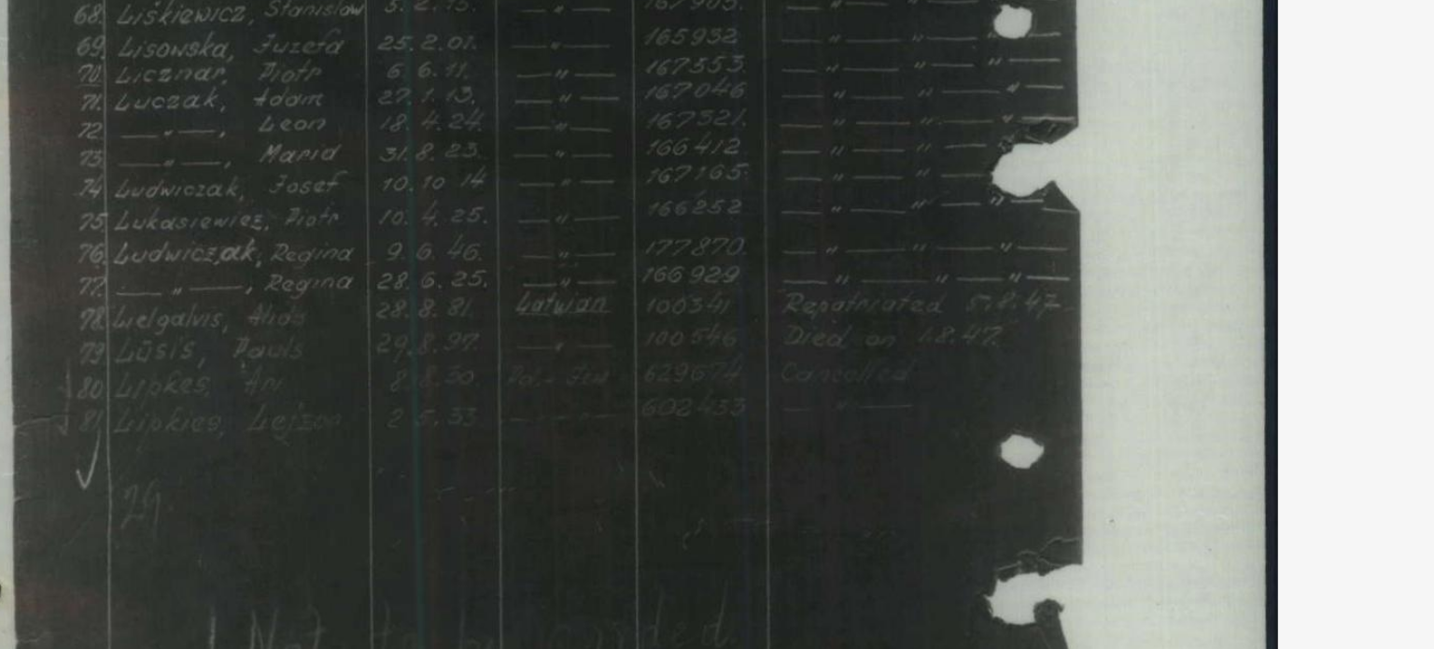
drag, startPoint x: 705, startPoint y: 261, endPoint x: 751, endPoint y: 287, distance: 53.0
click at [751, 287] on img at bounding box center [717, 278] width 1020 height 462
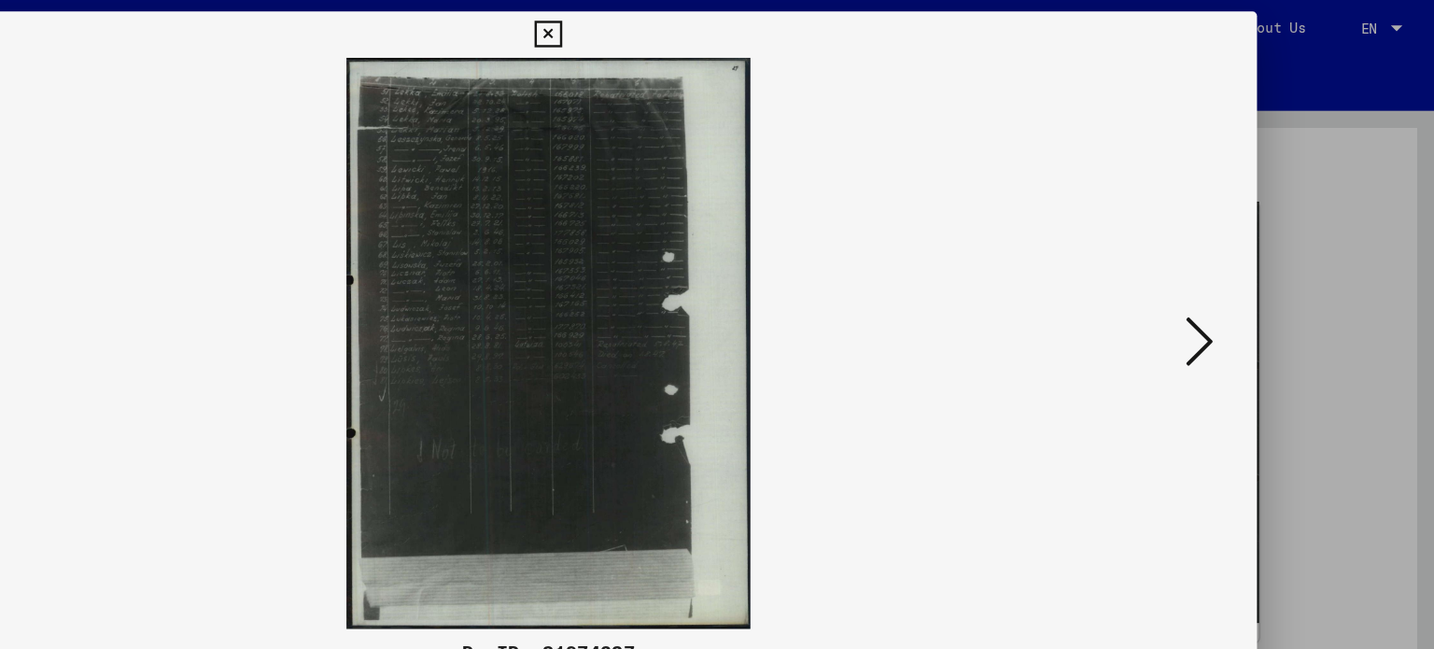
click at [710, 18] on icon at bounding box center [716, 28] width 21 height 22
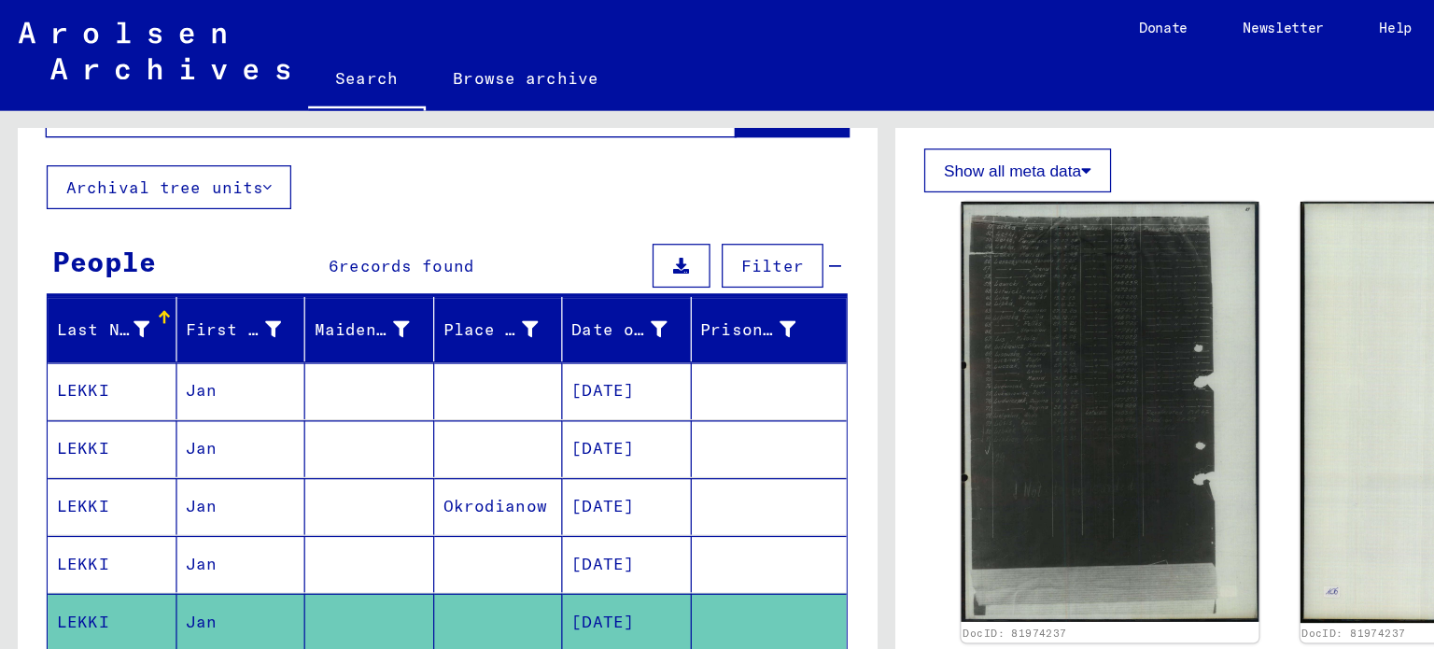
scroll to position [205, 0]
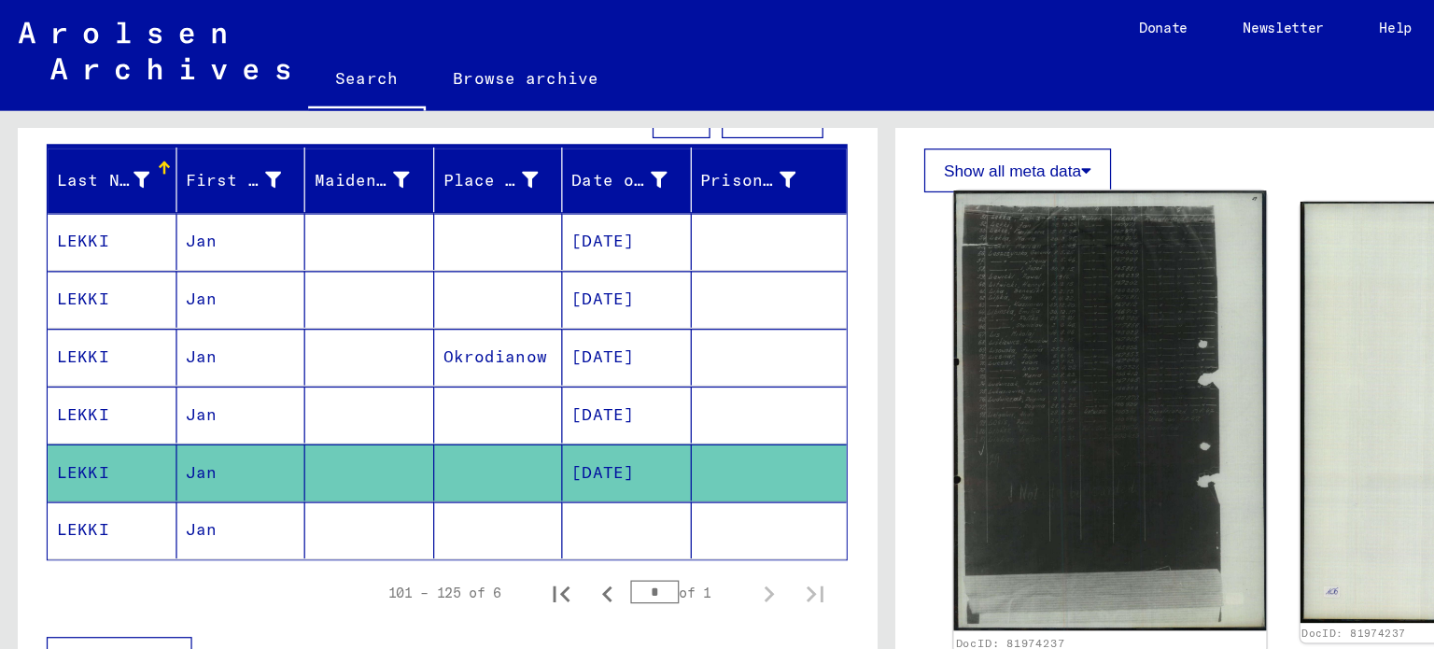
click at [852, 211] on img at bounding box center [898, 333] width 252 height 357
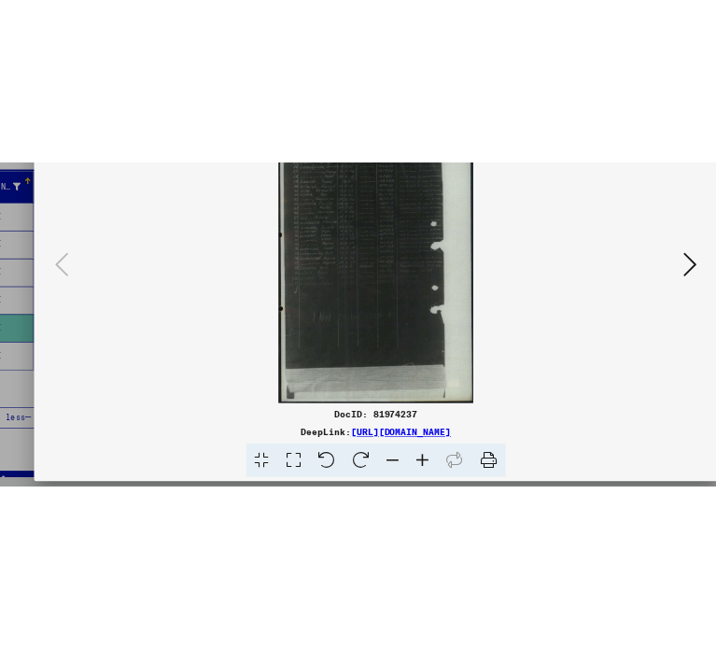
scroll to position [0, 0]
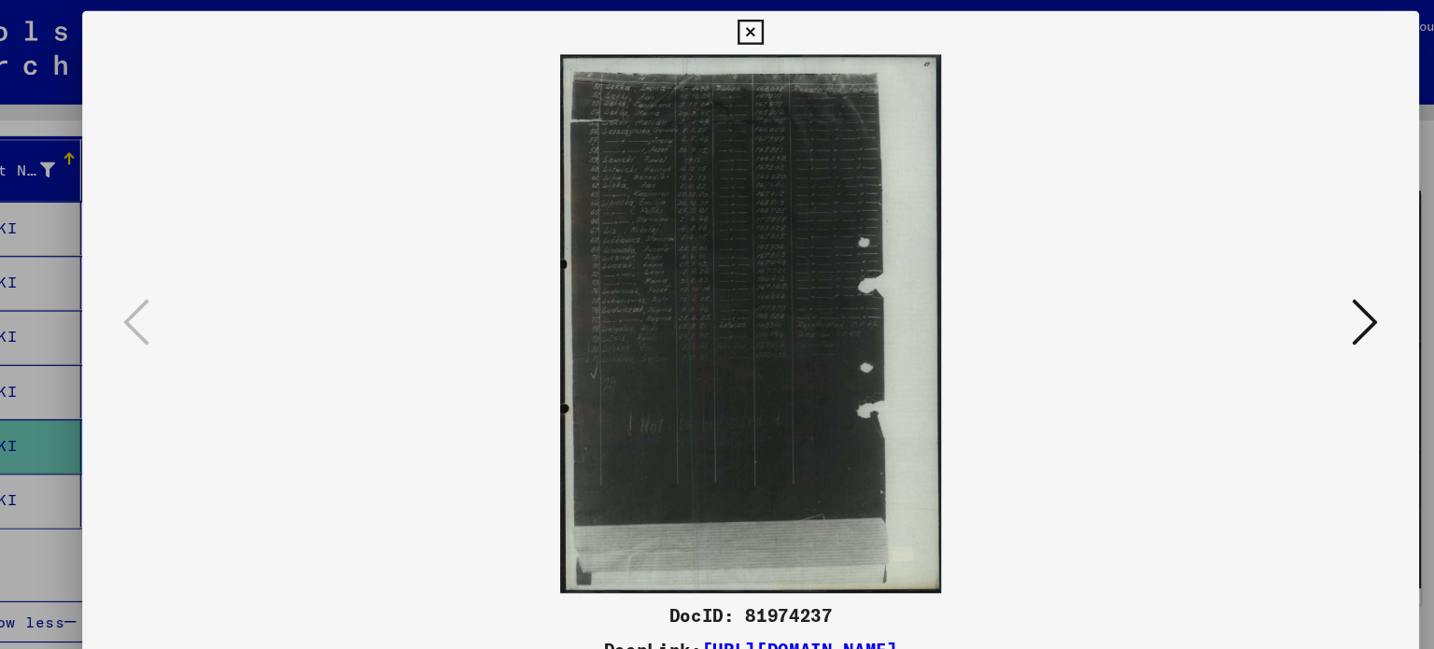
click at [73, 190] on div at bounding box center [717, 324] width 1434 height 649
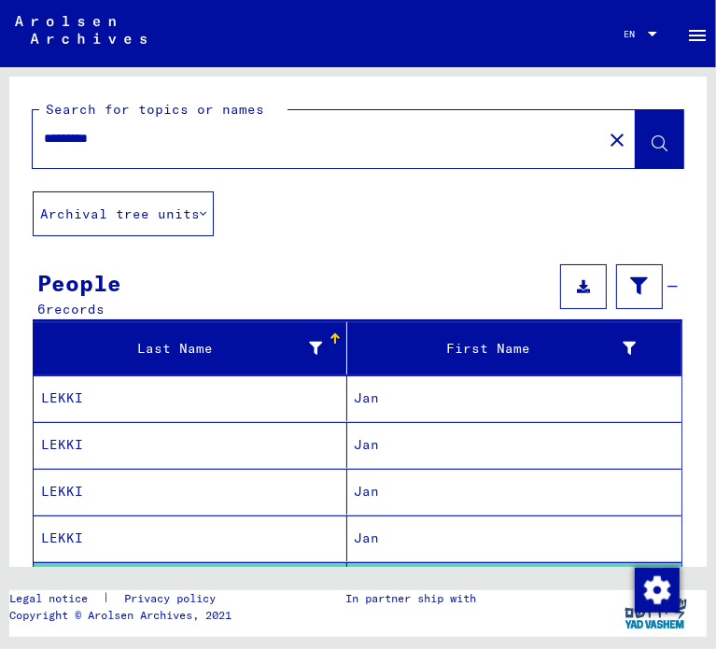
click at [153, 151] on div "*********" at bounding box center [312, 139] width 558 height 42
drag, startPoint x: 153, startPoint y: 146, endPoint x: -1, endPoint y: 137, distance: 154.3
click at [0, 137] on html "Search Browse archive Donate Newsletter Help Contact About Us Search Browse arc…" at bounding box center [358, 324] width 716 height 649
paste input "**********"
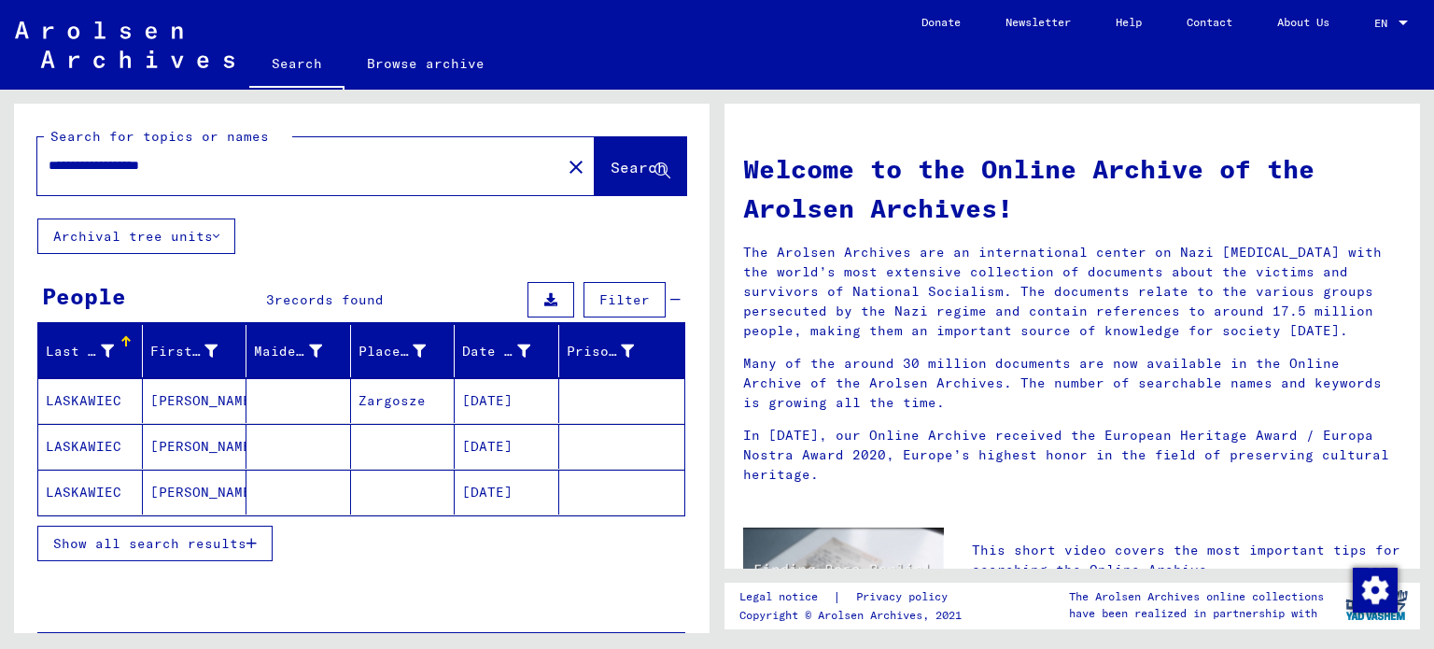
drag, startPoint x: 245, startPoint y: 178, endPoint x: 175, endPoint y: 160, distance: 72.5
click at [114, 170] on div "**********" at bounding box center [287, 166] width 501 height 42
drag, startPoint x: 260, startPoint y: 166, endPoint x: 157, endPoint y: 150, distance: 103.9
click at [144, 159] on input "**********" at bounding box center [294, 166] width 490 height 20
type input "**********"
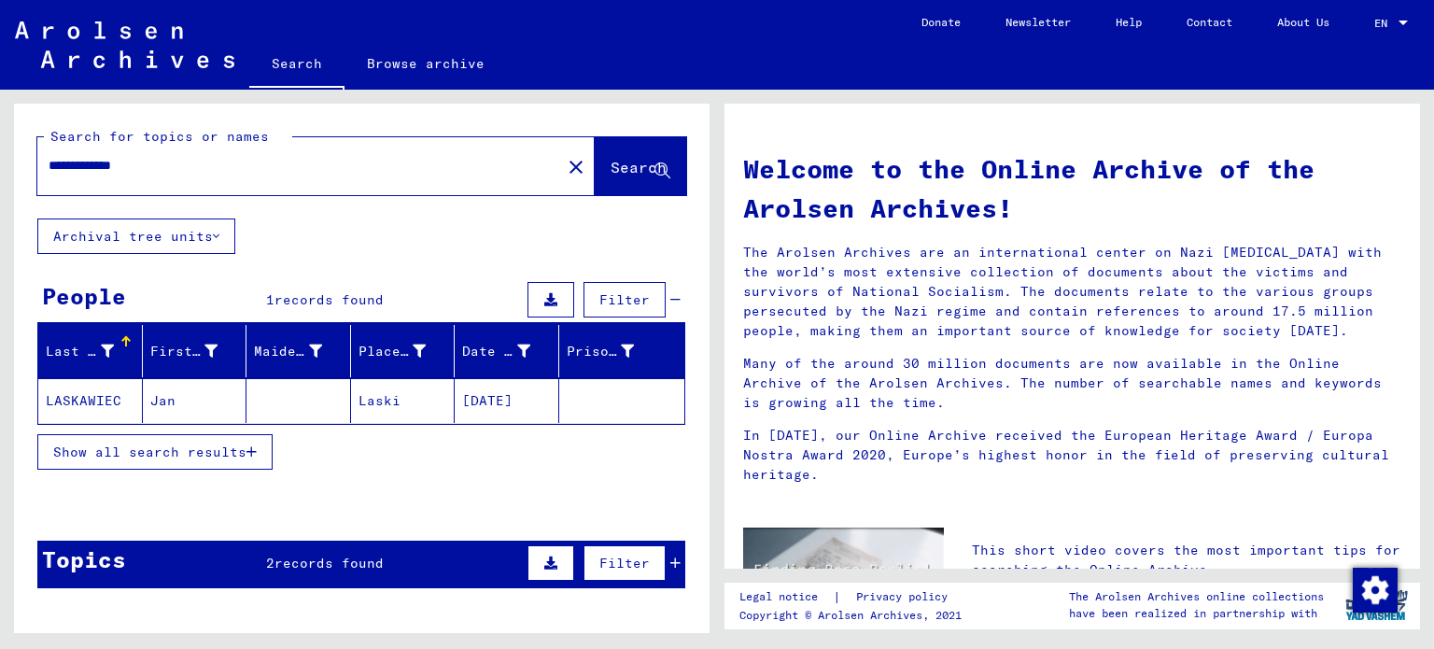
drag, startPoint x: 255, startPoint y: 166, endPoint x: 0, endPoint y: 160, distance: 254.9
click at [0, 160] on div "**********" at bounding box center [358, 361] width 717 height 543
type input "*******"
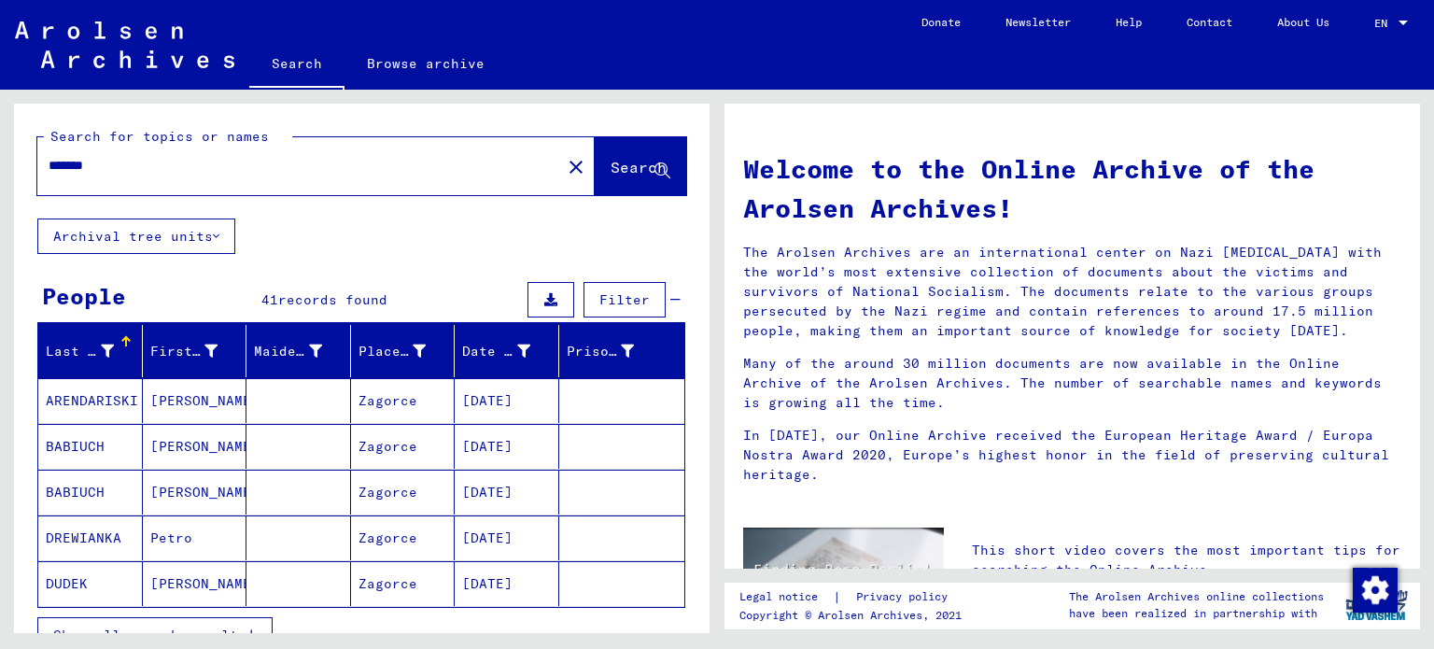
click at [0, 172] on div "Search for topics or names ******* close Search Archival tree units People 41 r…" at bounding box center [358, 361] width 717 height 543
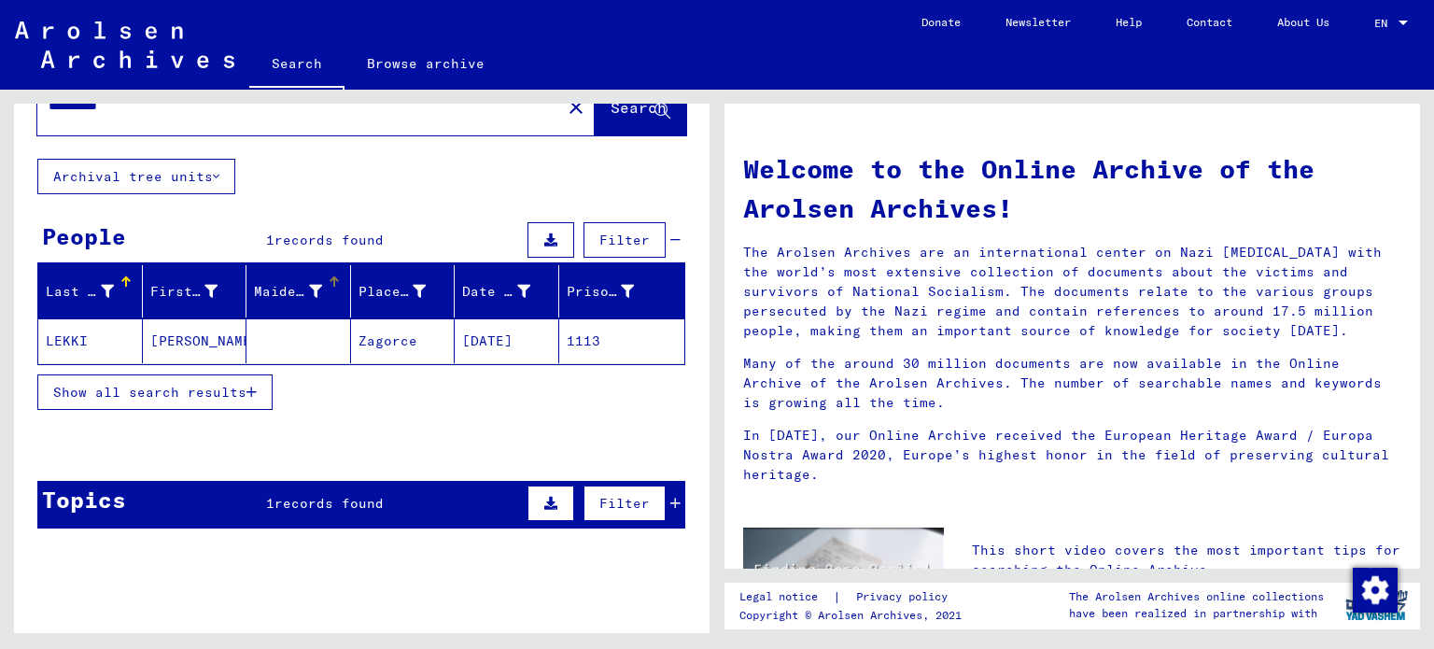
scroll to position [93, 0]
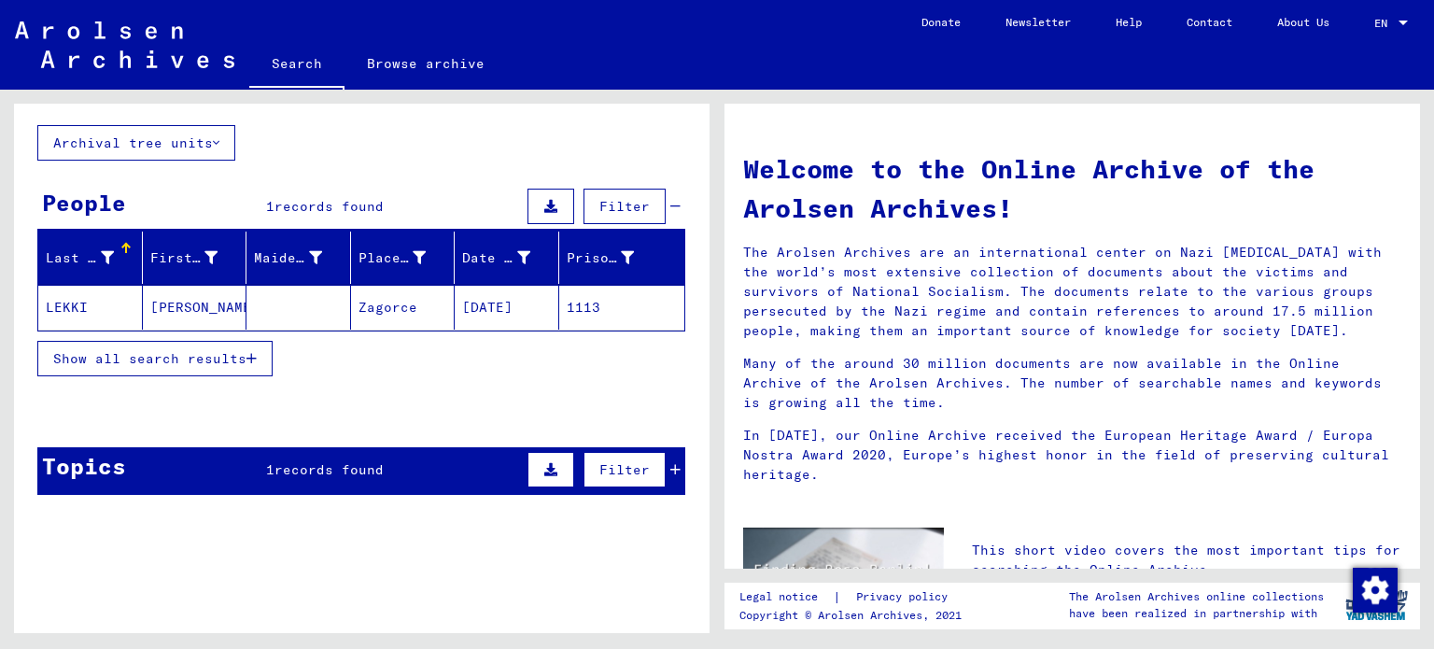
drag, startPoint x: 414, startPoint y: 305, endPoint x: 347, endPoint y: 314, distance: 67.7
click at [351, 314] on mat-cell "Zagorce" at bounding box center [403, 307] width 105 height 45
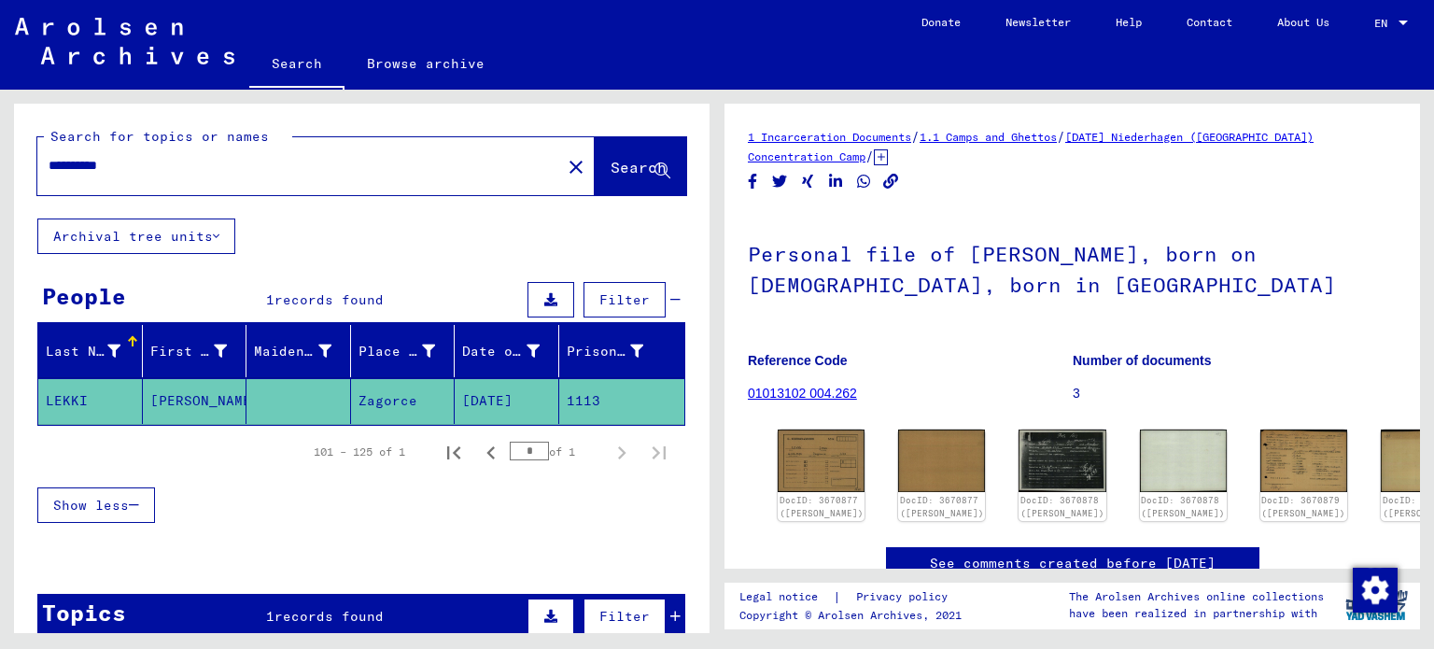
click at [242, 171] on input "**********" at bounding box center [299, 166] width 501 height 20
drag, startPoint x: 190, startPoint y: 175, endPoint x: 16, endPoint y: 175, distance: 173.6
click at [16, 175] on div "**********" at bounding box center [361, 161] width 695 height 115
paste input "*******"
click at [59, 163] on input "********" at bounding box center [299, 166] width 501 height 20
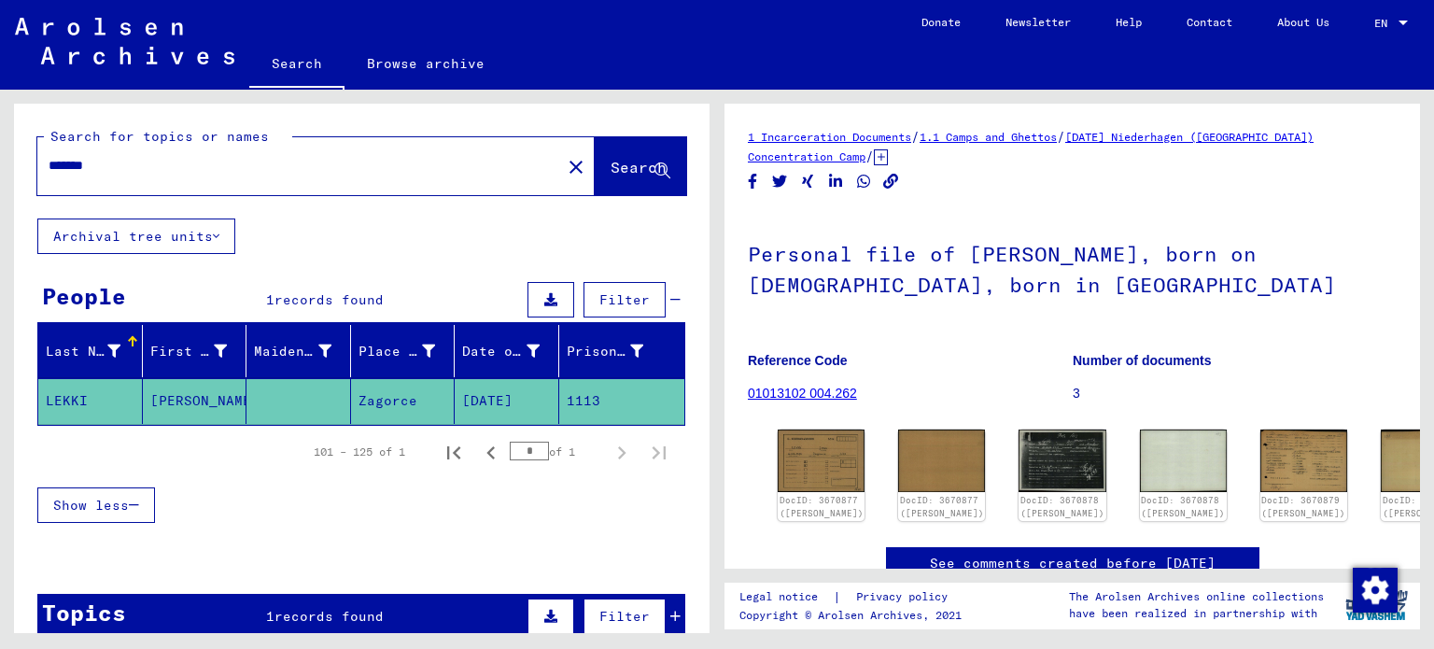
drag, startPoint x: 616, startPoint y: 391, endPoint x: 548, endPoint y: 394, distance: 68.2
click at [559, 394] on mat-cell "1113" at bounding box center [622, 401] width 126 height 46
copy mat-cell "1113"
drag, startPoint x: 206, startPoint y: 166, endPoint x: 0, endPoint y: 142, distance: 207.7
click at [0, 142] on div "Search for topics or names ******* close Search Archival tree units People 1 re…" at bounding box center [358, 361] width 717 height 543
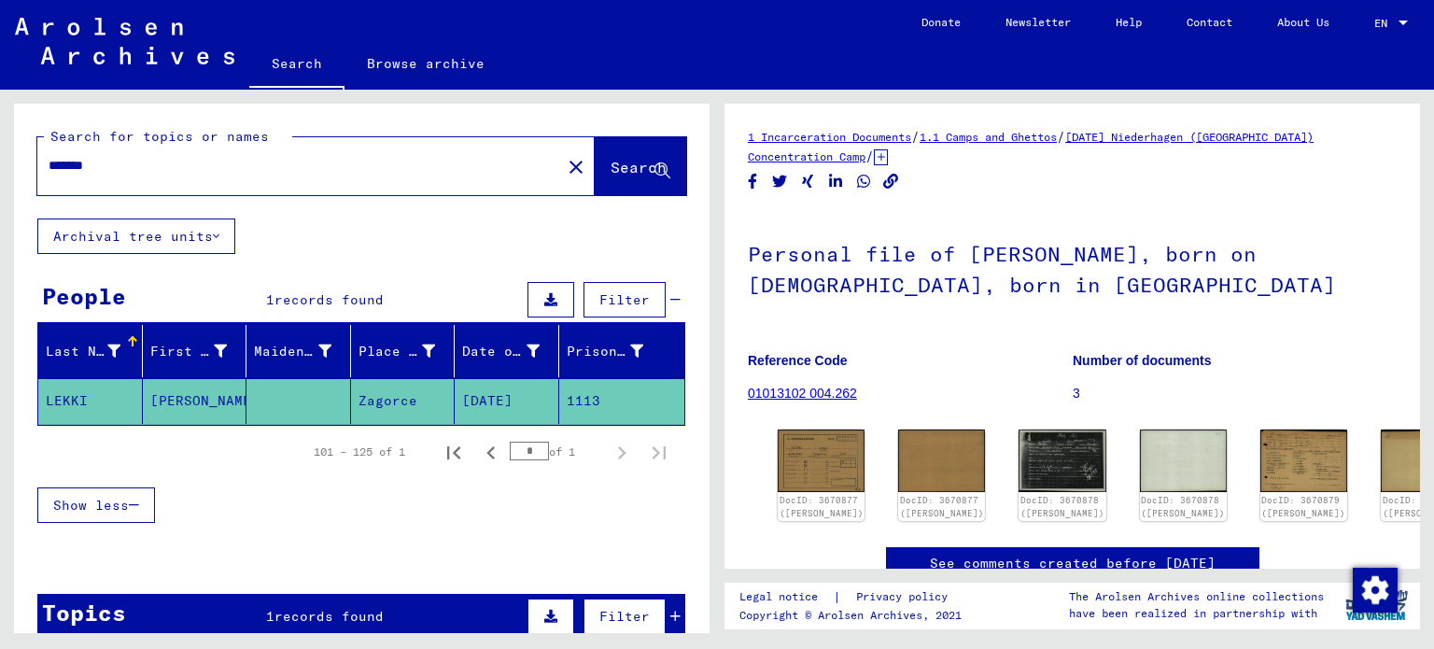
paste input "text"
click at [635, 139] on button "Search" at bounding box center [640, 166] width 91 height 58
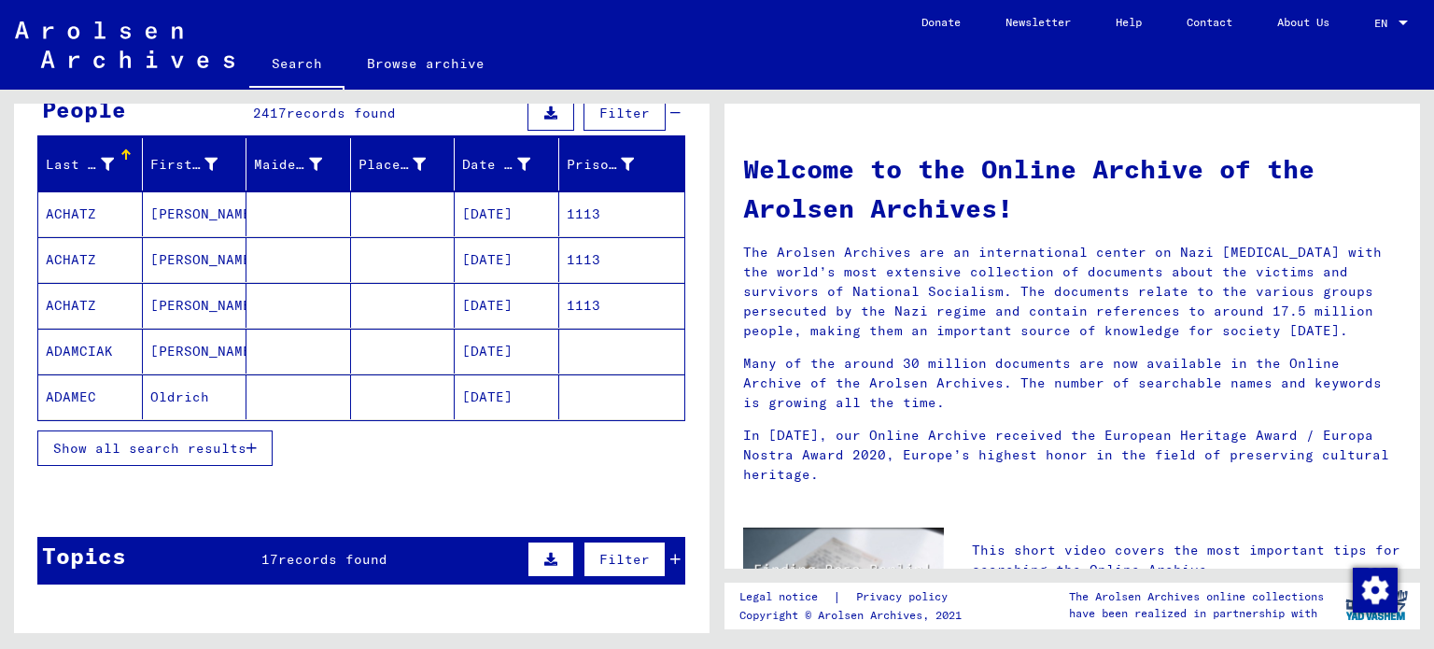
scroll to position [93, 0]
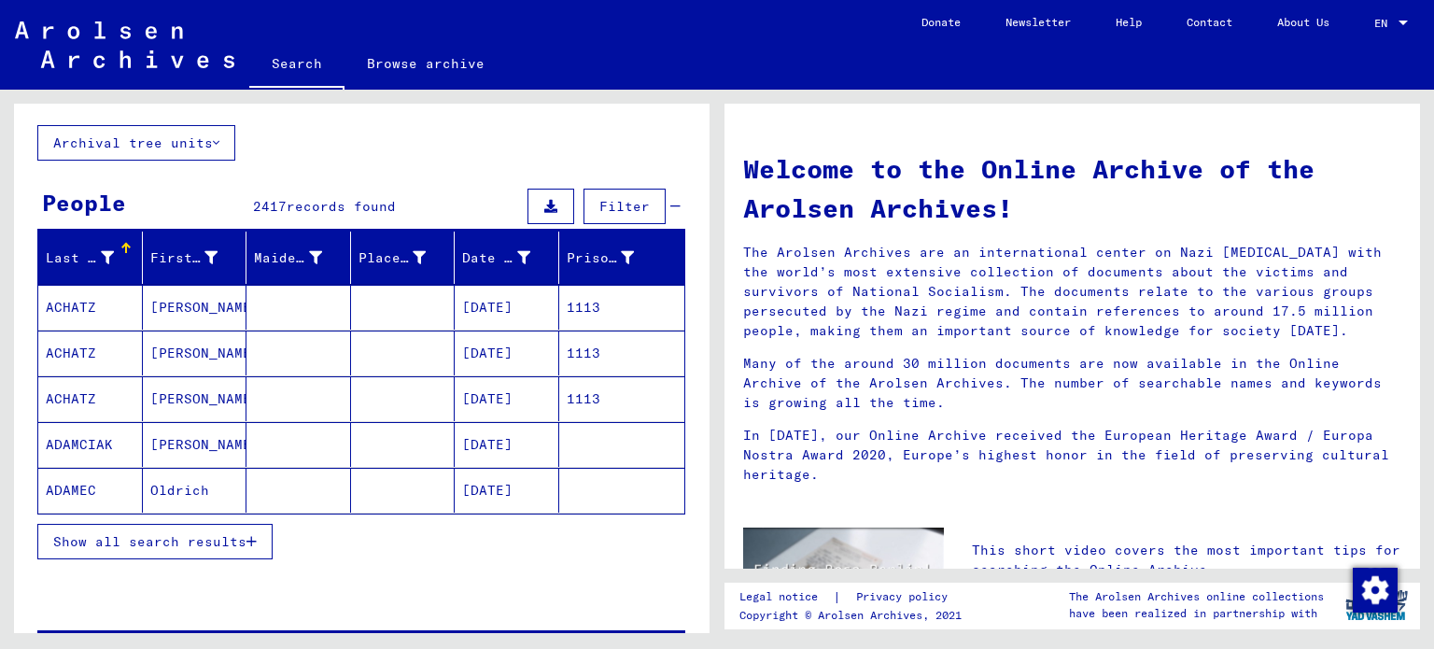
click at [189, 550] on button "Show all search results" at bounding box center [154, 541] width 235 height 35
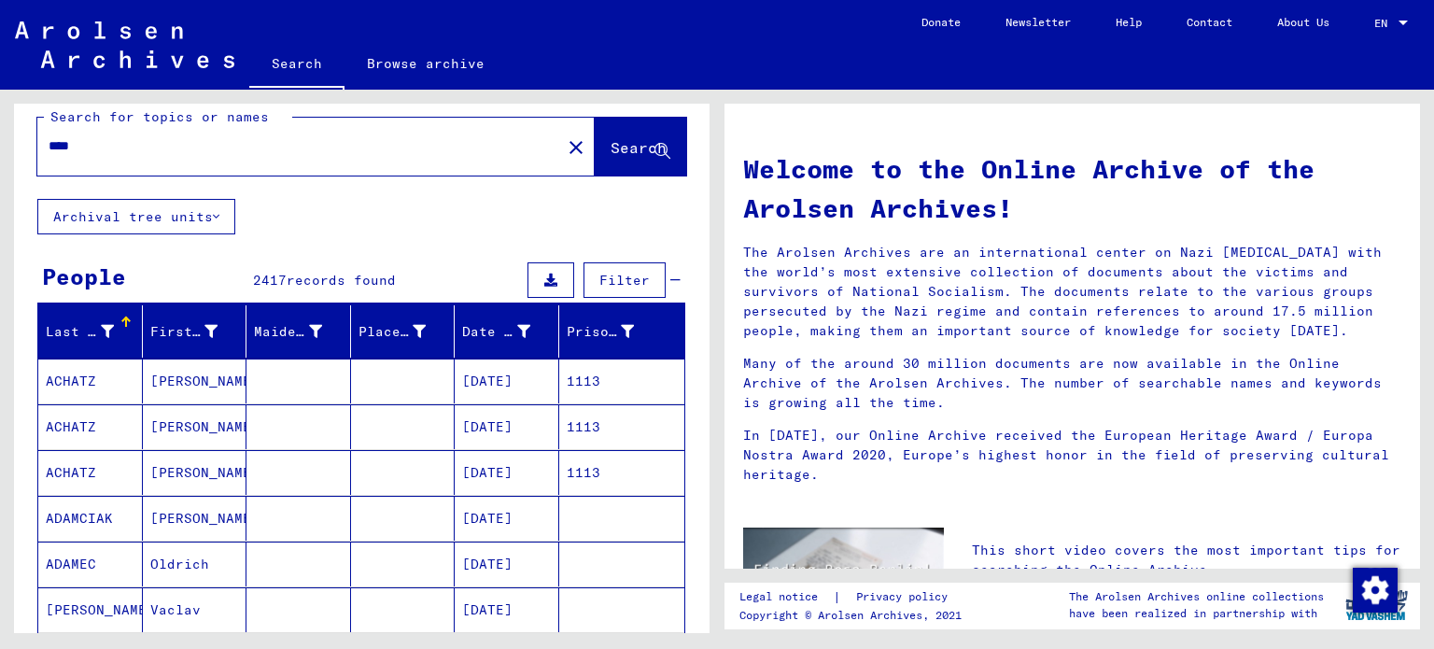
scroll to position [0, 0]
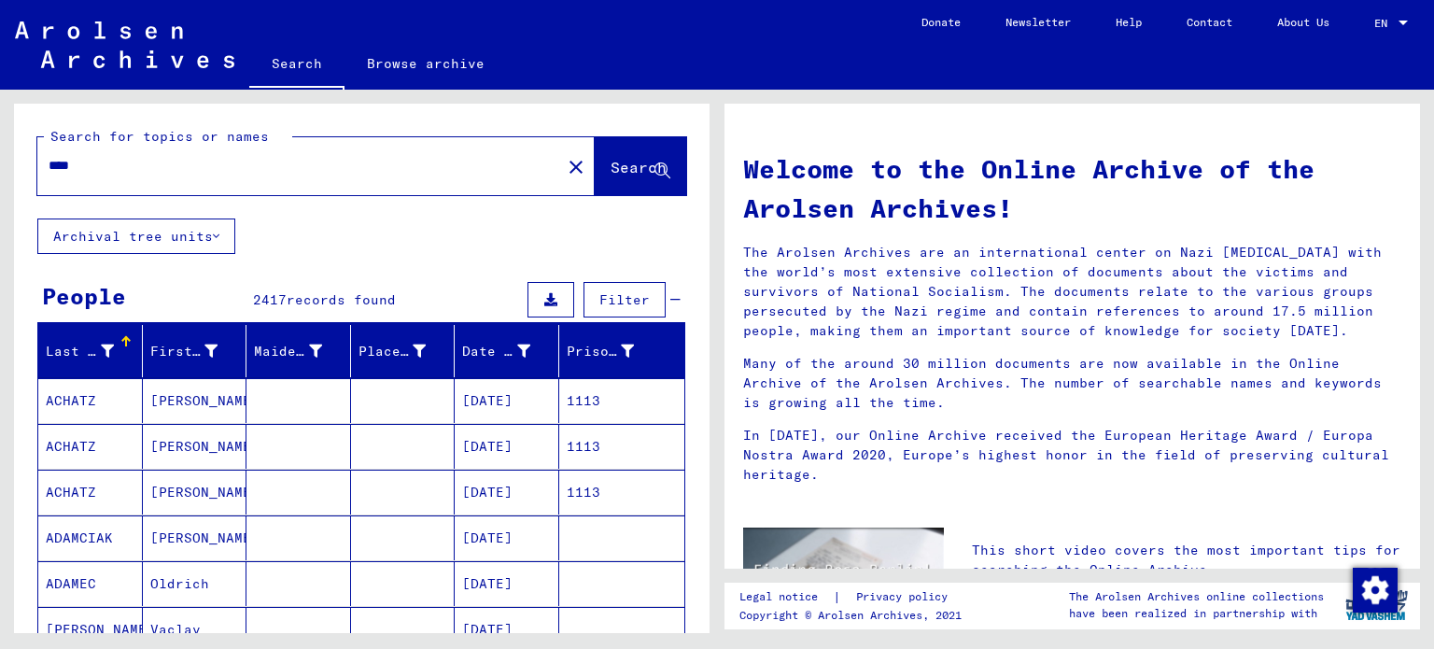
drag, startPoint x: 194, startPoint y: 165, endPoint x: 0, endPoint y: 170, distance: 194.2
click at [0, 170] on div "Search for topics or names **** close Search Archival tree units People 2417 re…" at bounding box center [358, 361] width 717 height 543
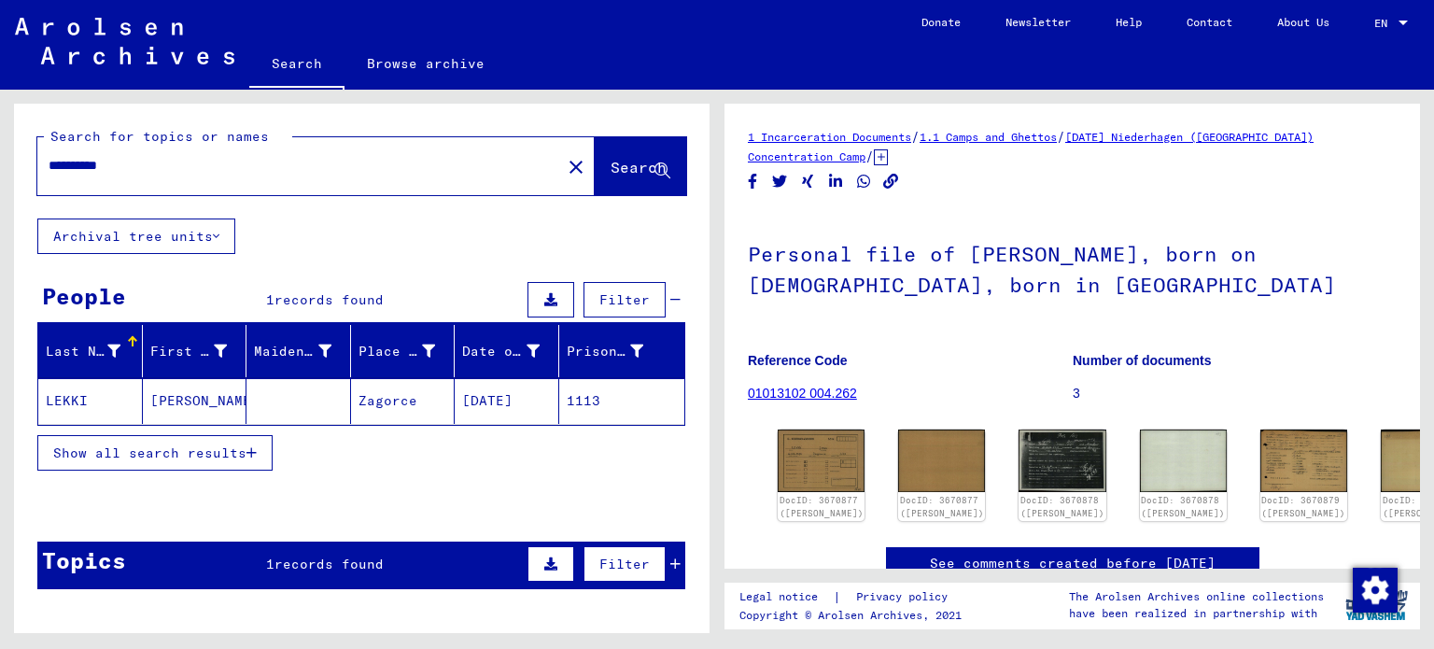
click at [225, 388] on mat-cell "[PERSON_NAME]" at bounding box center [195, 401] width 105 height 46
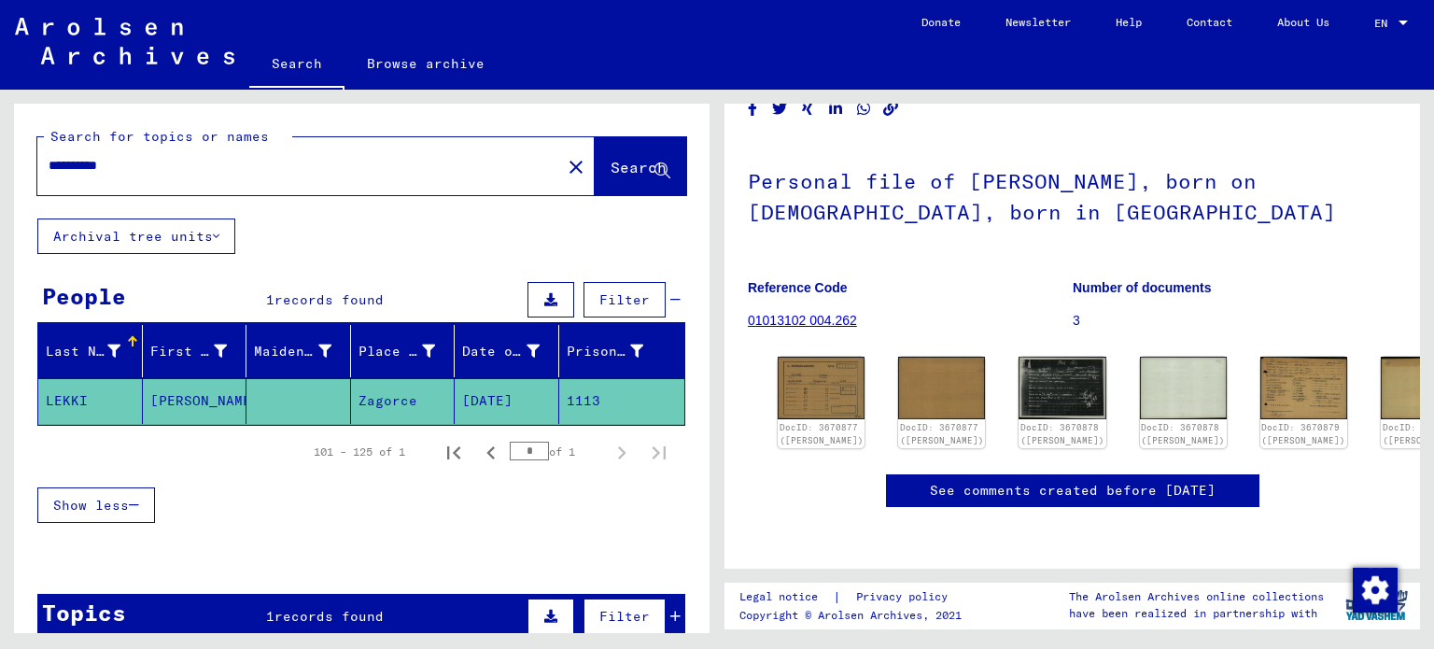
scroll to position [187, 0]
click at [1039, 355] on img at bounding box center [1062, 387] width 91 height 65
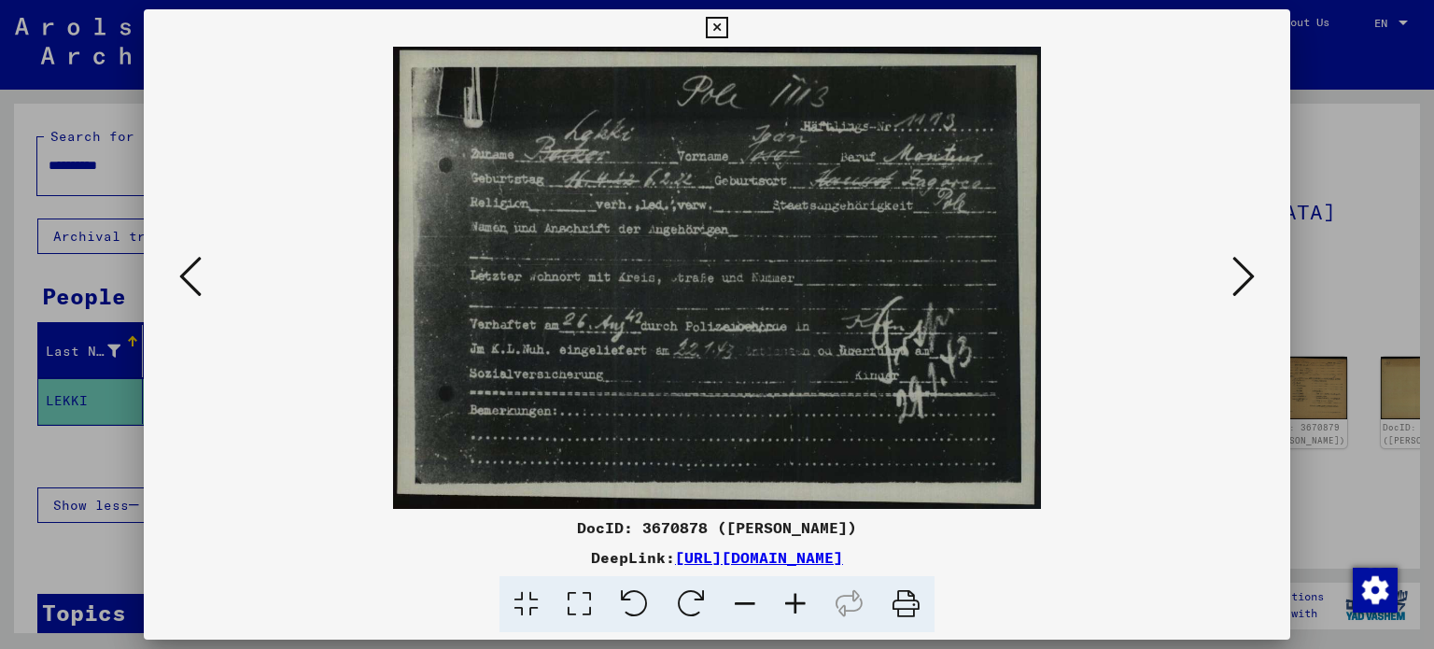
click at [1242, 262] on icon at bounding box center [1243, 276] width 22 height 45
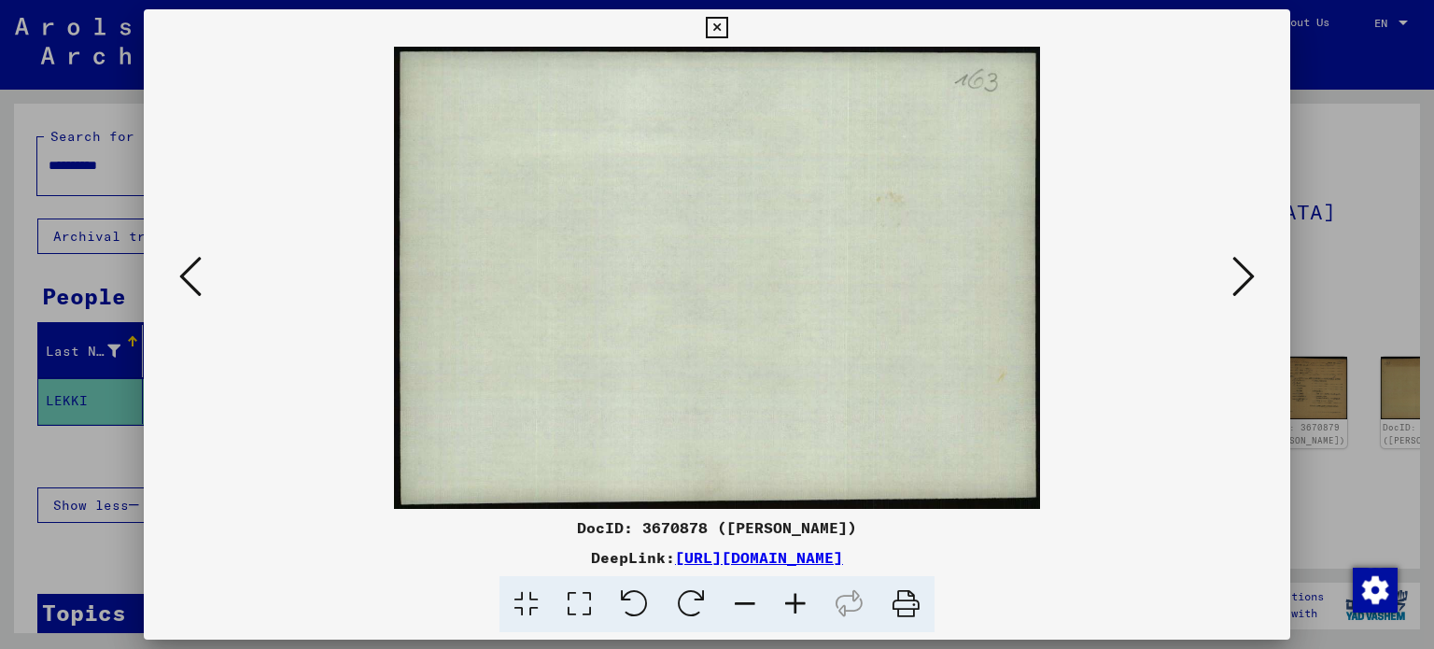
click at [1242, 262] on icon at bounding box center [1243, 276] width 22 height 45
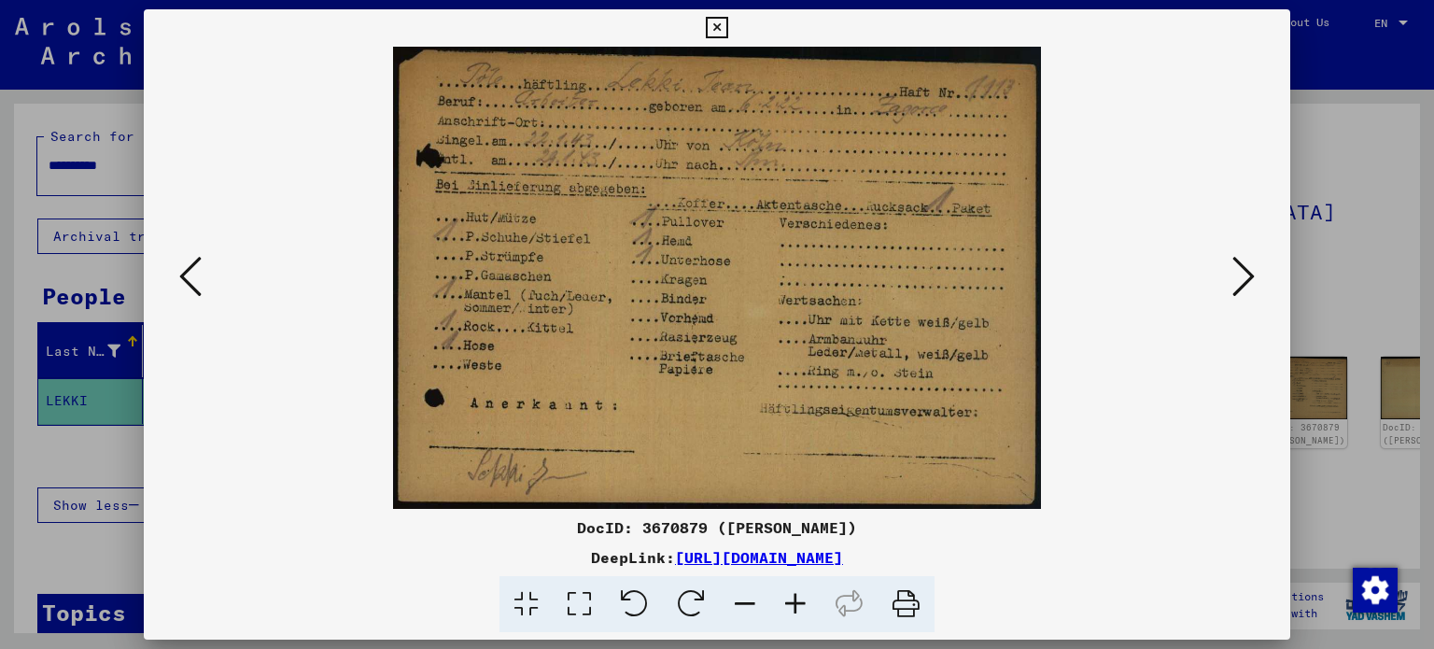
click at [1242, 262] on icon at bounding box center [1243, 276] width 22 height 45
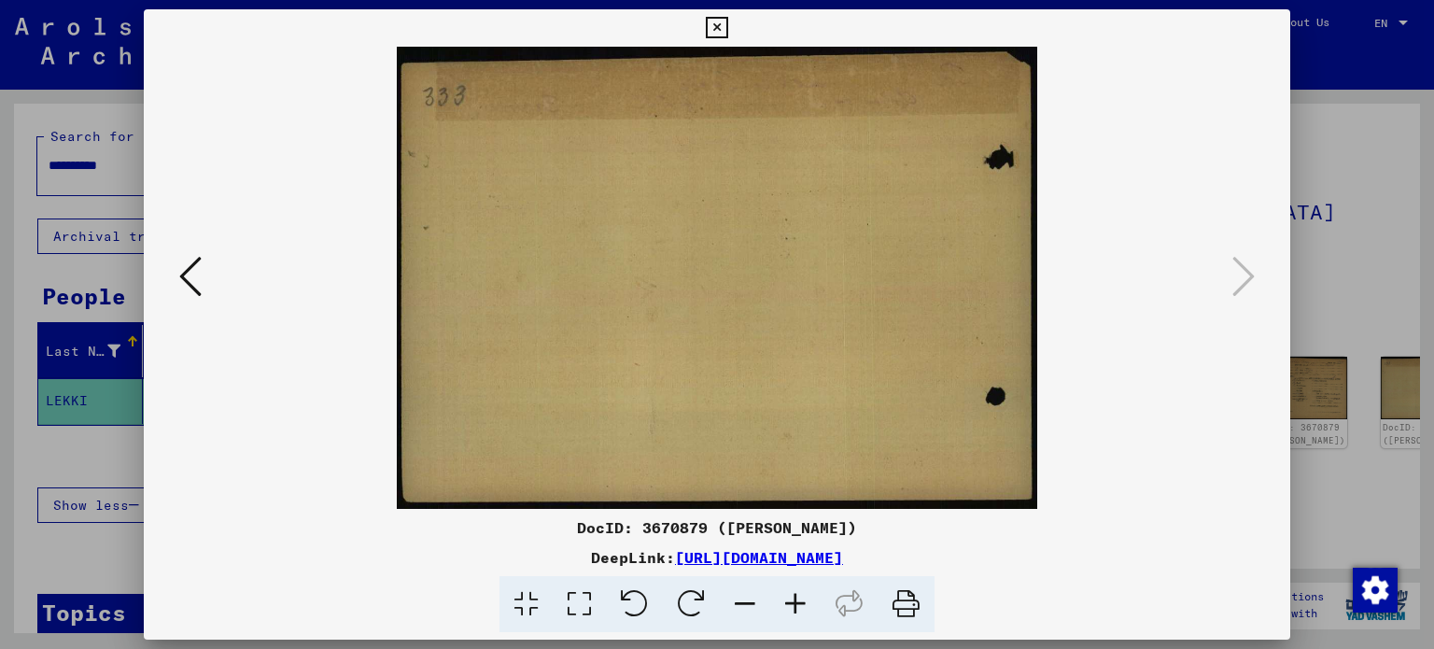
click at [183, 269] on icon at bounding box center [190, 276] width 22 height 45
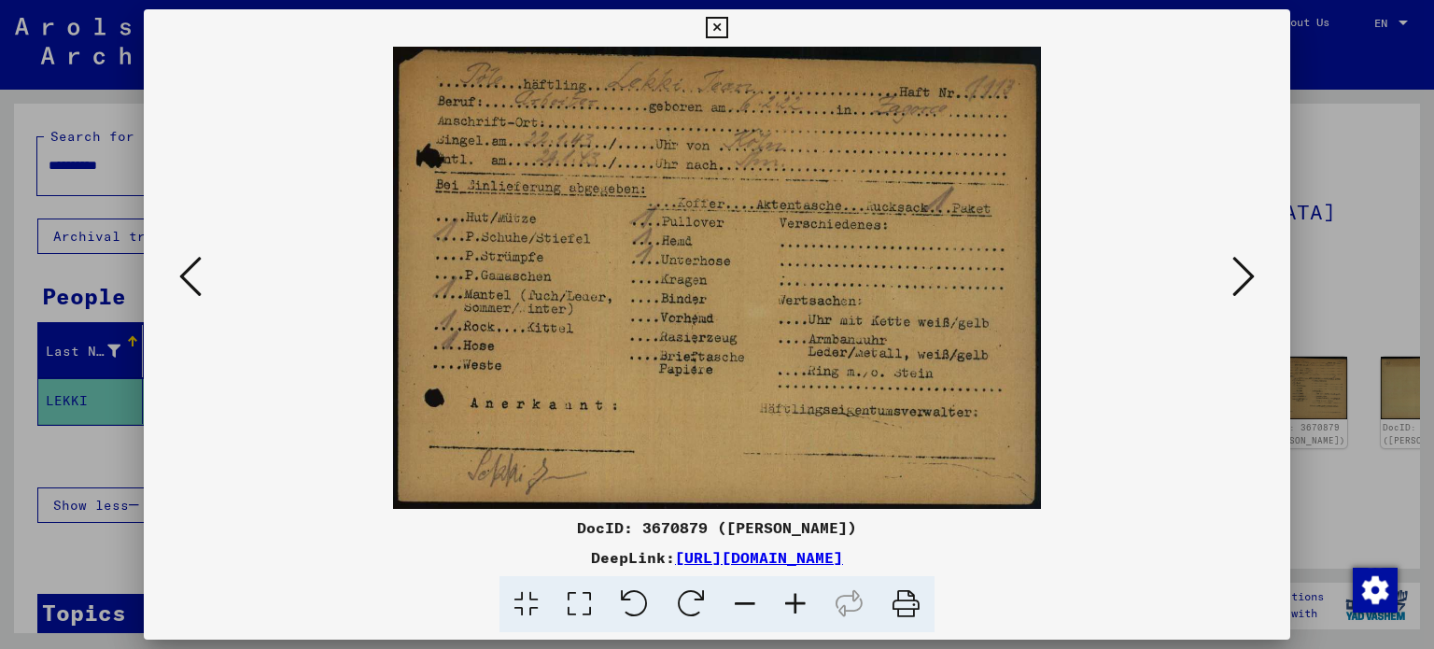
click at [183, 269] on icon at bounding box center [190, 276] width 22 height 45
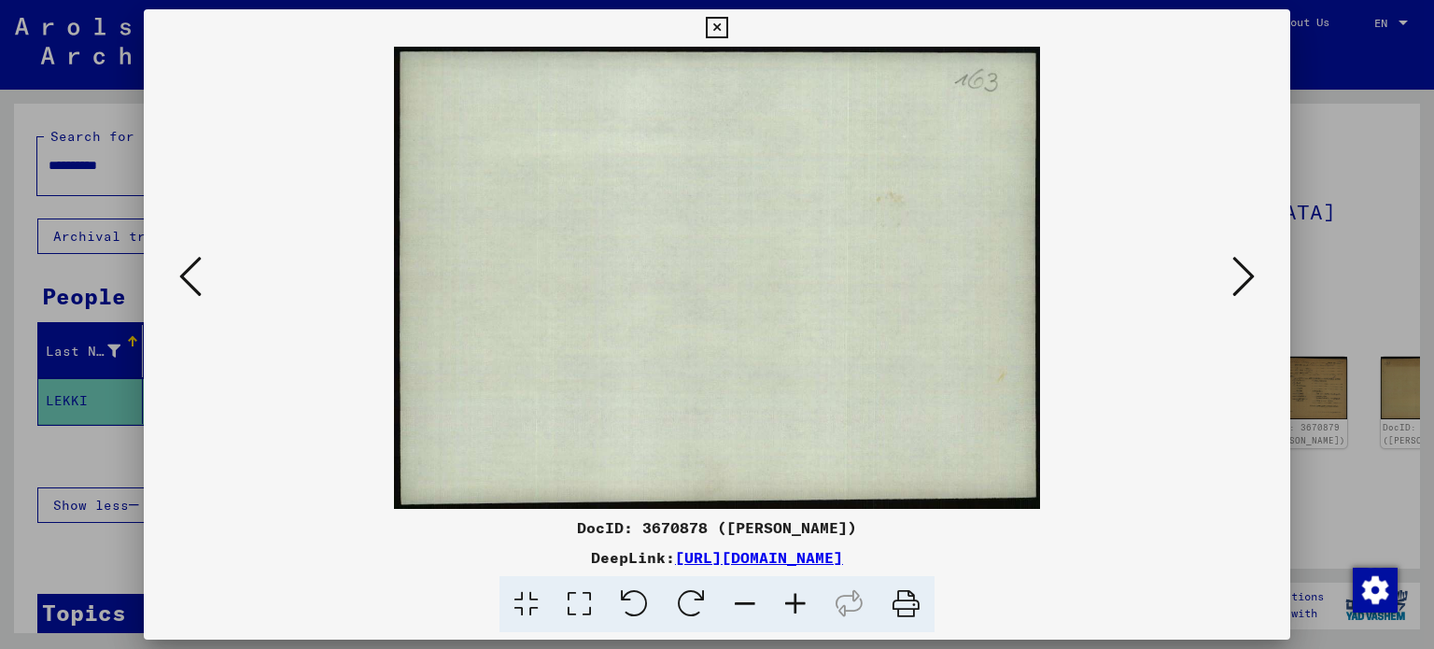
click at [183, 269] on icon at bounding box center [190, 276] width 22 height 45
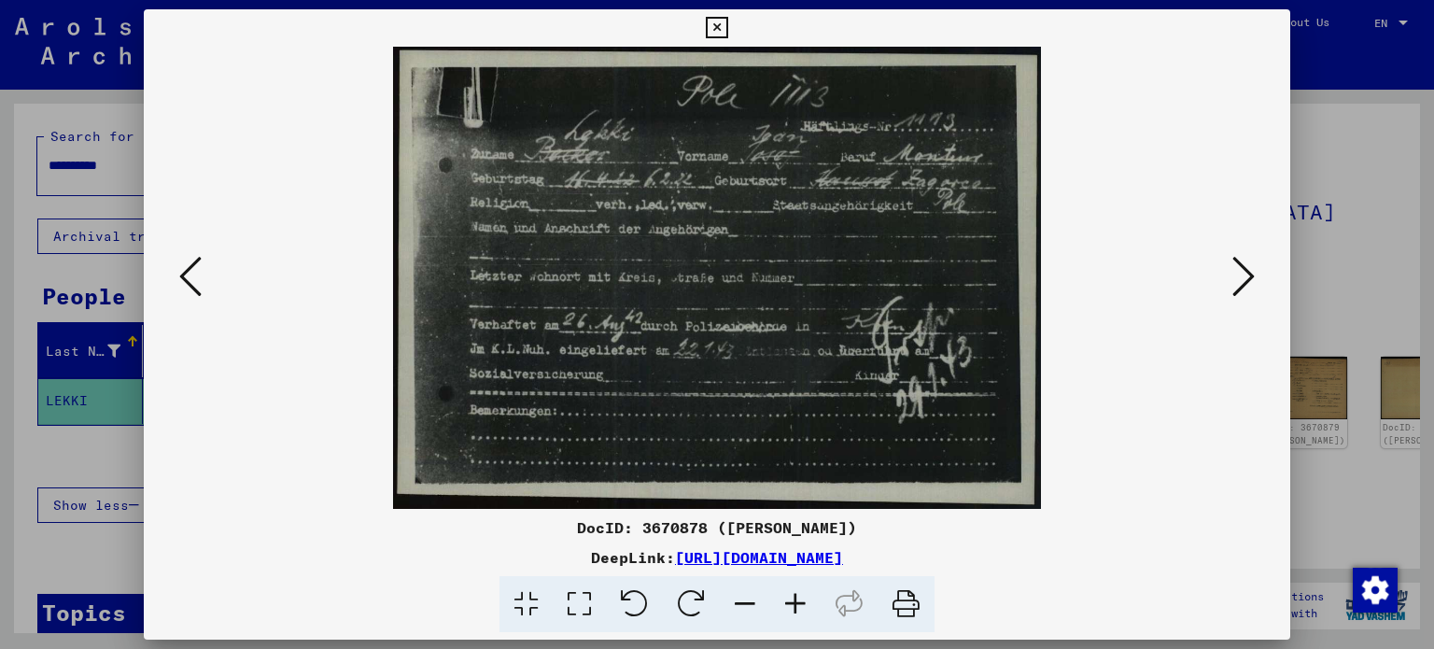
click at [183, 269] on icon at bounding box center [190, 276] width 22 height 45
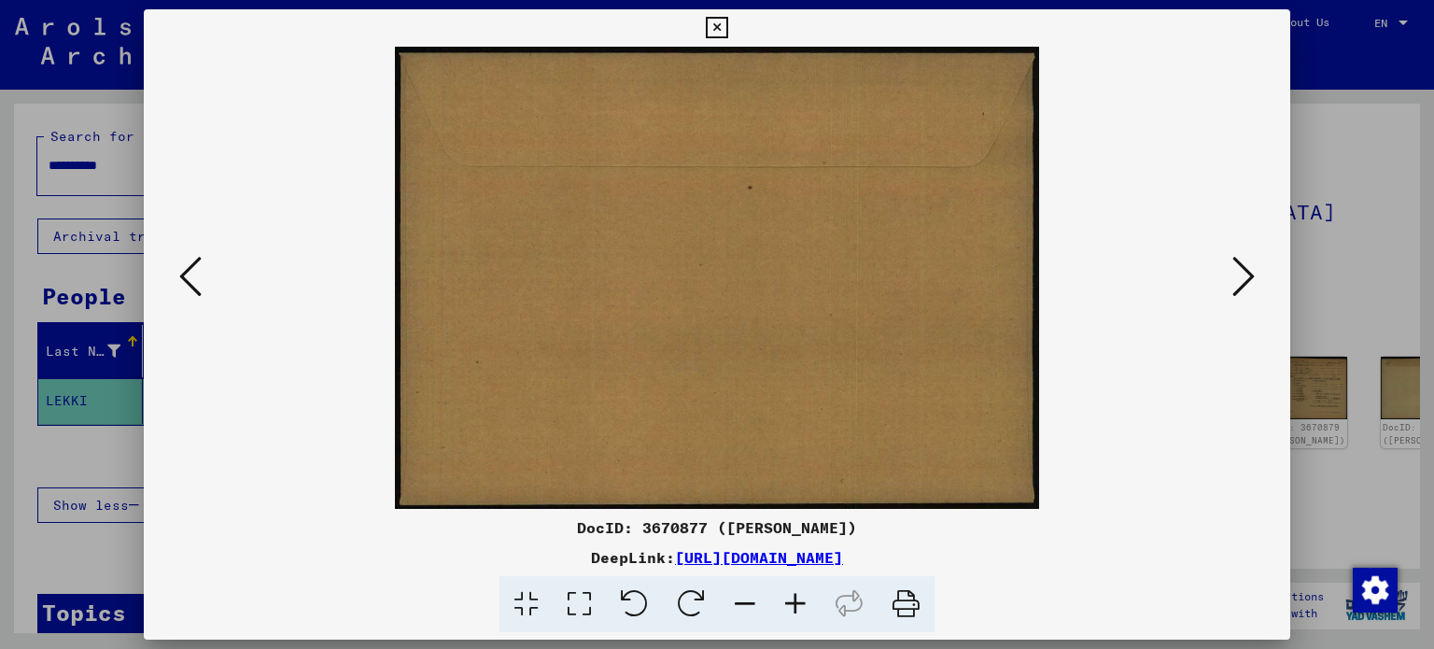
click at [183, 269] on icon at bounding box center [190, 276] width 22 height 45
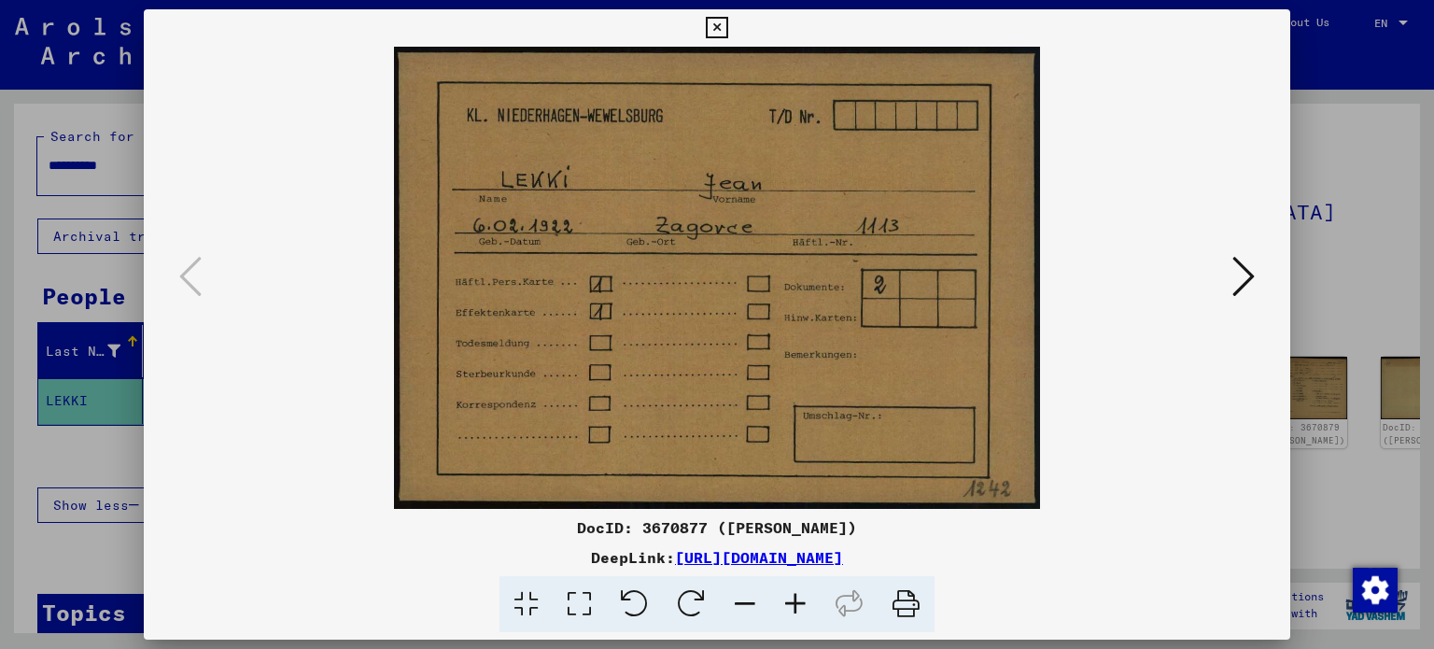
click at [1232, 278] on icon at bounding box center [1243, 276] width 22 height 45
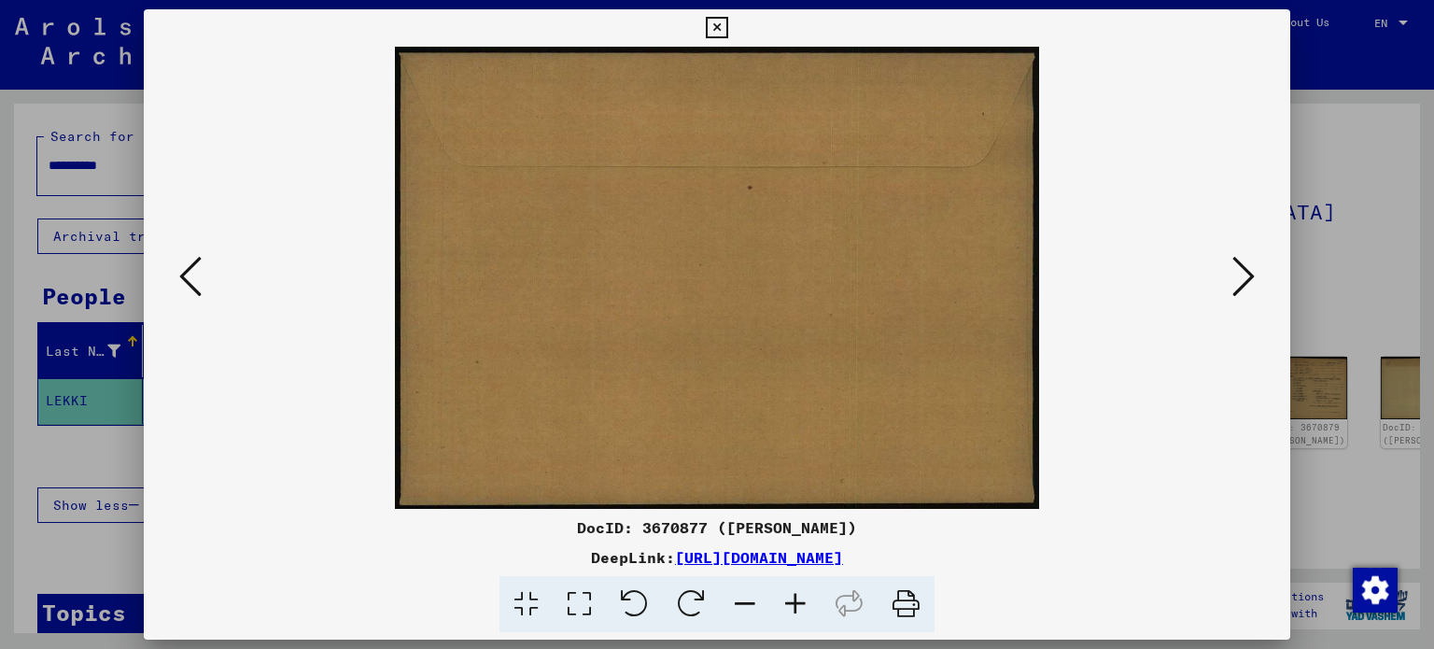
click at [1232, 278] on icon at bounding box center [1243, 276] width 22 height 45
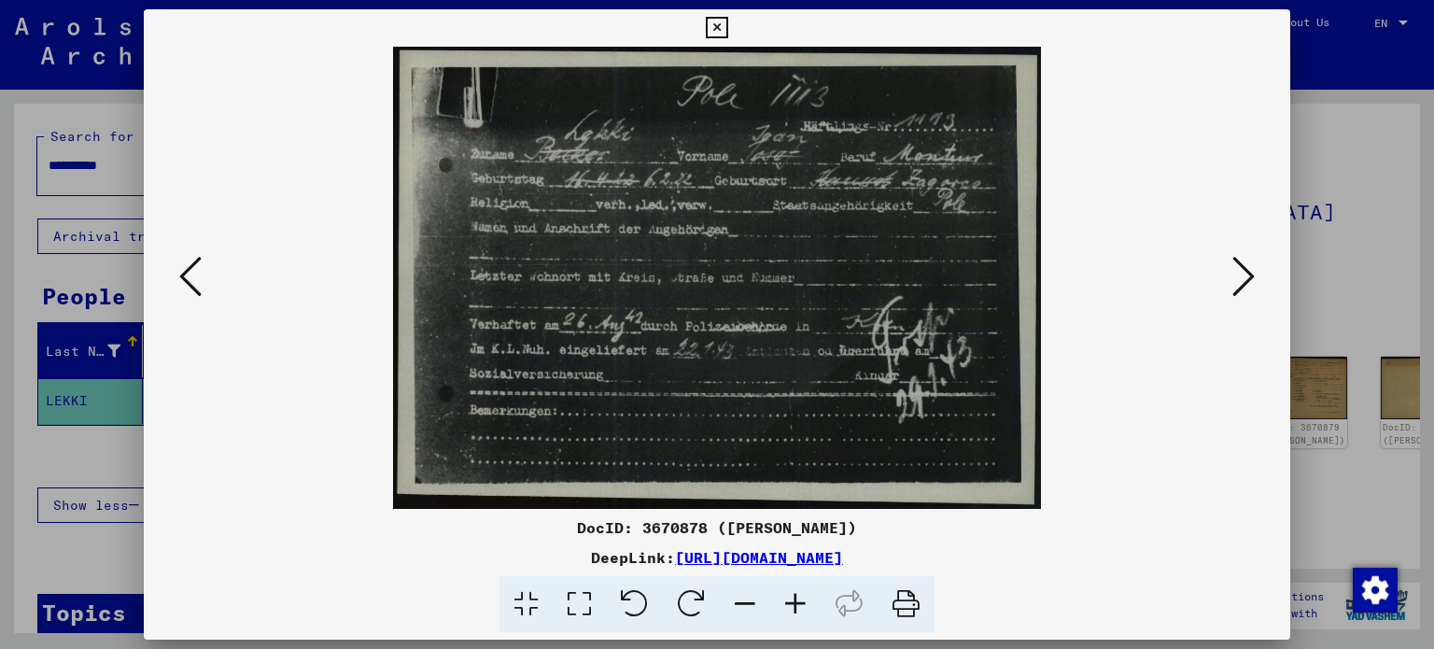
click at [1258, 269] on button at bounding box center [1244, 277] width 34 height 53
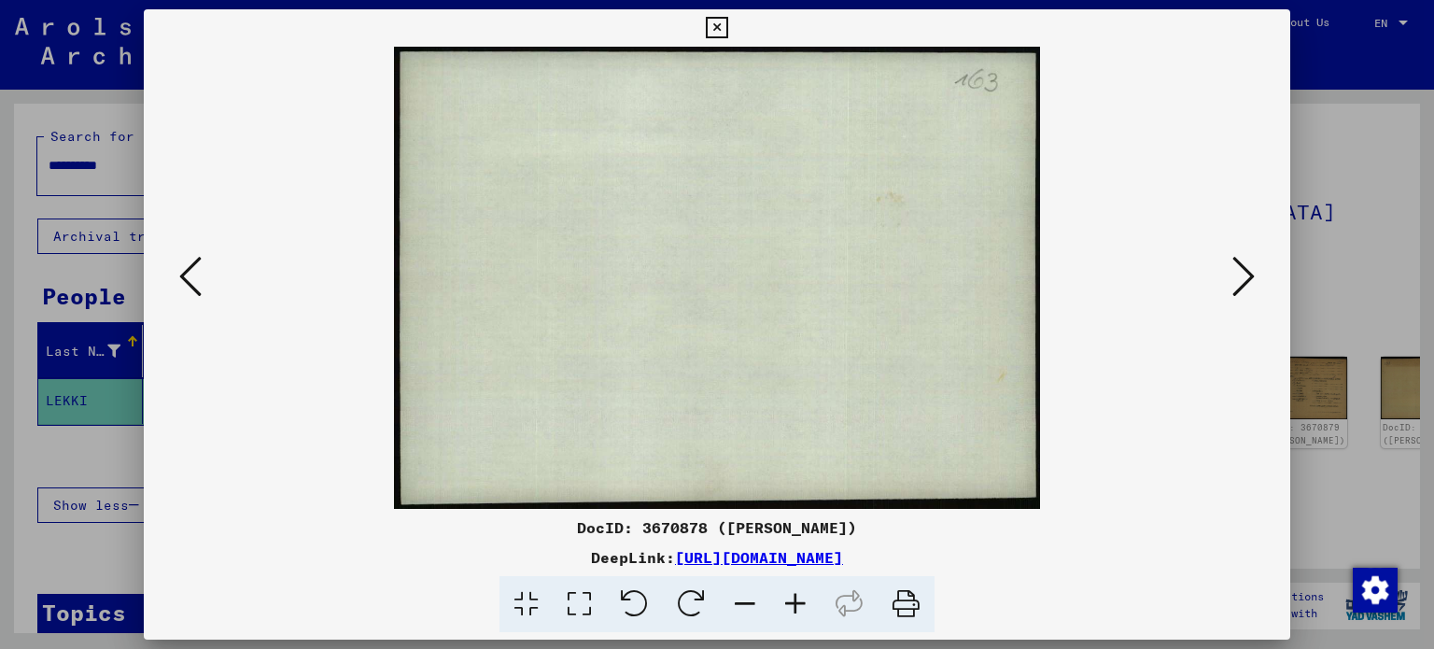
click at [175, 267] on button at bounding box center [191, 277] width 34 height 53
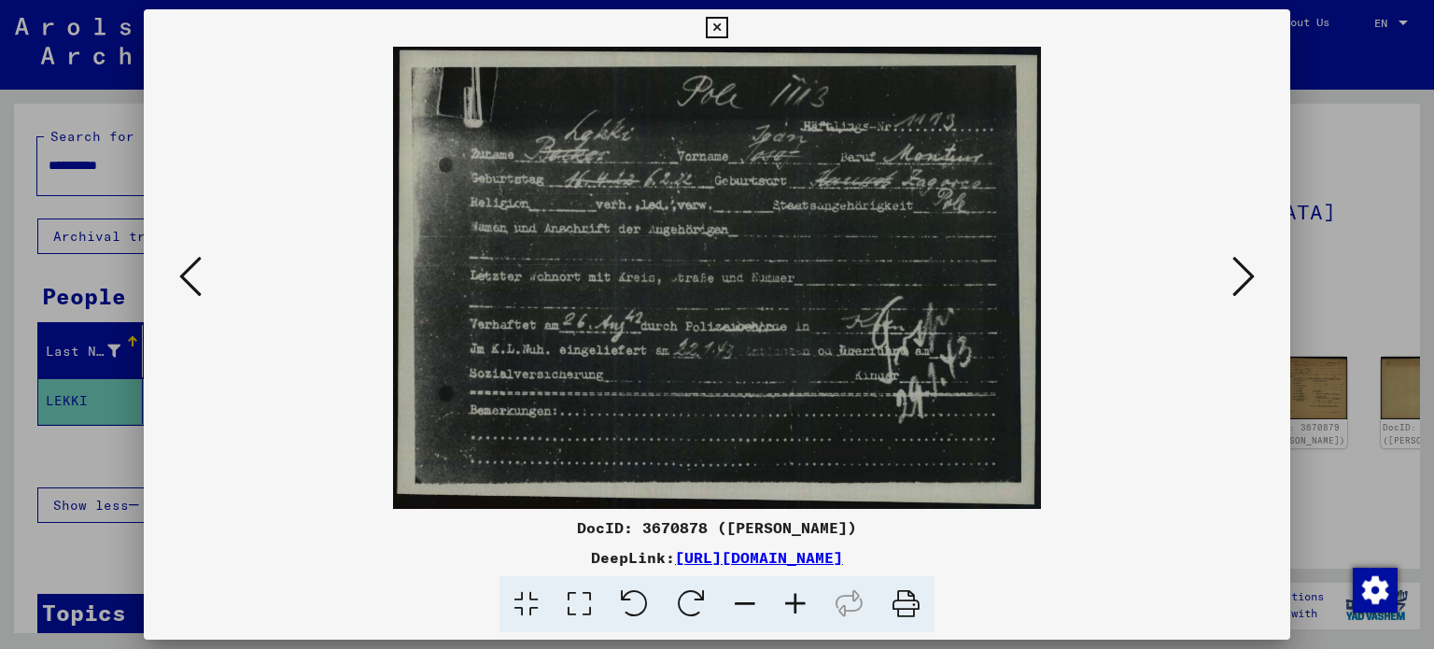
click at [0, 146] on div at bounding box center [717, 324] width 1434 height 649
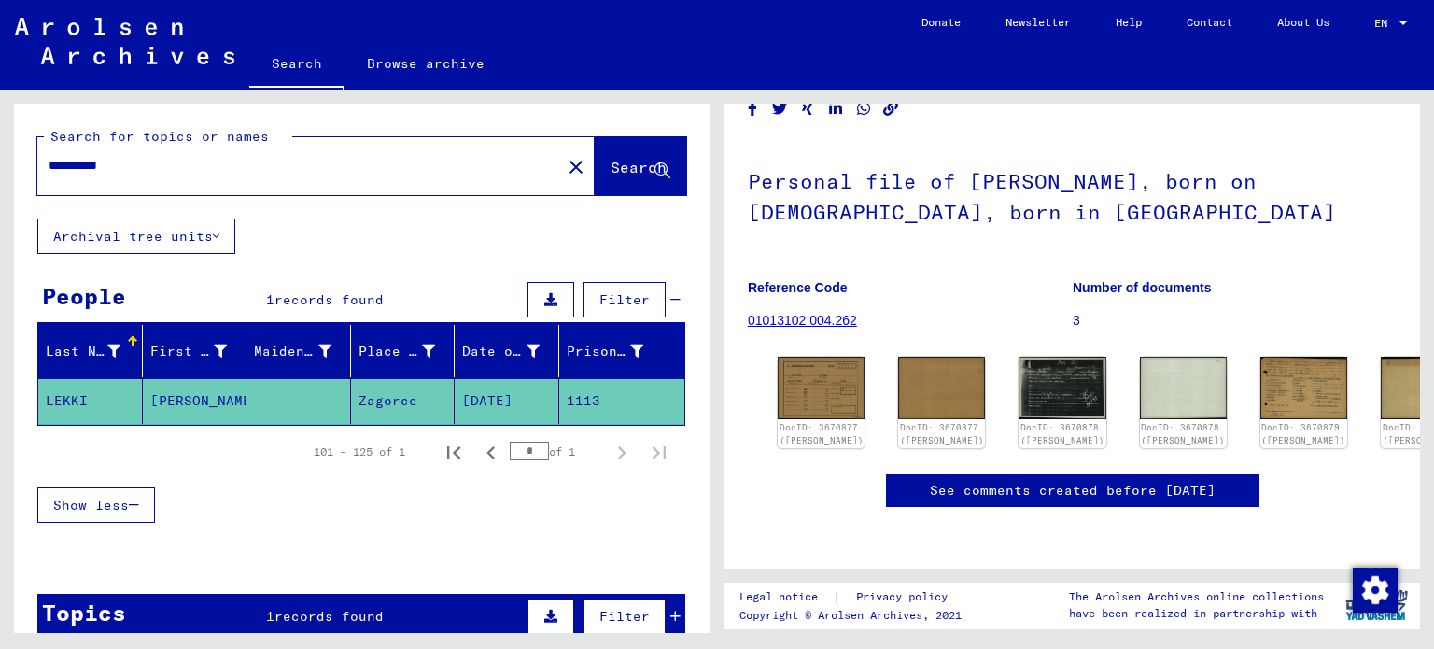
click at [371, 388] on mat-cell "Zagorce" at bounding box center [403, 401] width 105 height 46
click at [319, 508] on div "Show less" at bounding box center [361, 505] width 648 height 54
drag, startPoint x: 40, startPoint y: 402, endPoint x: 445, endPoint y: 410, distance: 405.2
click at [445, 410] on mat-row "[PERSON_NAME] [DATE] 1113" at bounding box center [361, 401] width 646 height 47
copy mat-row "[PERSON_NAME]"
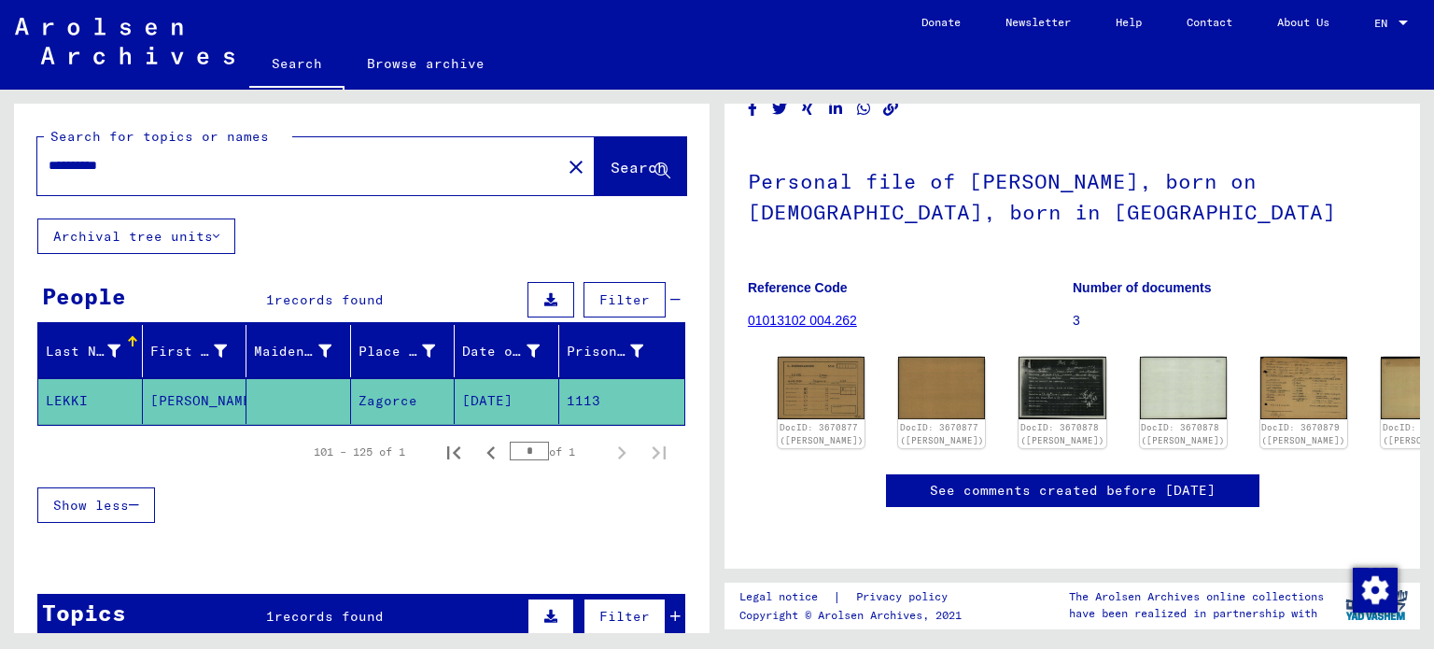
click at [349, 218] on div "**********" at bounding box center [361, 380] width 695 height 553
drag, startPoint x: 261, startPoint y: 152, endPoint x: 0, endPoint y: 163, distance: 261.6
click at [0, 163] on div "**********" at bounding box center [358, 361] width 717 height 543
click at [179, 150] on div "**********" at bounding box center [293, 166] width 513 height 42
click at [164, 167] on input "**********" at bounding box center [299, 166] width 501 height 20
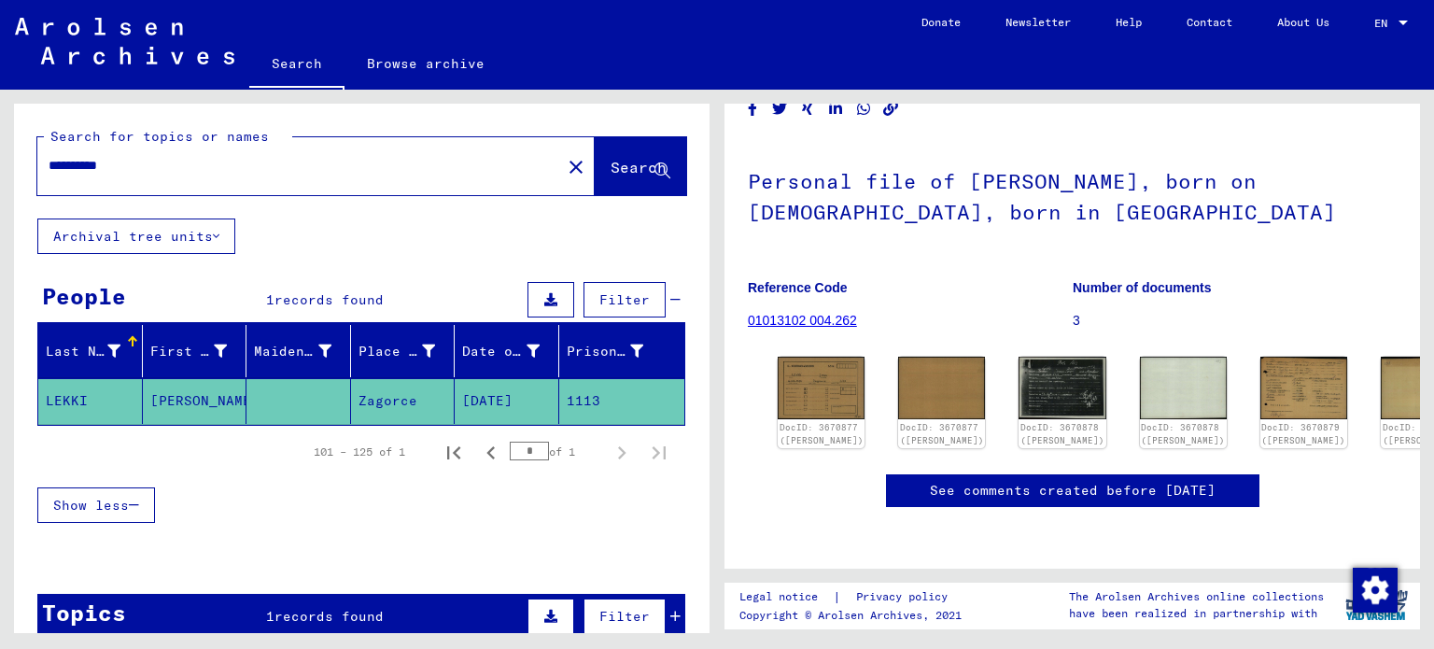
drag, startPoint x: 88, startPoint y: 163, endPoint x: 29, endPoint y: 159, distance: 59.0
click at [29, 159] on div "**********" at bounding box center [361, 161] width 695 height 115
type input "*****"
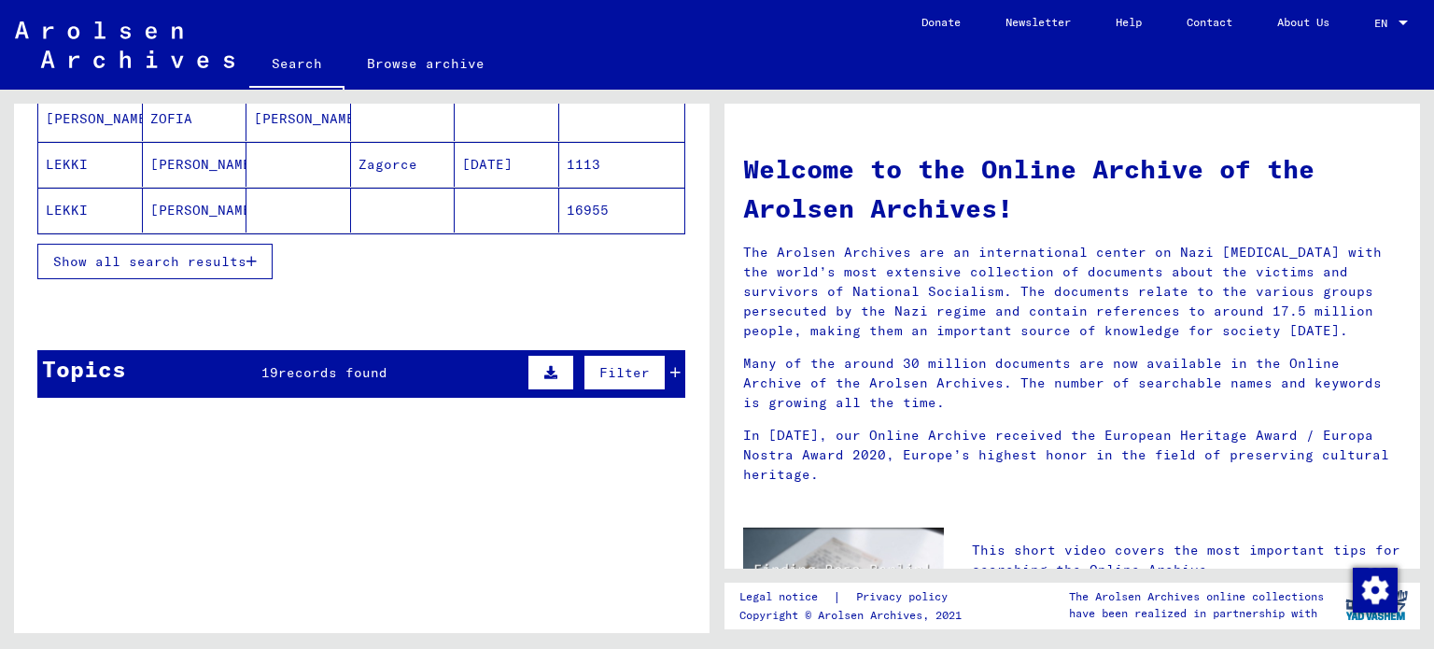
scroll to position [280, 0]
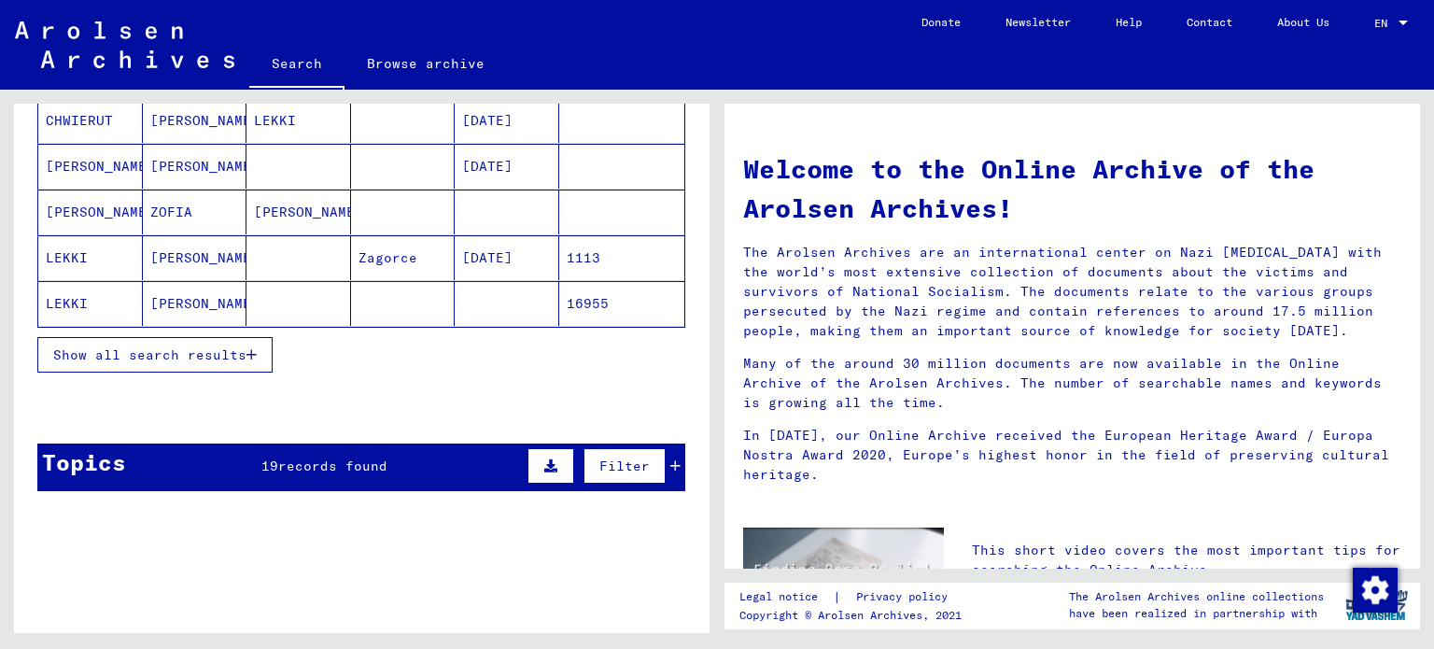
click at [127, 353] on span "Show all search results" at bounding box center [149, 354] width 193 height 17
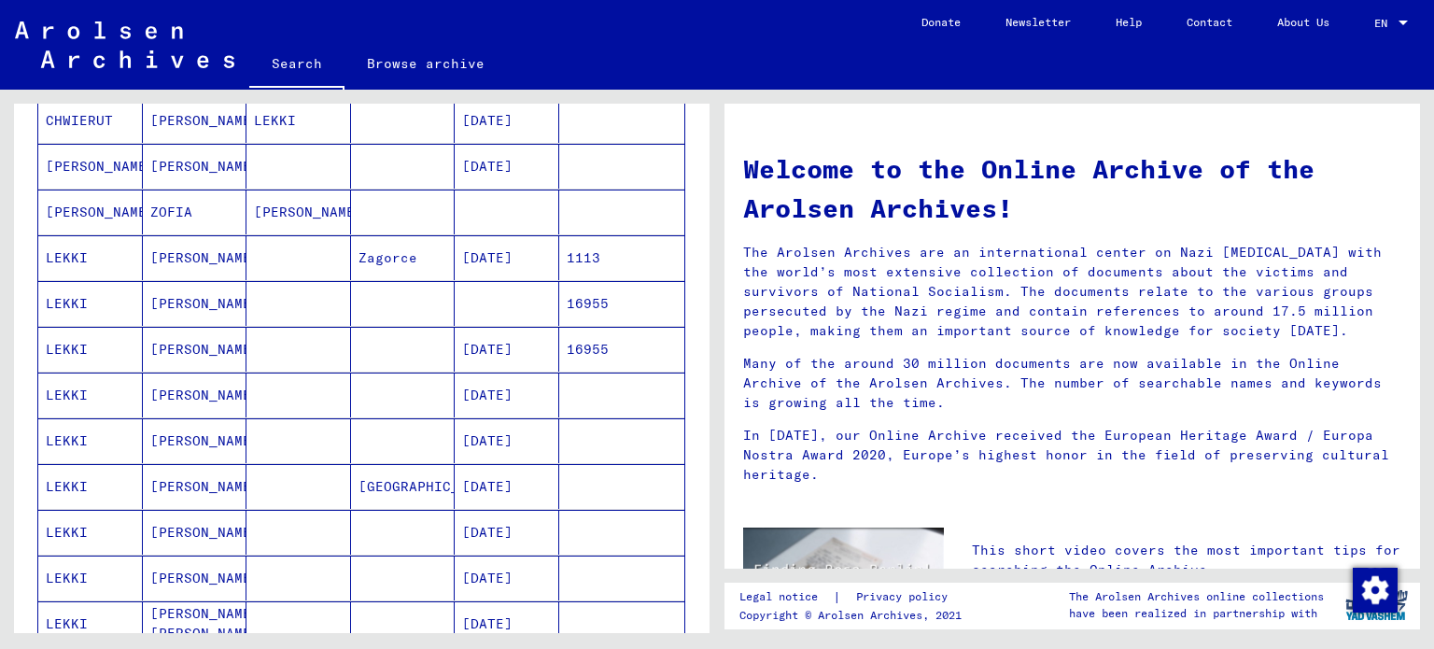
click at [113, 300] on mat-cell "LEKKI" at bounding box center [90, 303] width 105 height 45
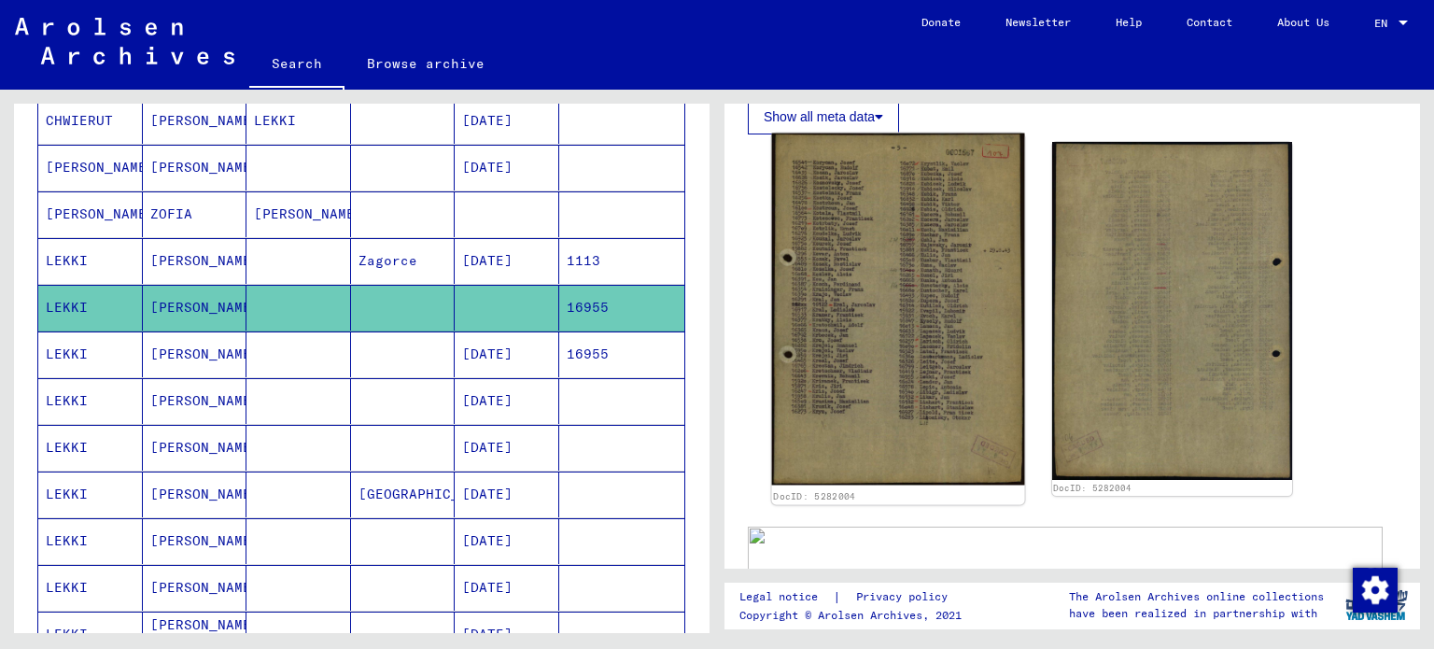
scroll to position [467, 0]
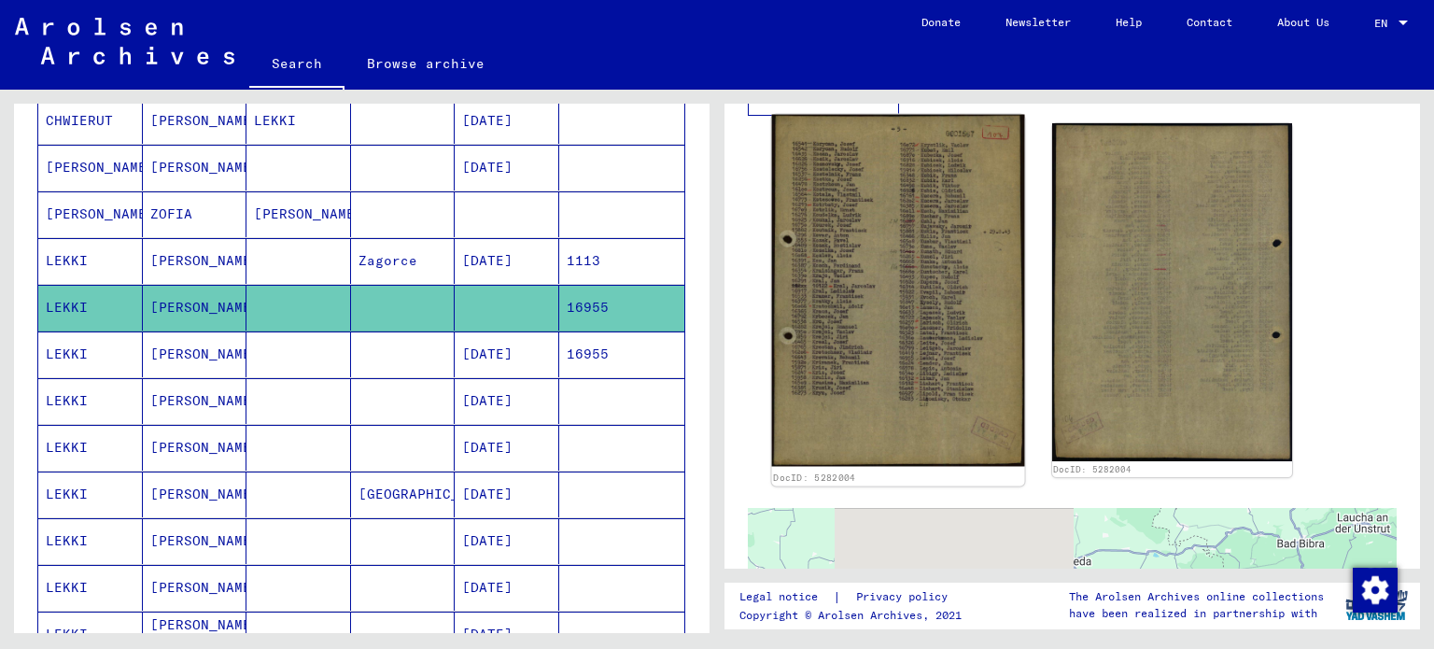
click at [809, 249] on img at bounding box center [898, 291] width 252 height 352
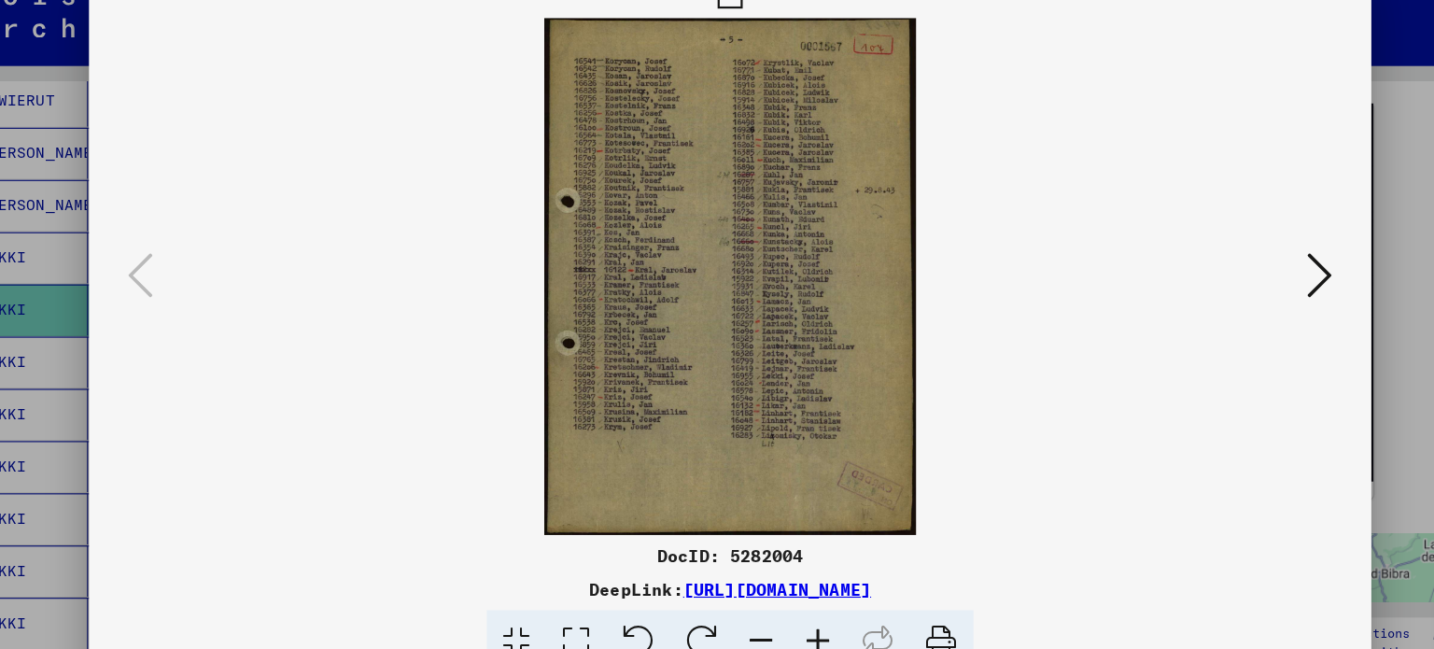
click at [1240, 280] on icon at bounding box center [1243, 276] width 22 height 45
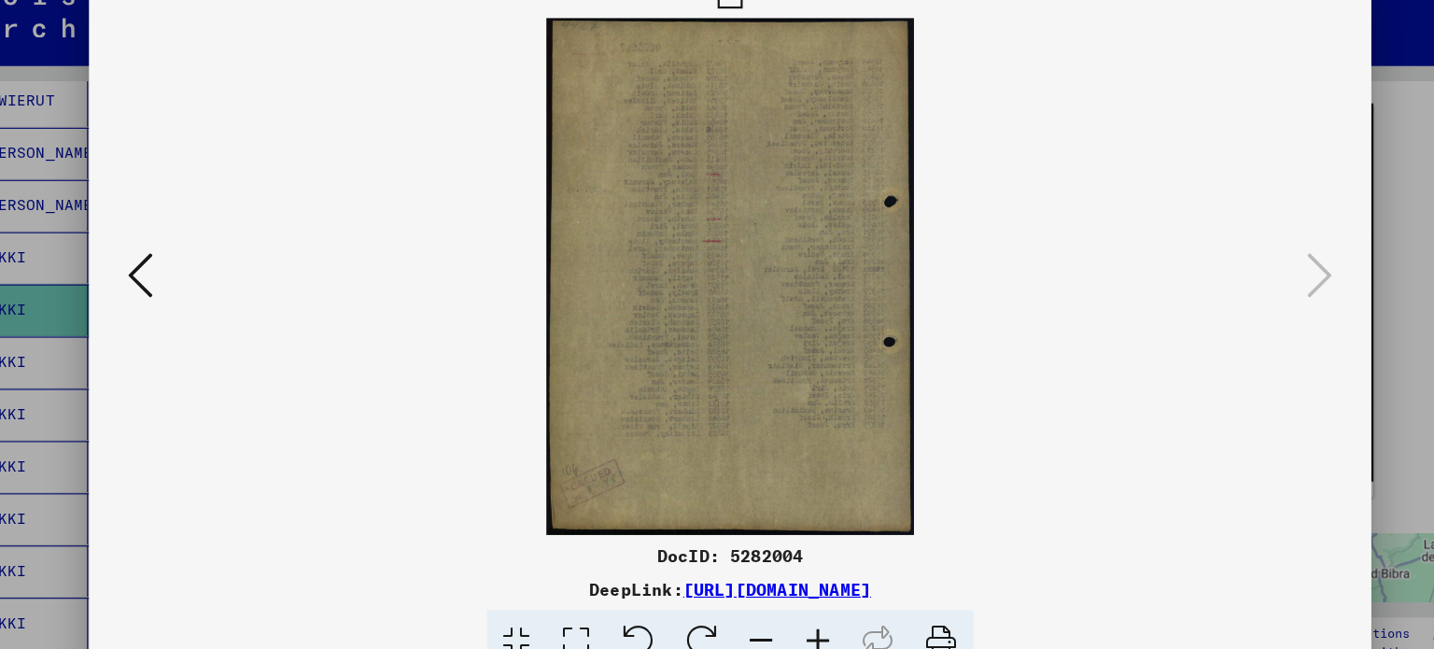
click at [1327, 204] on div at bounding box center [717, 324] width 1434 height 649
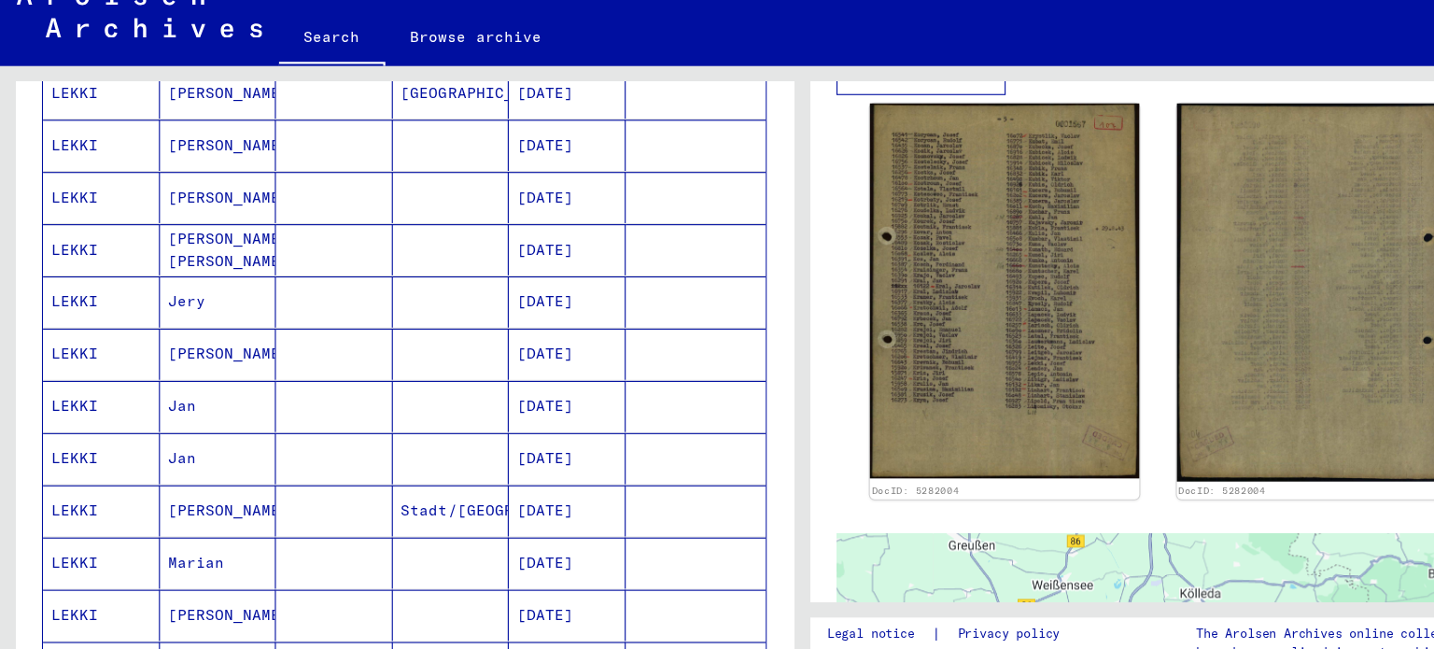
scroll to position [728, 0]
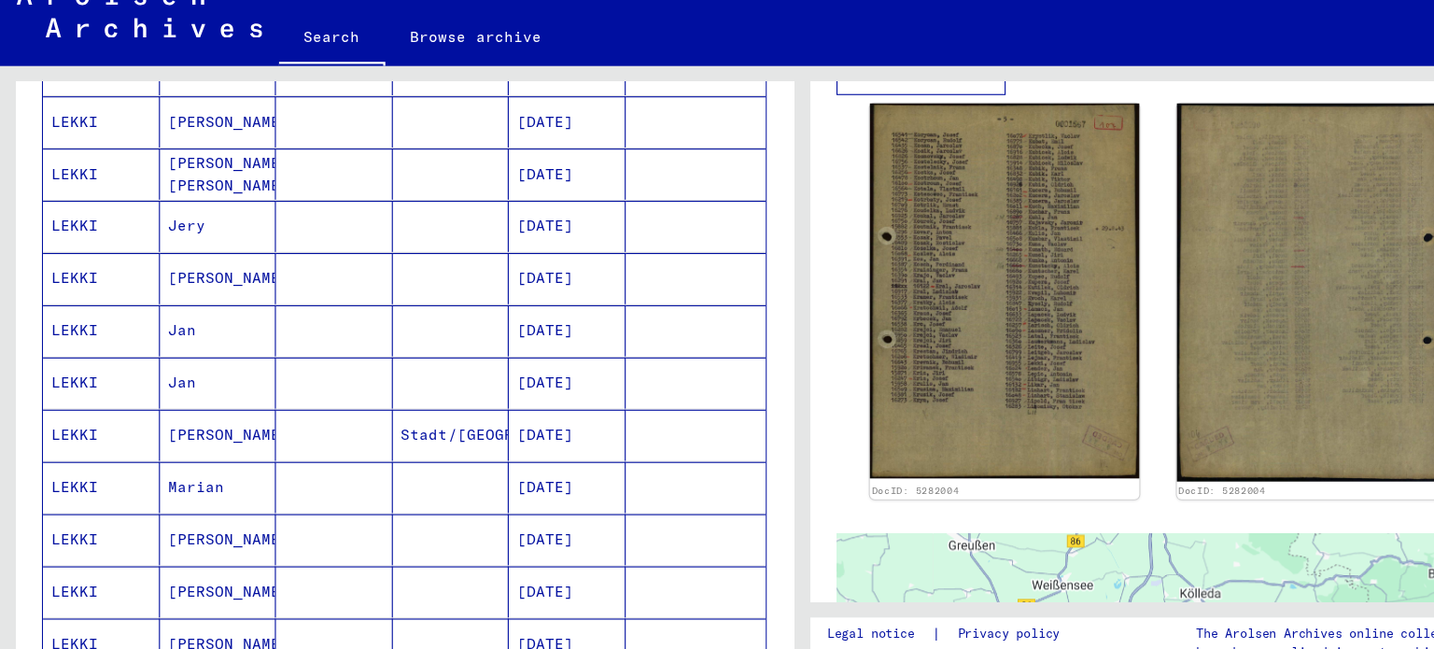
click at [212, 330] on mat-cell "Jan" at bounding box center [195, 326] width 105 height 46
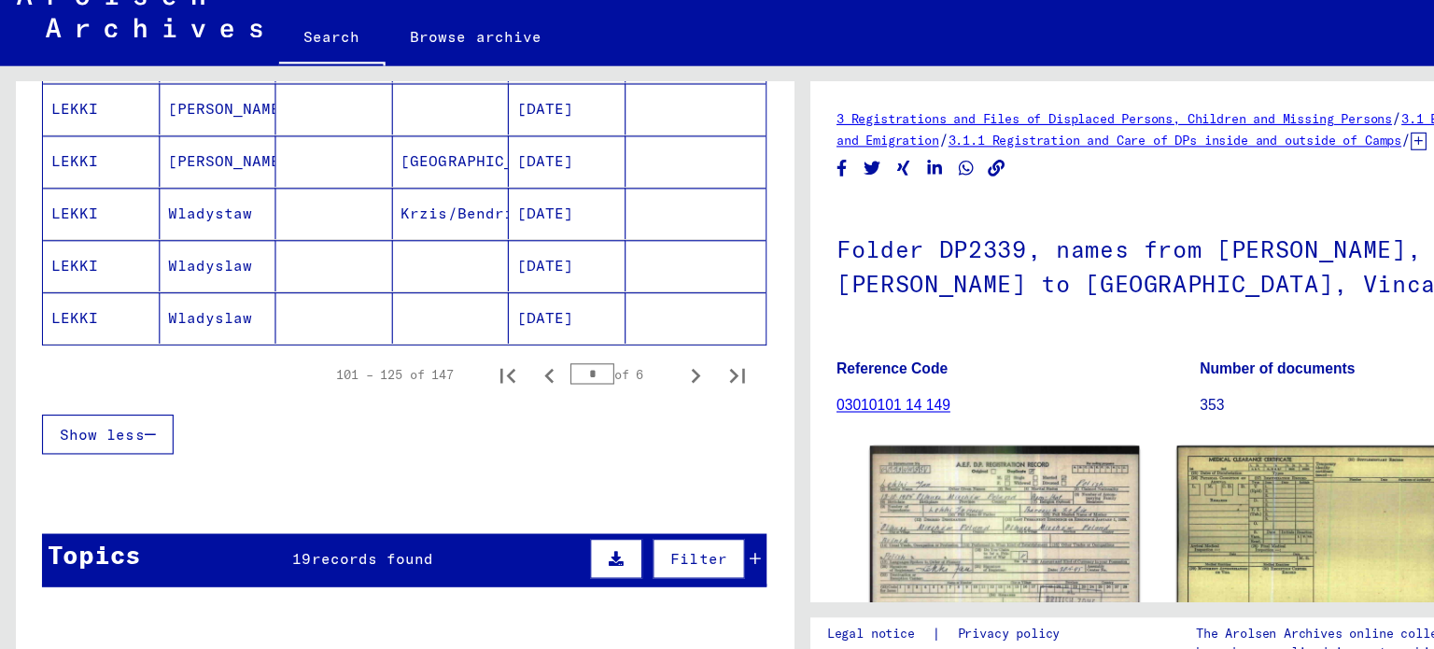
scroll to position [1206, 0]
click at [609, 354] on icon "Next page" at bounding box center [622, 367] width 26 height 26
type input "*"
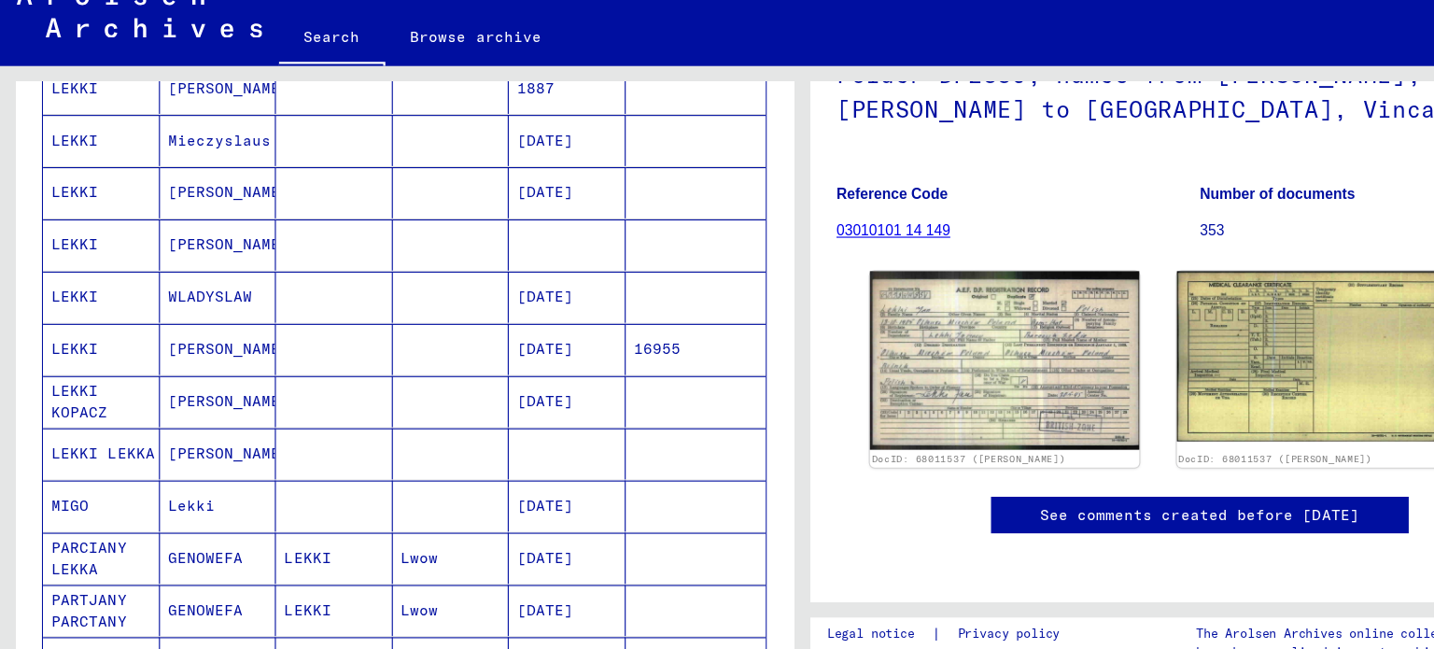
scroll to position [761, 0]
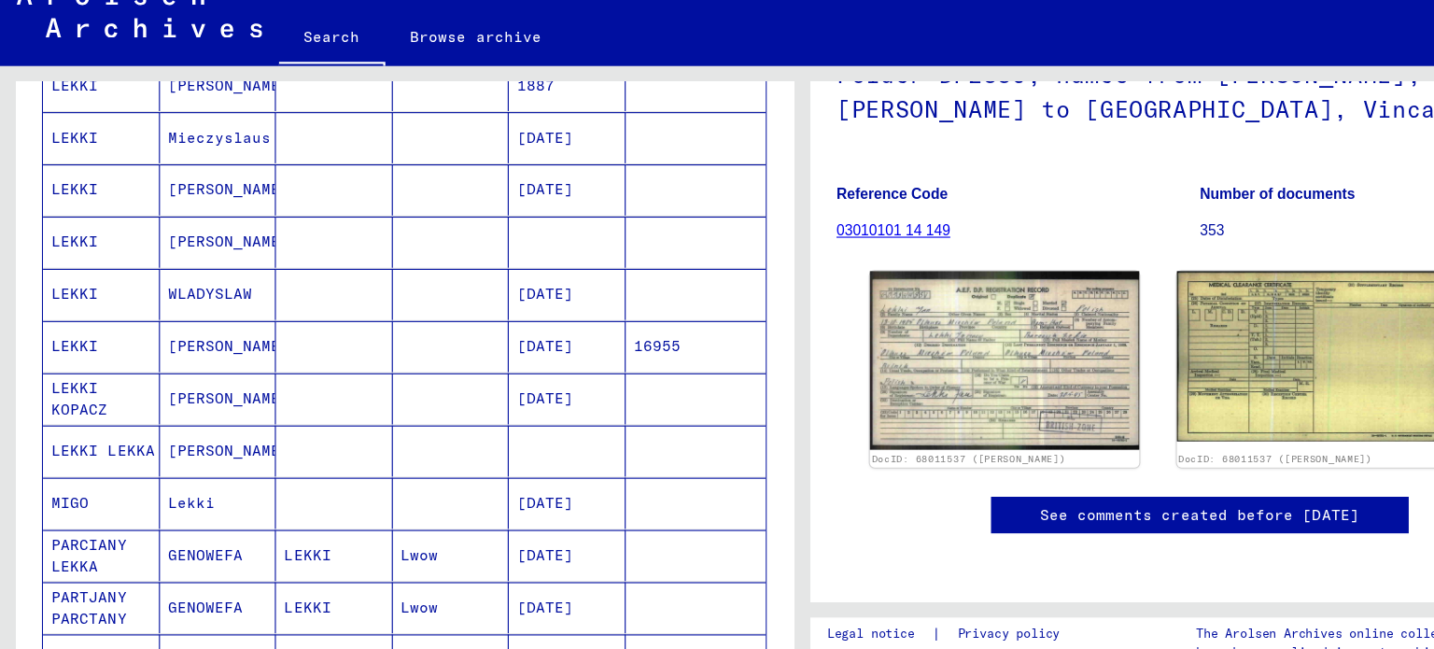
click at [167, 254] on mat-cell "[PERSON_NAME]" at bounding box center [195, 247] width 105 height 46
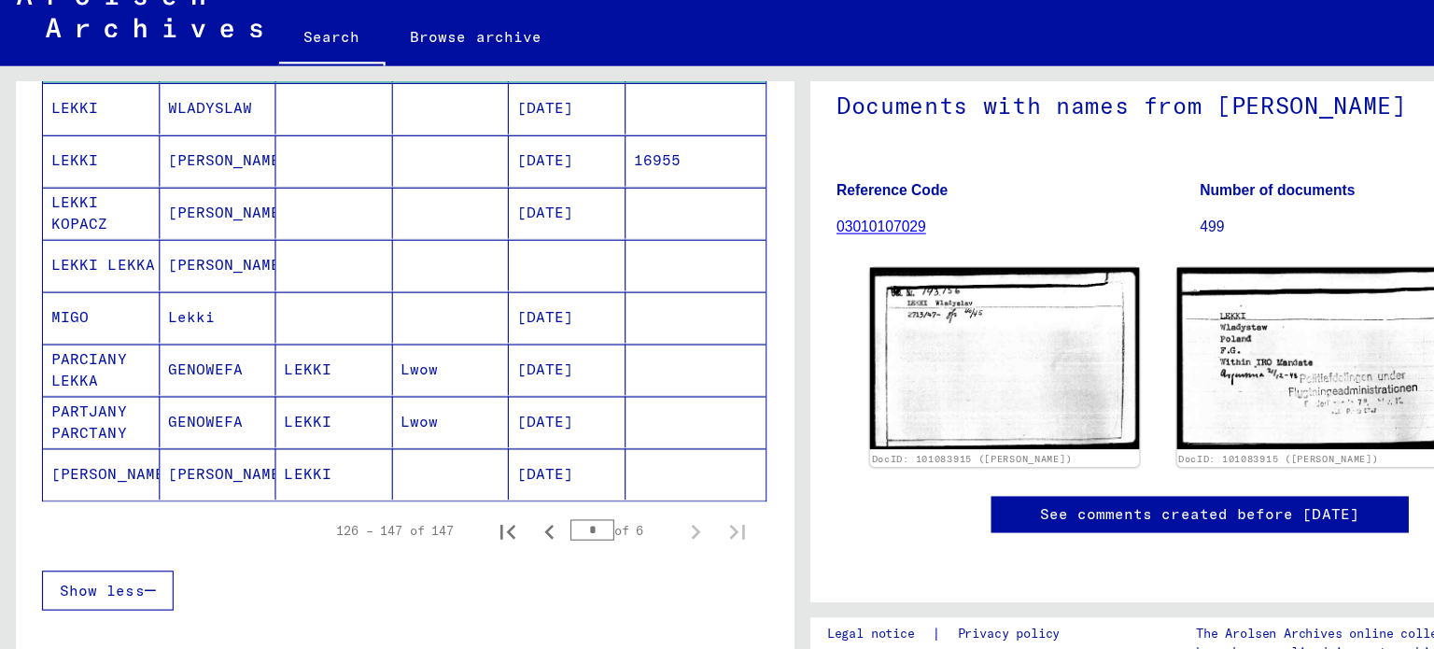
scroll to position [844, 0]
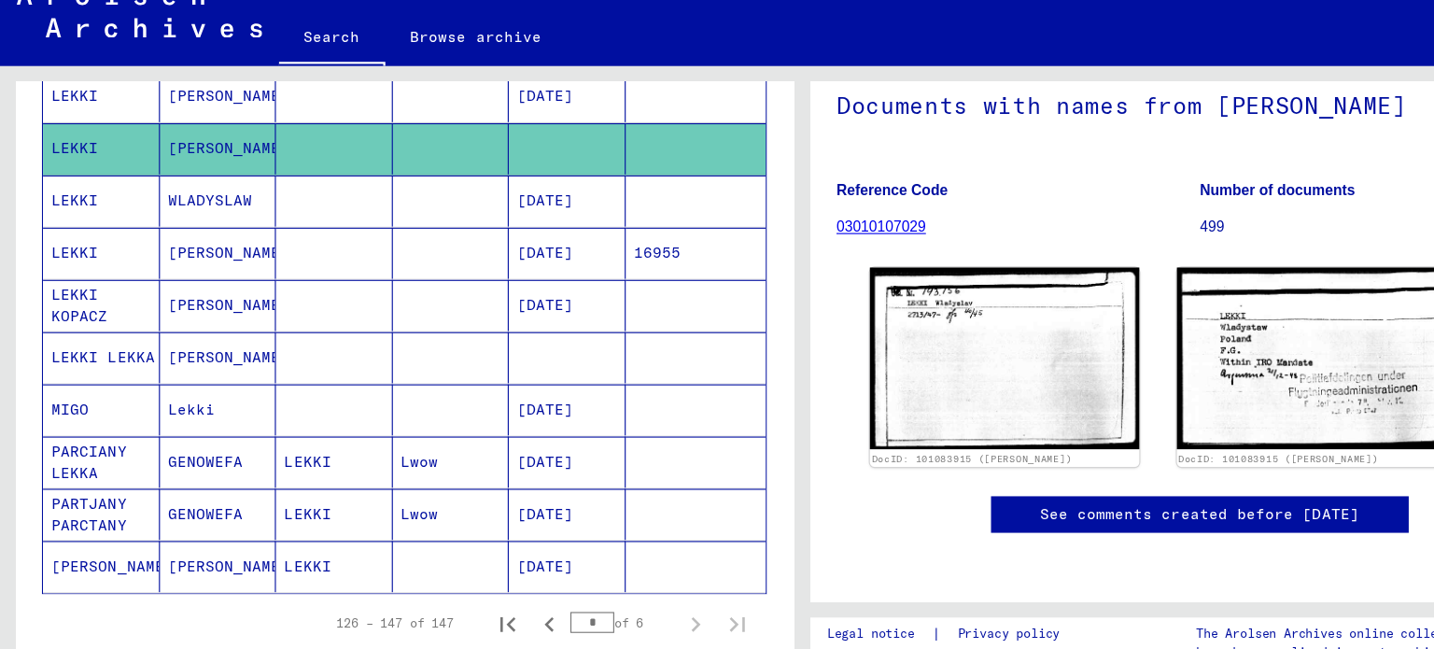
click at [302, 328] on mat-cell at bounding box center [298, 351] width 105 height 46
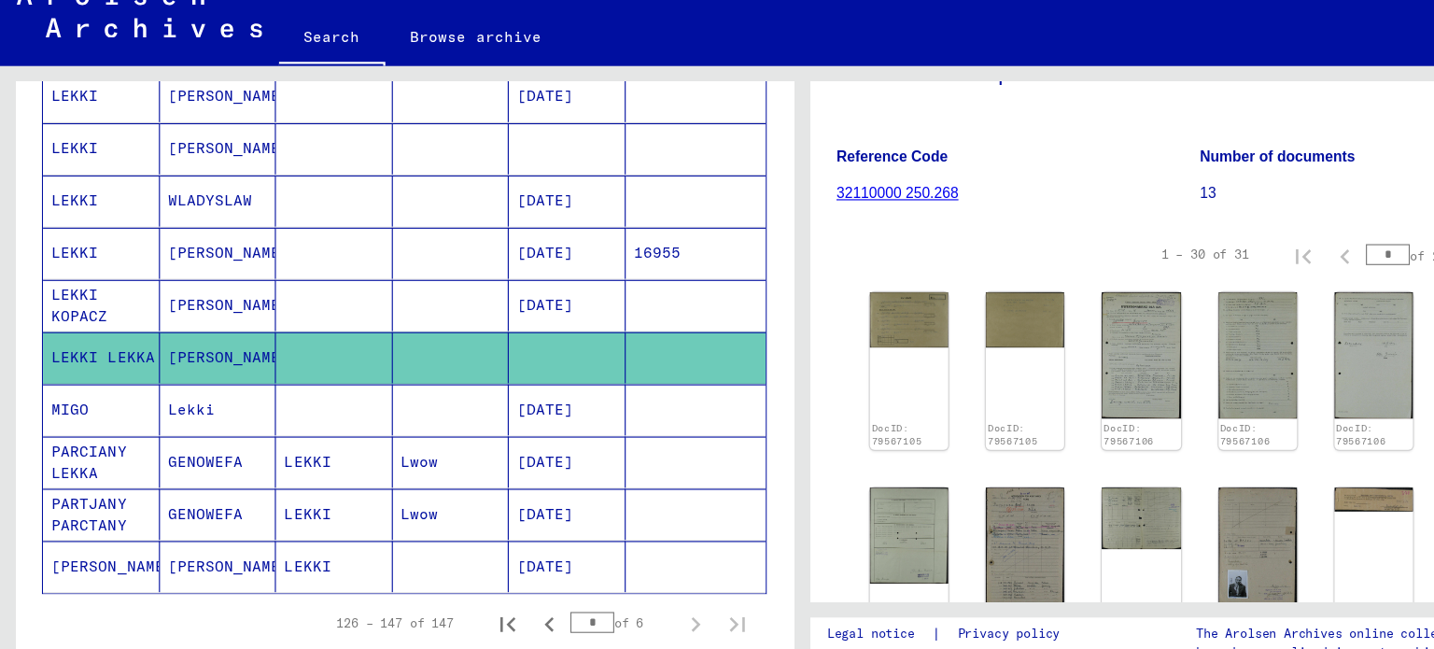
scroll to position [250, 0]
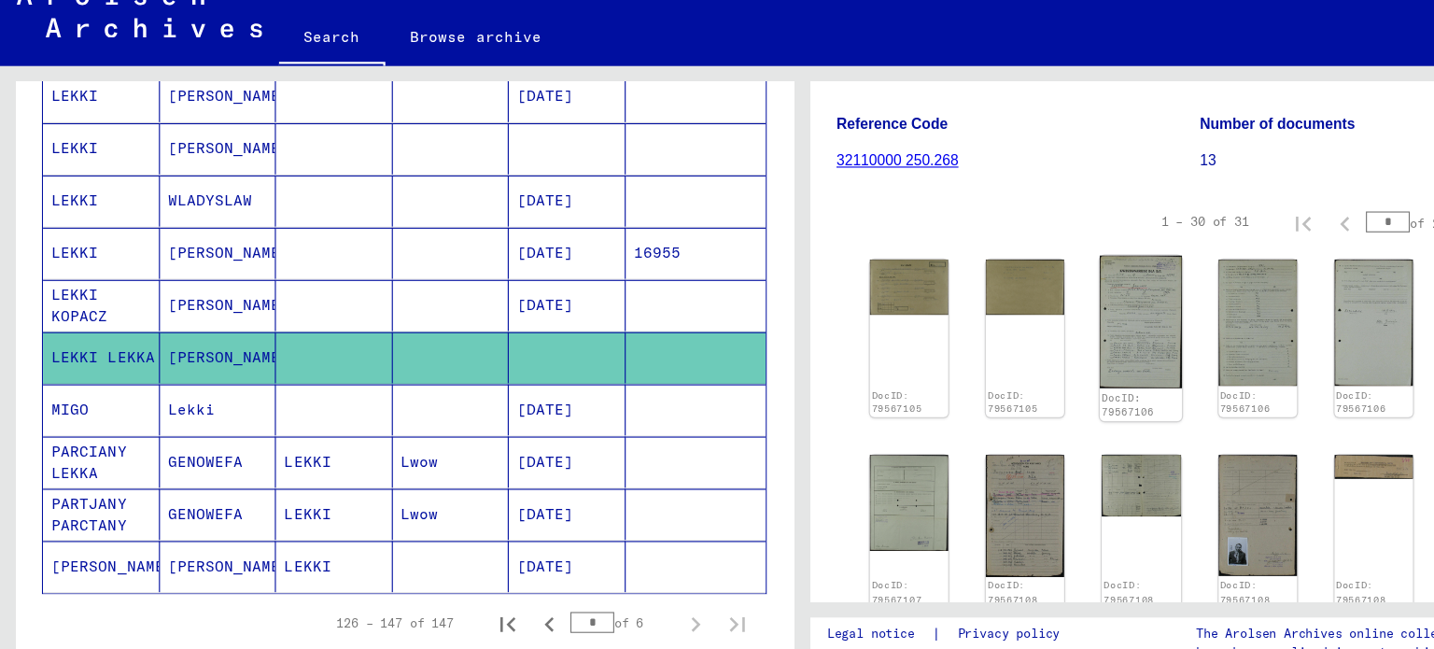
click at [1031, 280] on img at bounding box center [1020, 318] width 74 height 119
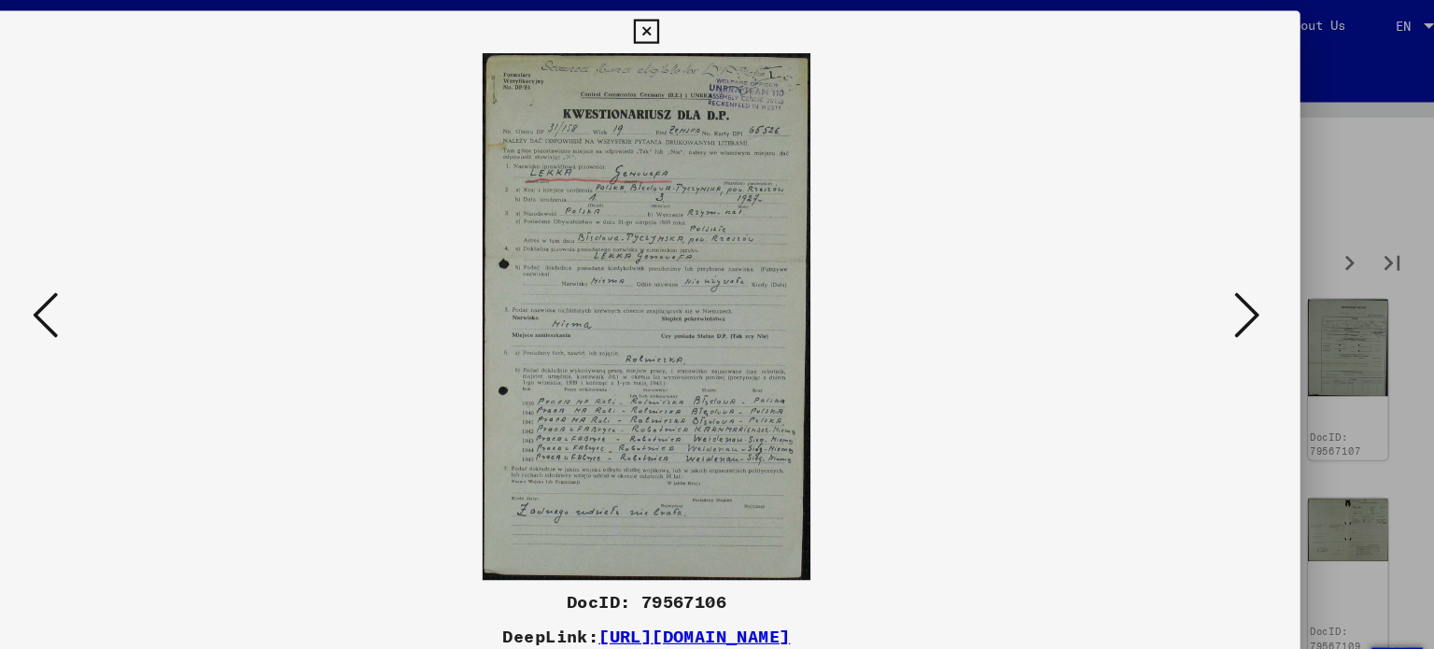
click at [1233, 280] on icon at bounding box center [1243, 276] width 22 height 45
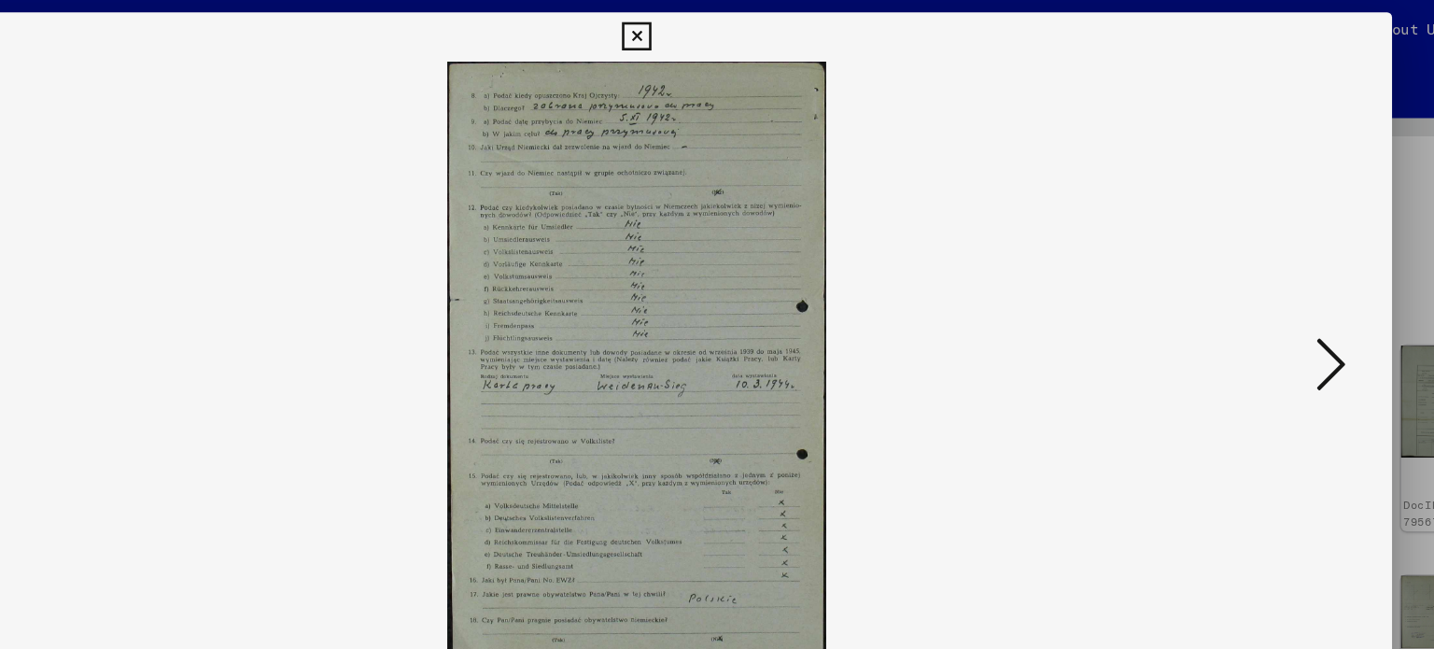
click at [1236, 263] on icon at bounding box center [1243, 276] width 22 height 45
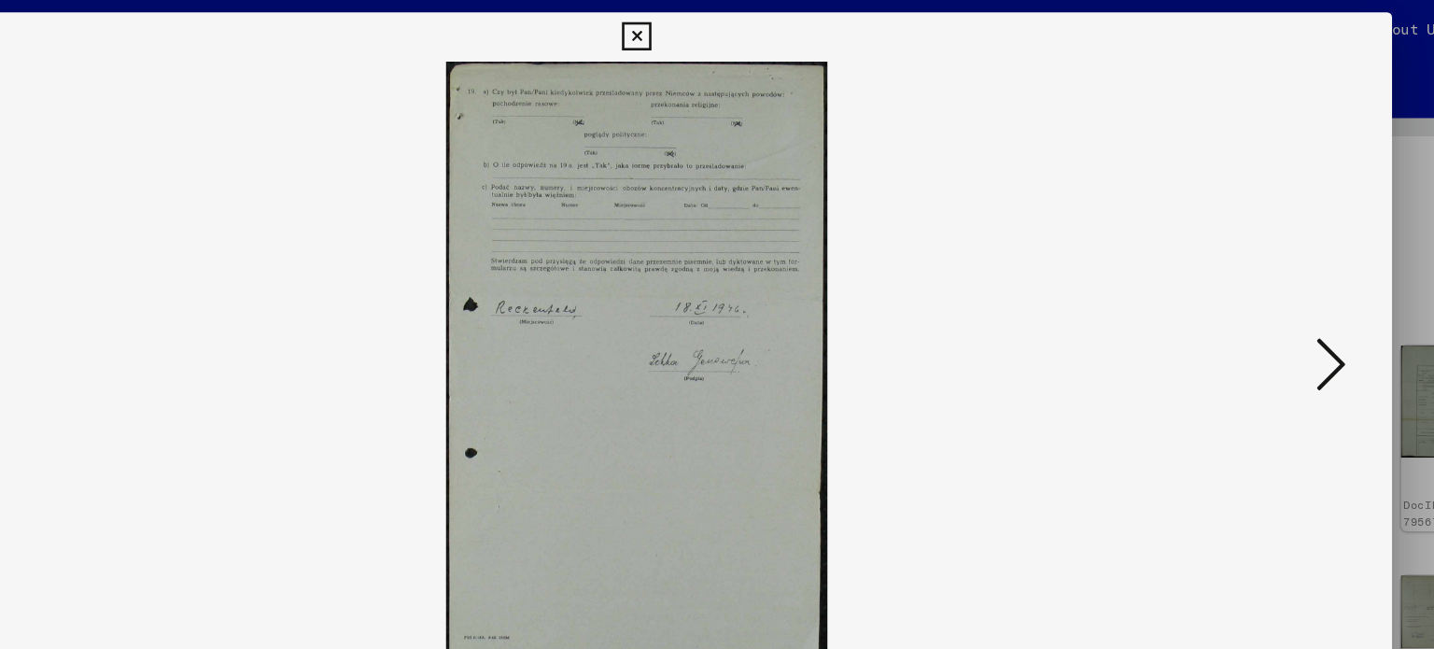
click at [1236, 263] on icon at bounding box center [1243, 276] width 22 height 45
